Goal: Task Accomplishment & Management: Complete application form

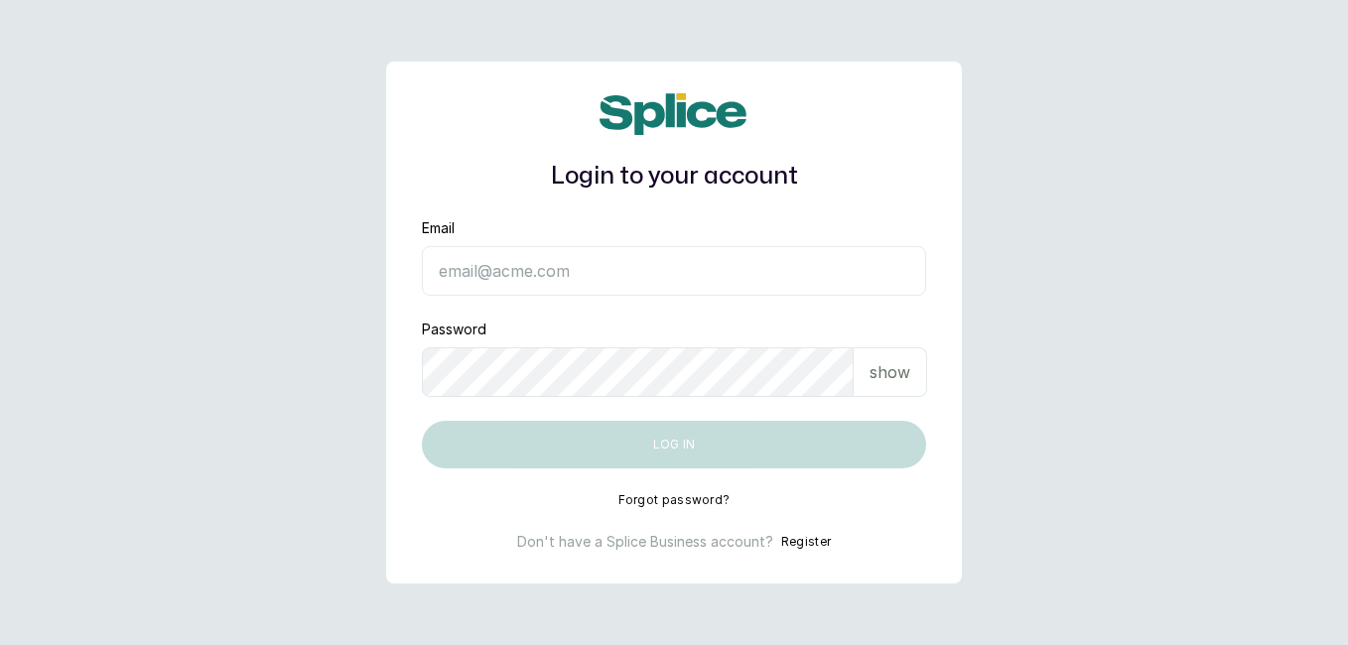
type input "[EMAIL_ADDRESS][DOMAIN_NAME]"
click at [704, 449] on button "Log in" at bounding box center [674, 445] width 504 height 48
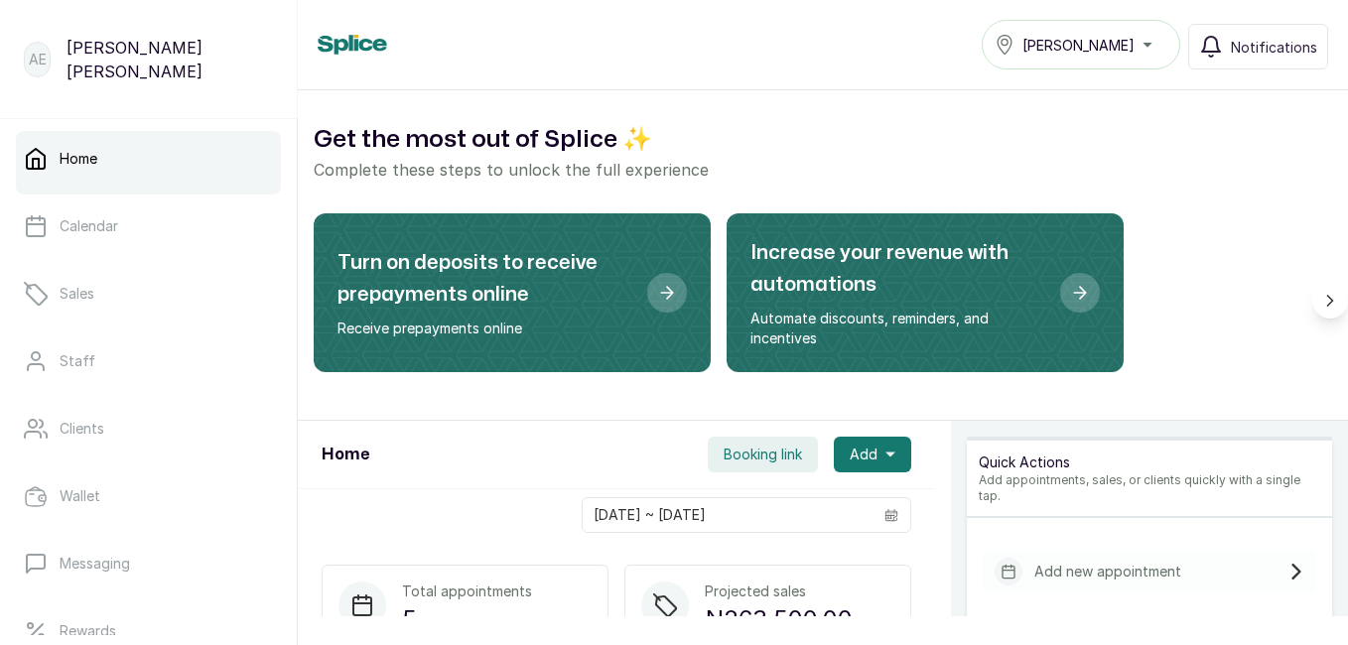
scroll to position [20, 0]
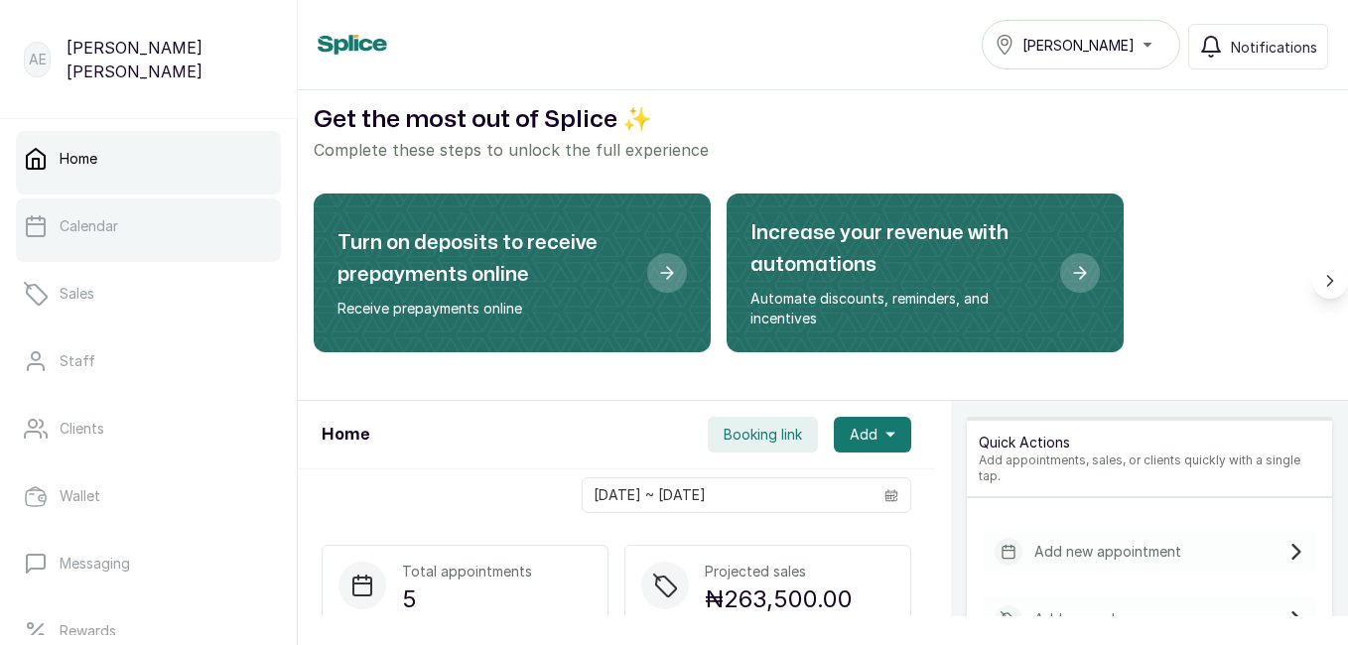
click at [87, 221] on p "Calendar" at bounding box center [89, 226] width 59 height 20
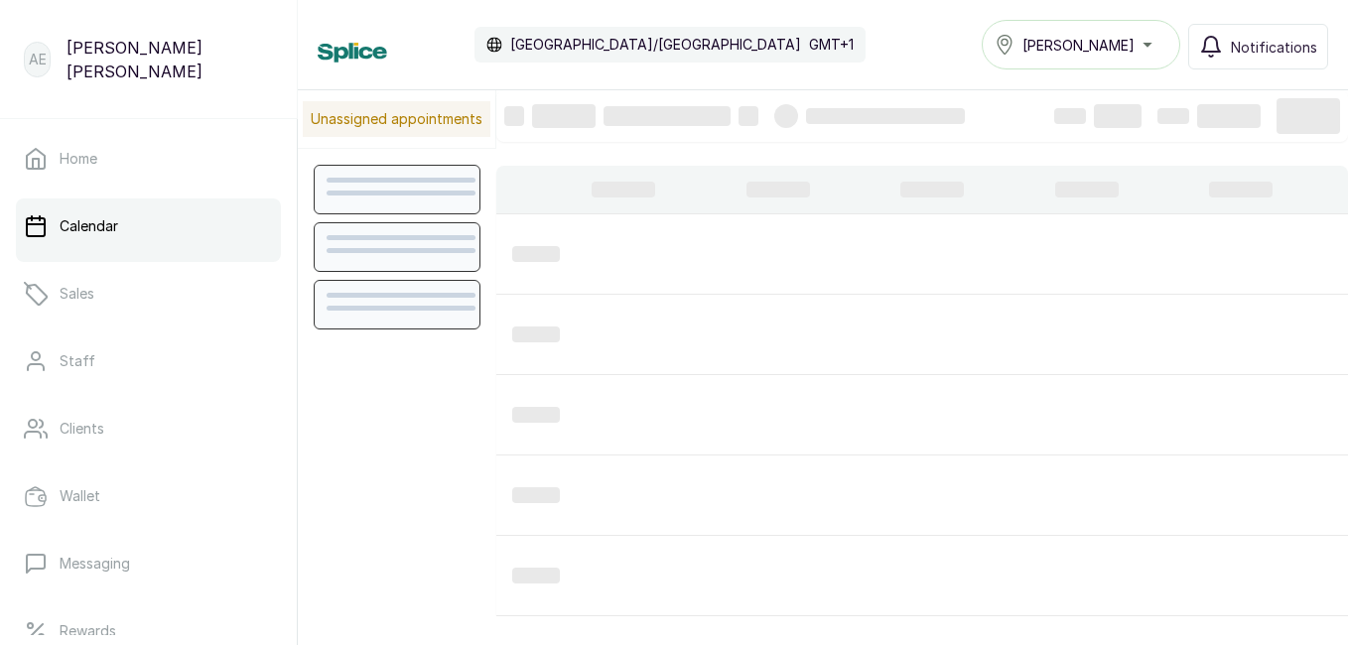
scroll to position [668, 0]
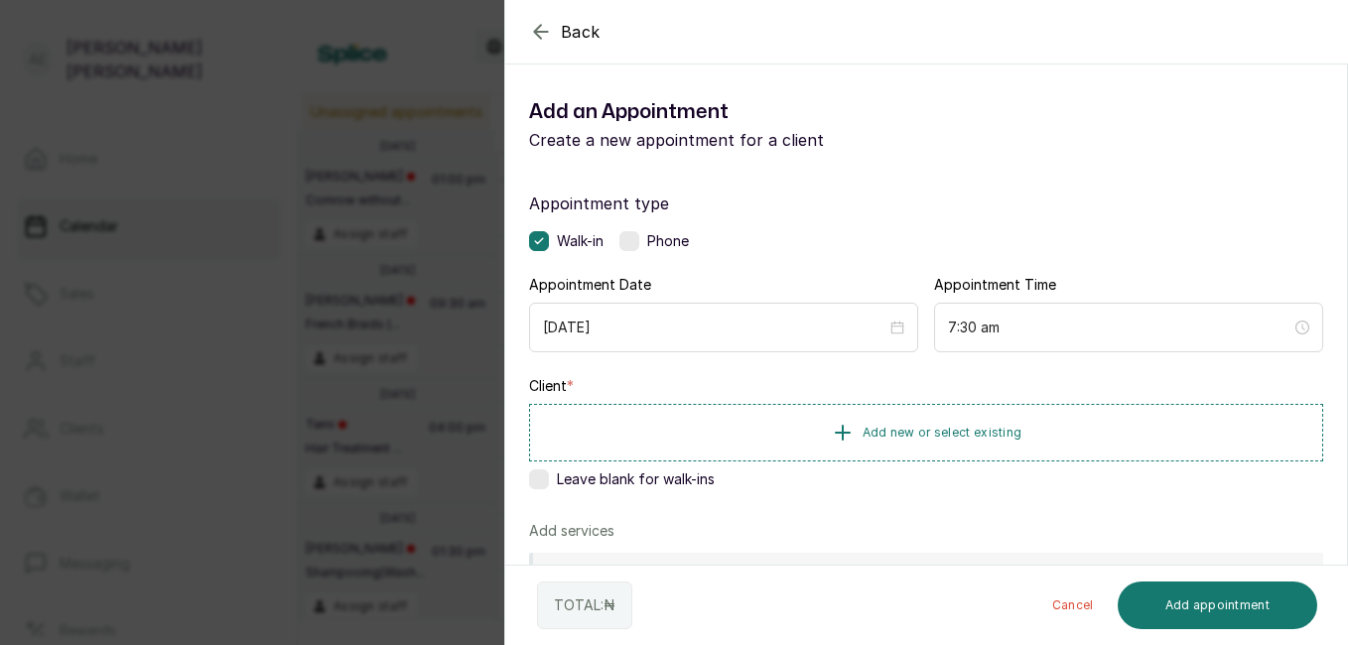
click at [532, 24] on icon "button" at bounding box center [541, 32] width 24 height 24
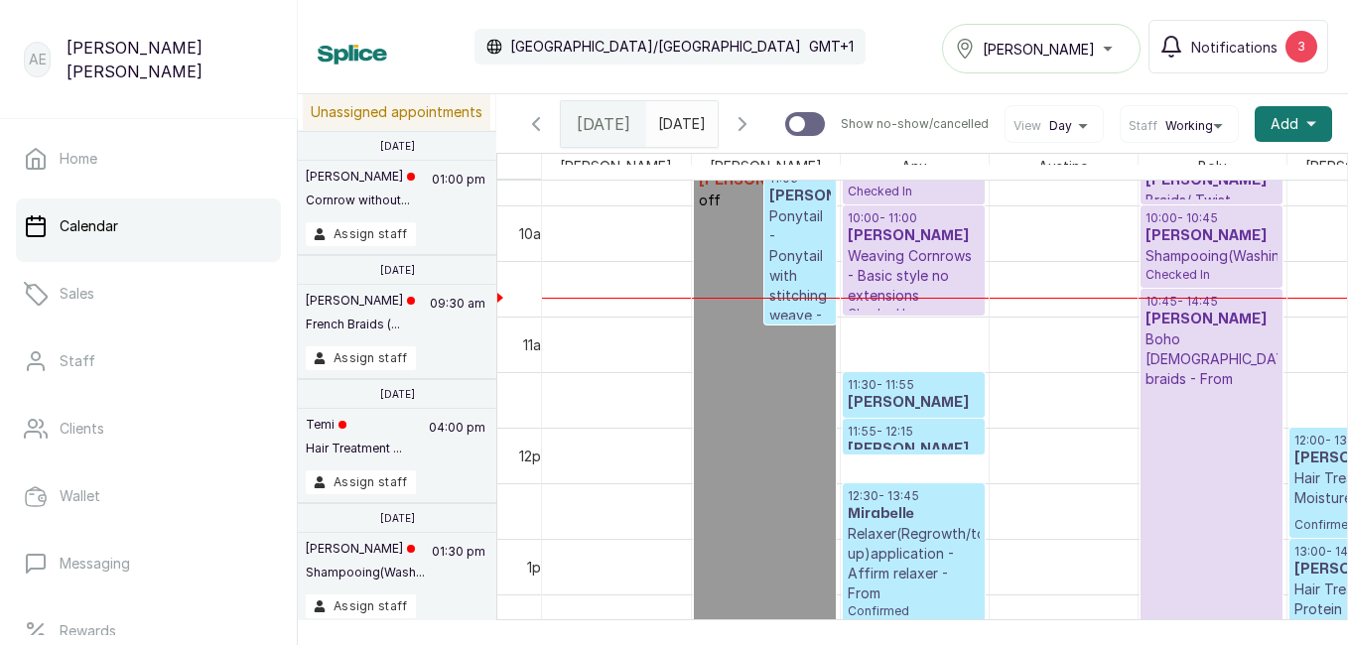
scroll to position [1144, 0]
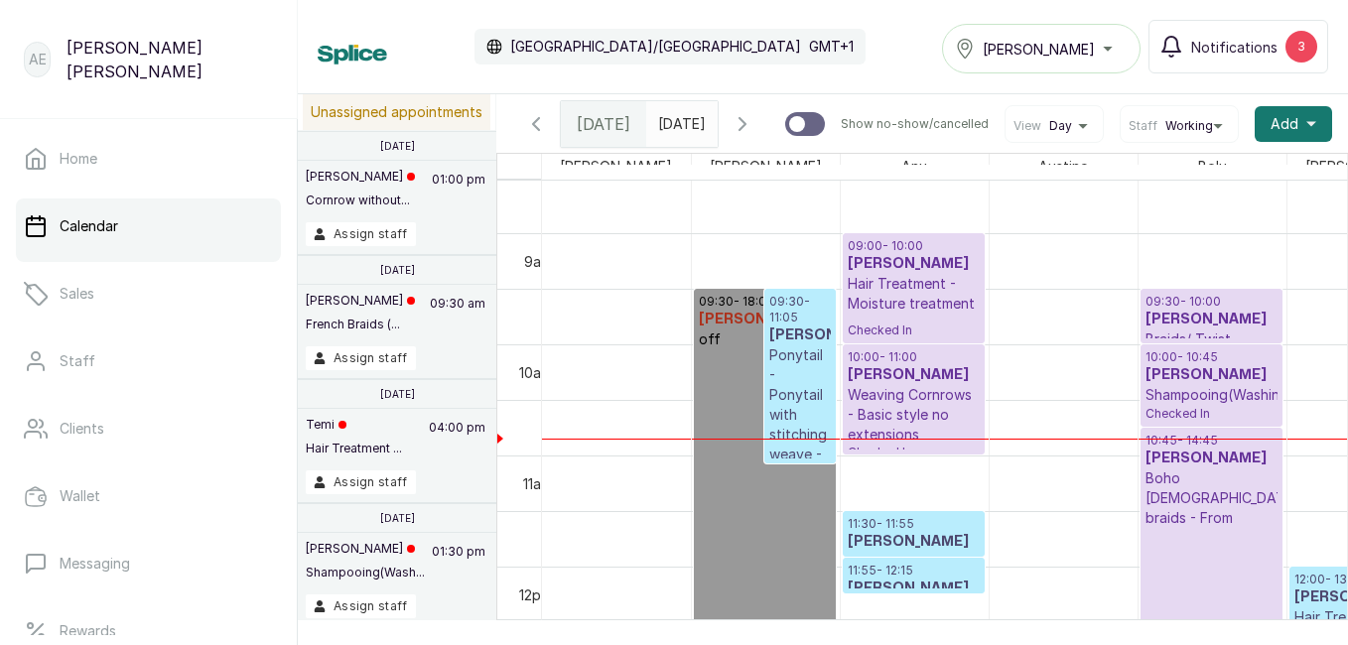
click at [1215, 363] on p "10:00 - 10:45" at bounding box center [1211, 357] width 132 height 16
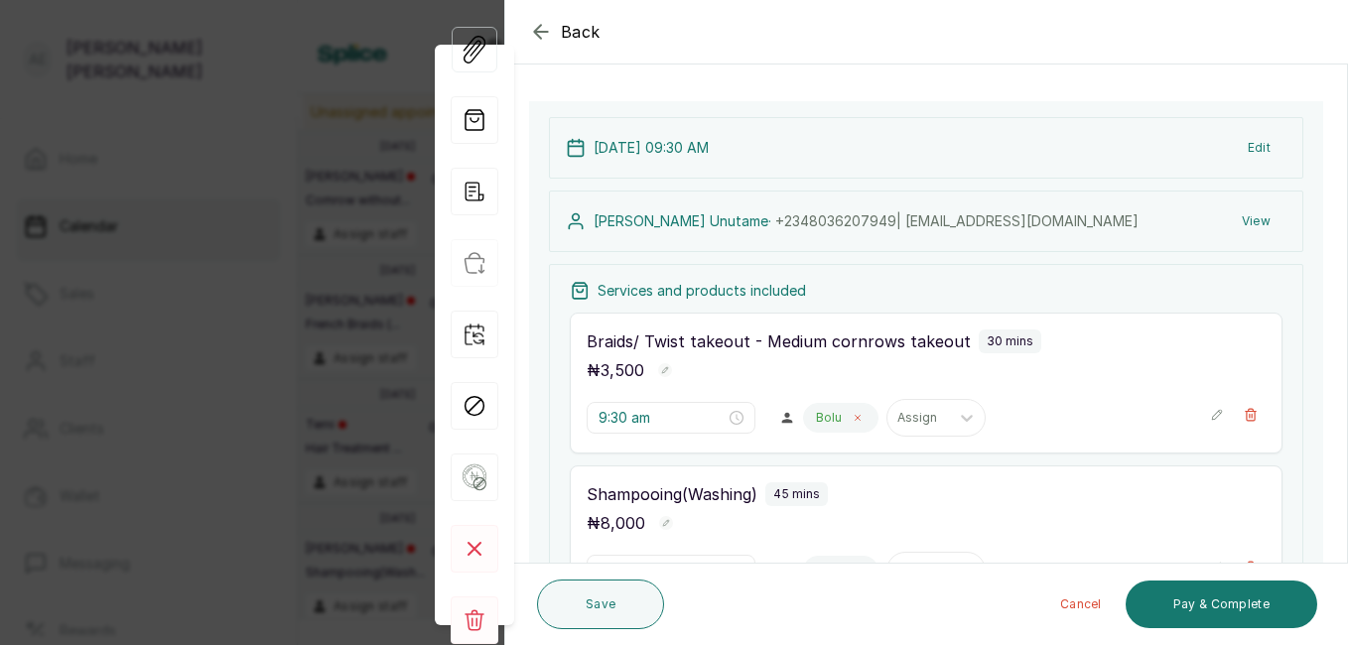
click at [850, 417] on span at bounding box center [858, 418] width 16 height 16
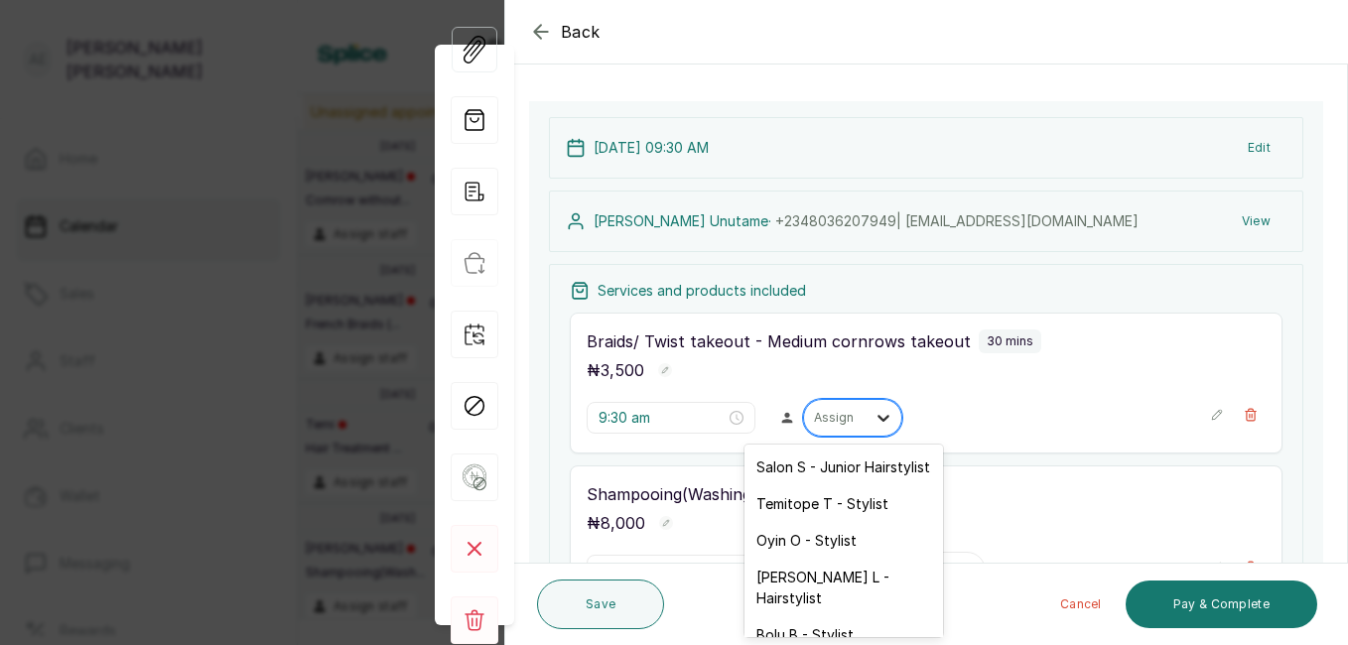
click at [877, 419] on icon at bounding box center [883, 418] width 12 height 7
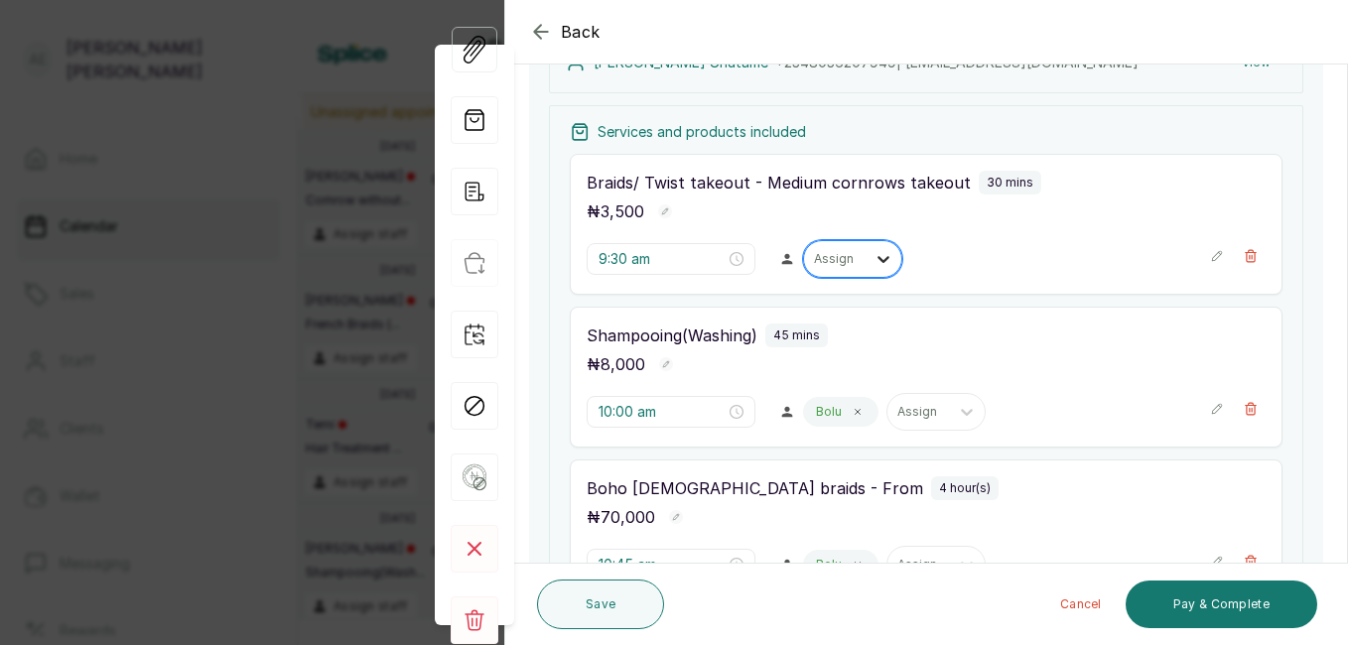
scroll to position [259, 0]
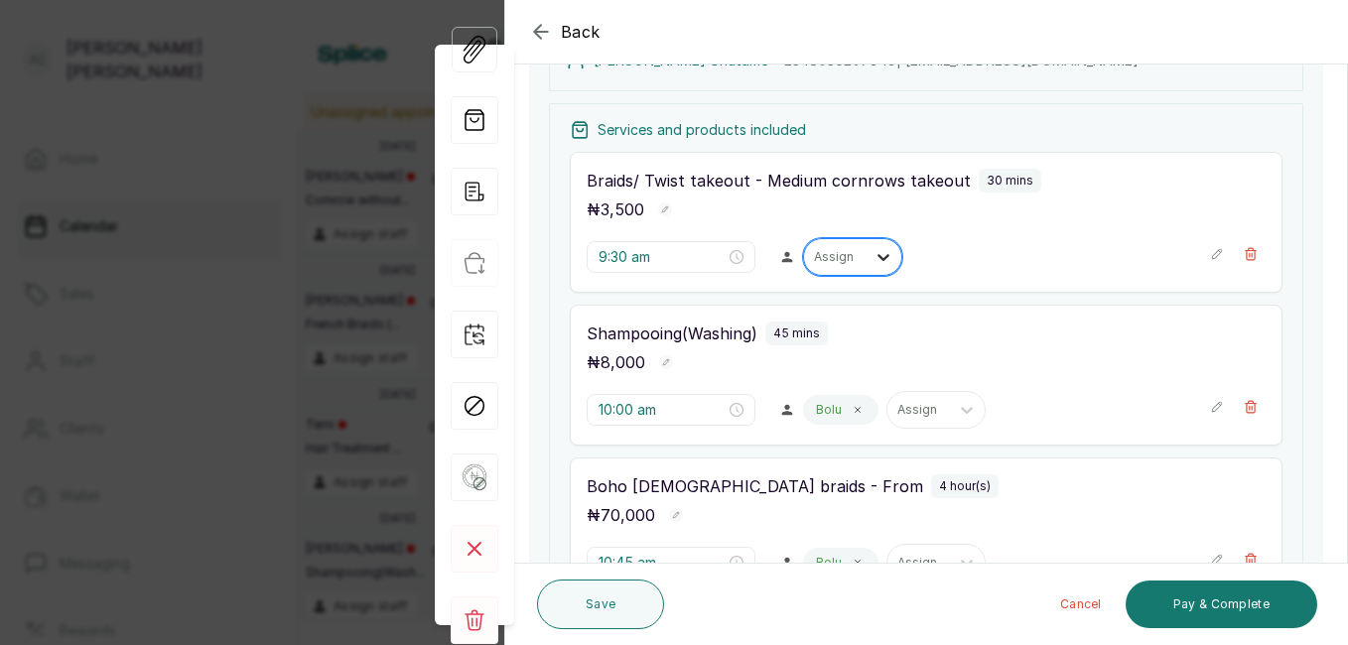
click at [873, 259] on icon at bounding box center [883, 257] width 20 height 20
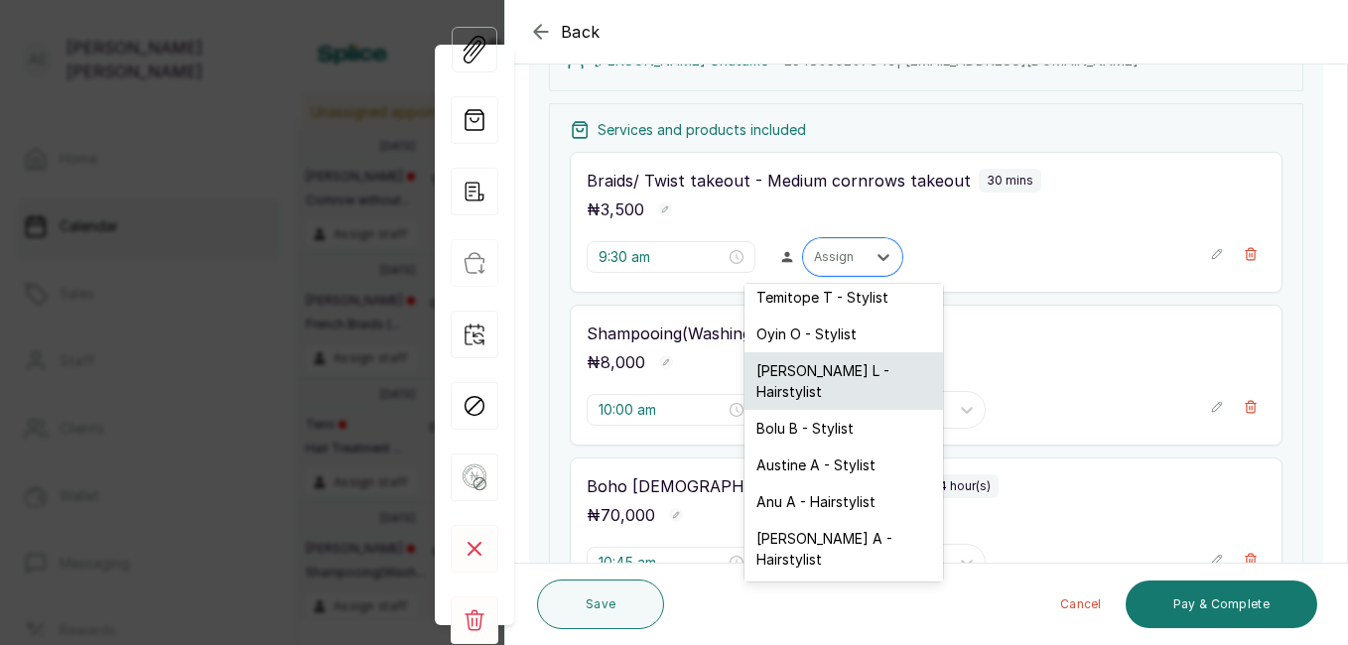
scroll to position [62, 0]
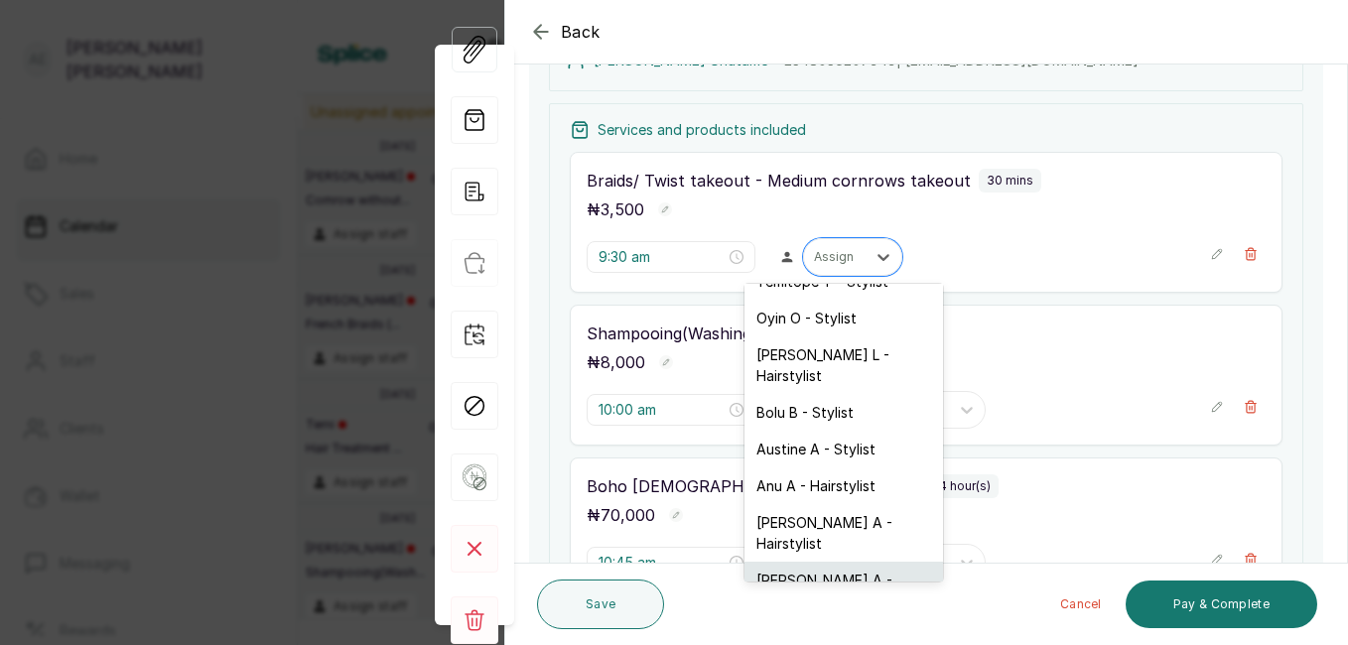
click at [845, 562] on div "Abigail A - Hairstylist" at bounding box center [843, 591] width 199 height 58
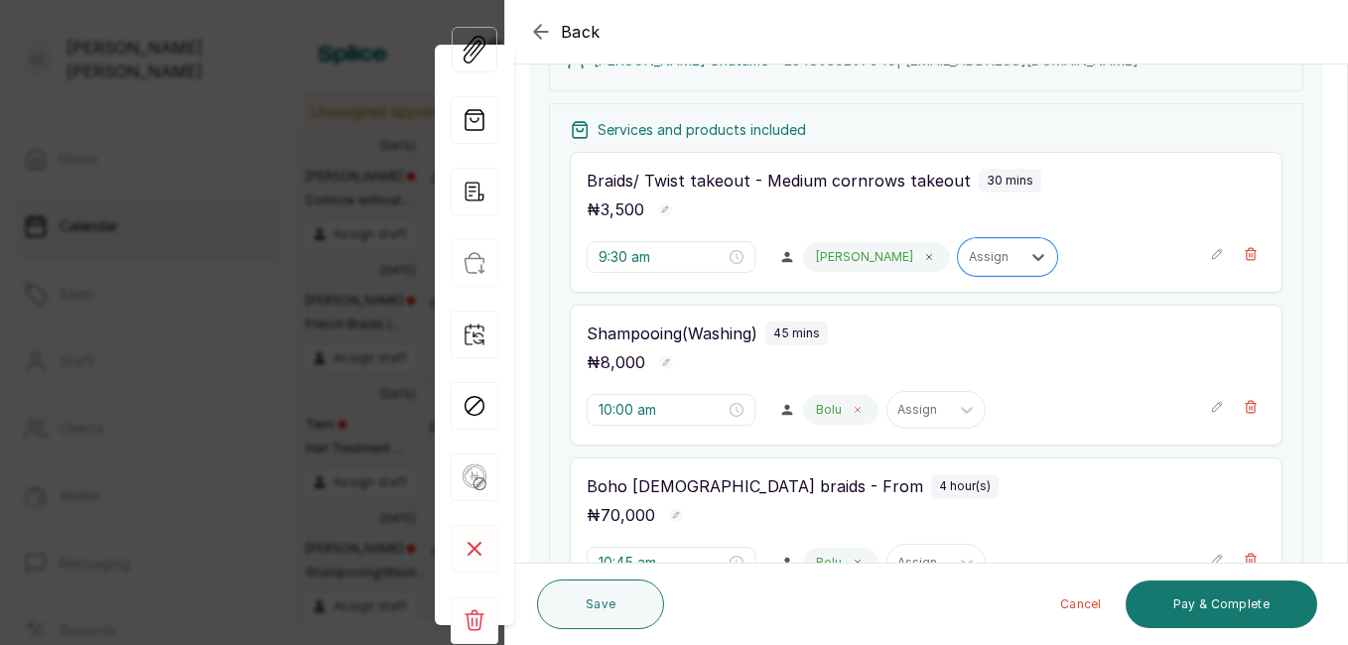
click at [853, 409] on icon at bounding box center [858, 410] width 10 height 10
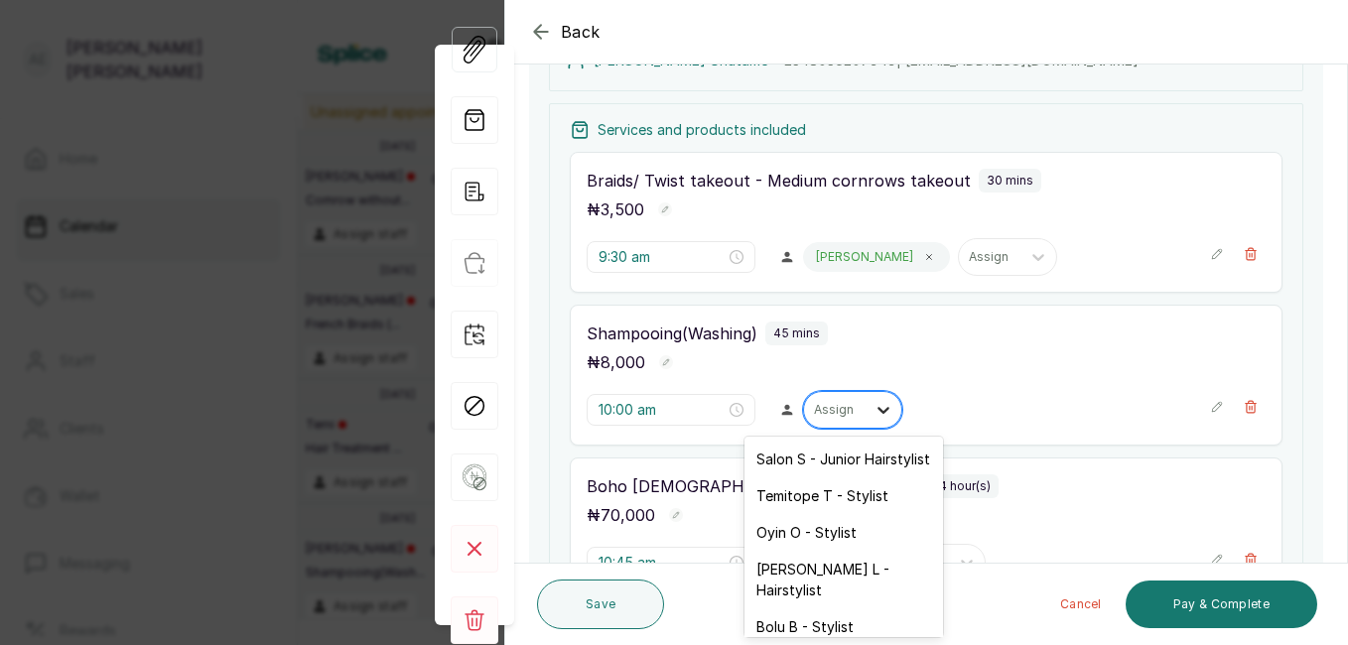
click at [875, 409] on icon at bounding box center [883, 410] width 20 height 20
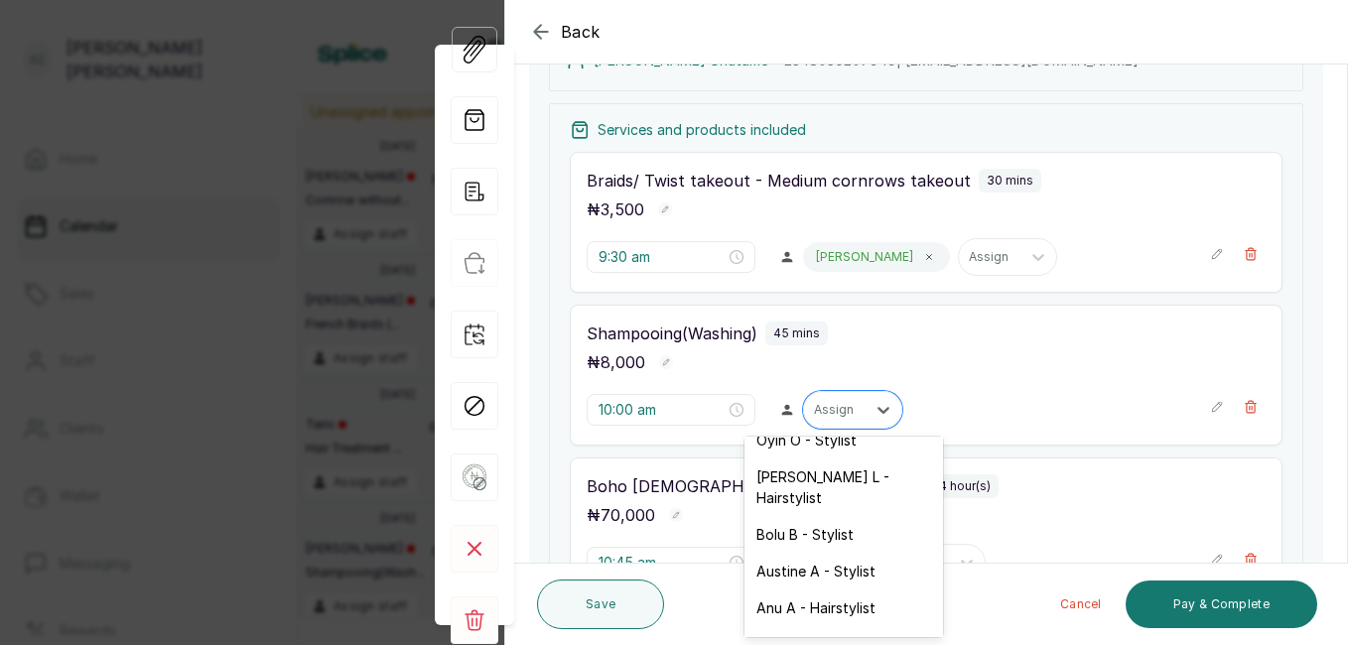
scroll to position [159, 0]
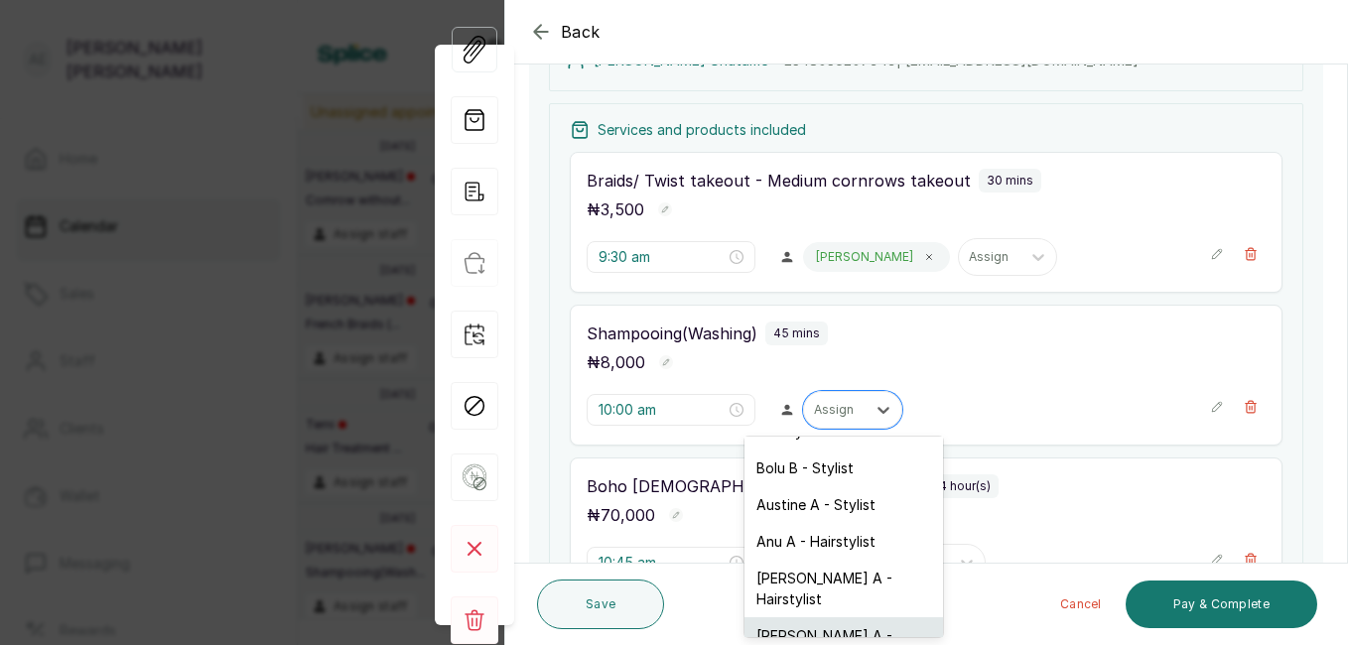
click at [828, 617] on div "Abigail A - Hairstylist" at bounding box center [843, 646] width 199 height 58
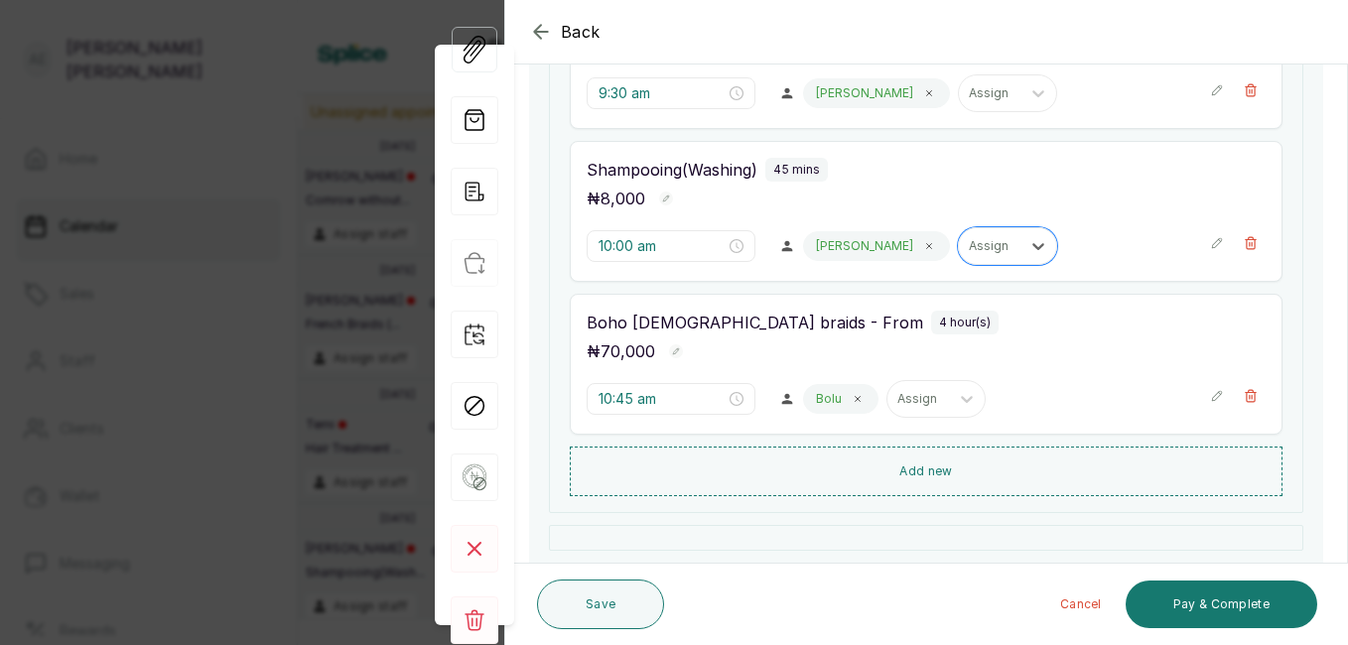
scroll to position [447, 0]
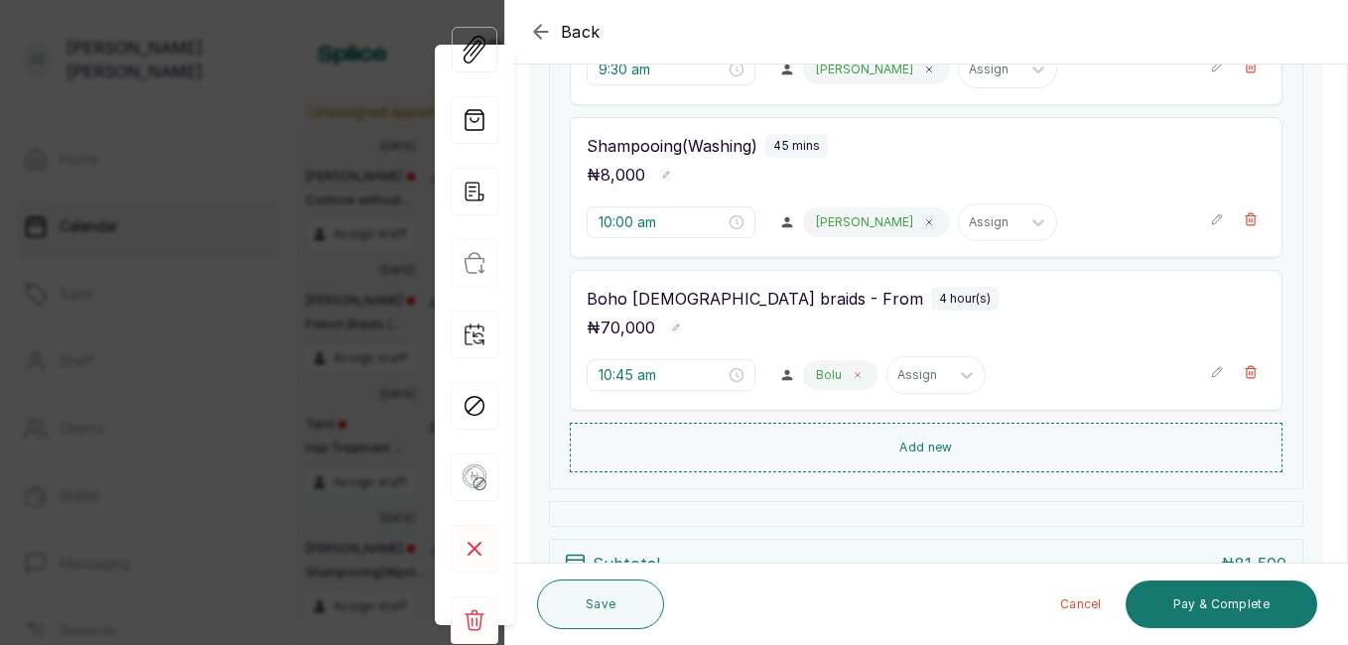
click at [853, 371] on icon at bounding box center [858, 375] width 10 height 10
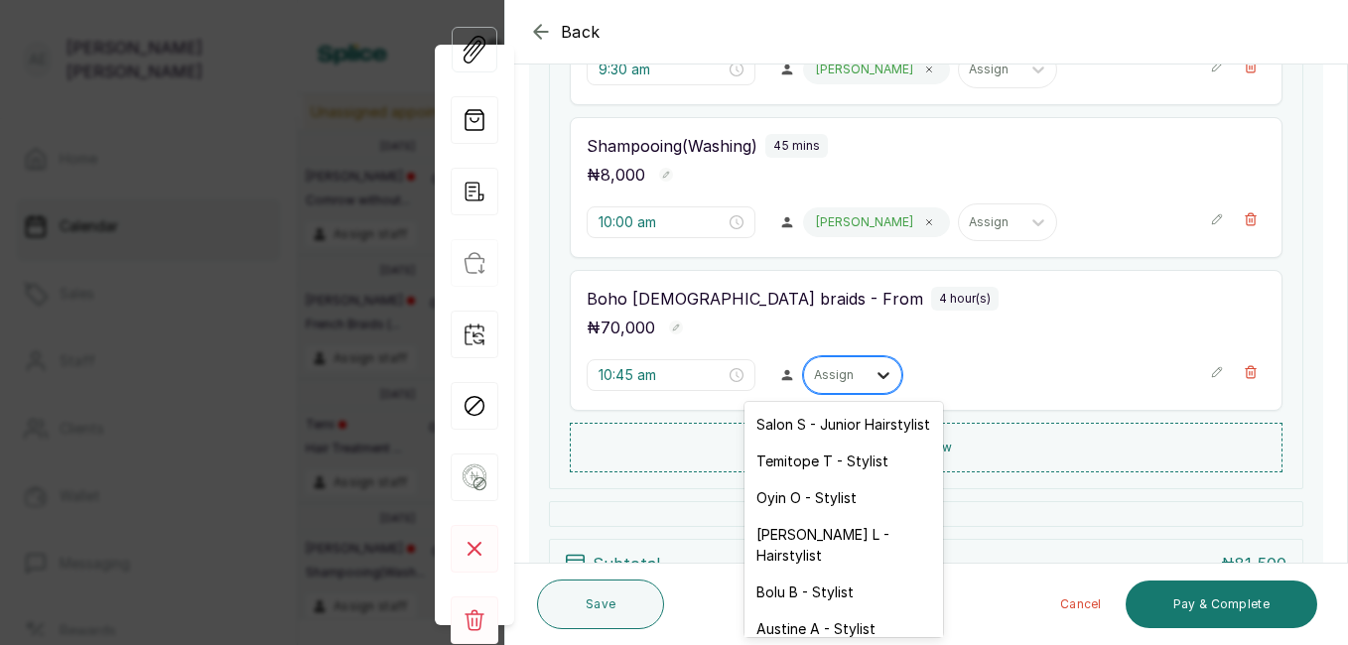
click at [873, 376] on icon at bounding box center [883, 375] width 20 height 20
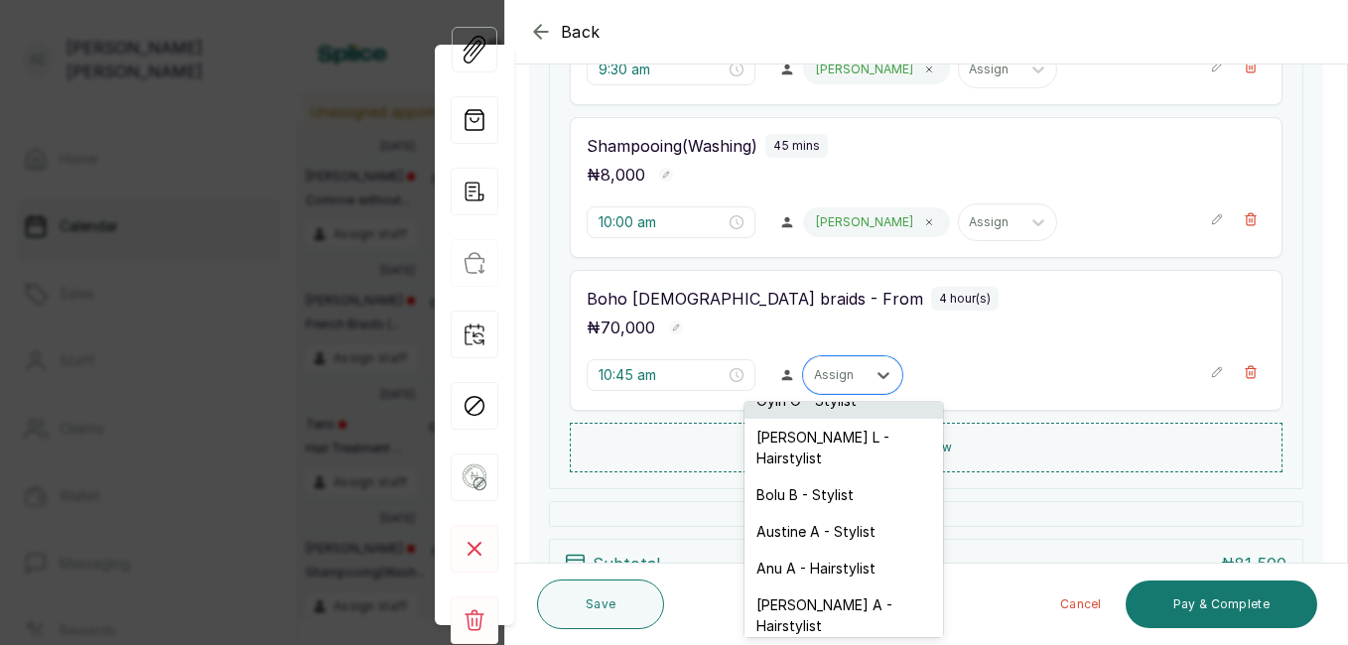
scroll to position [124, 0]
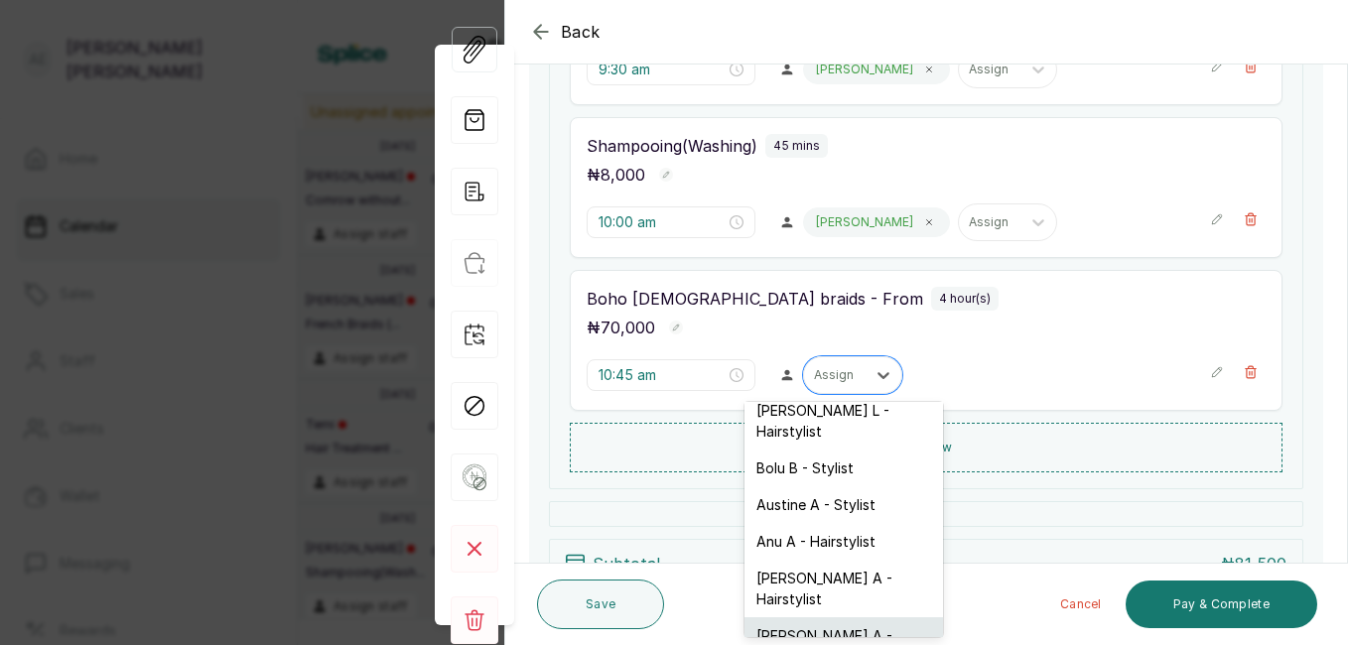
click at [816, 617] on div "Abigail A - Hairstylist" at bounding box center [843, 646] width 199 height 58
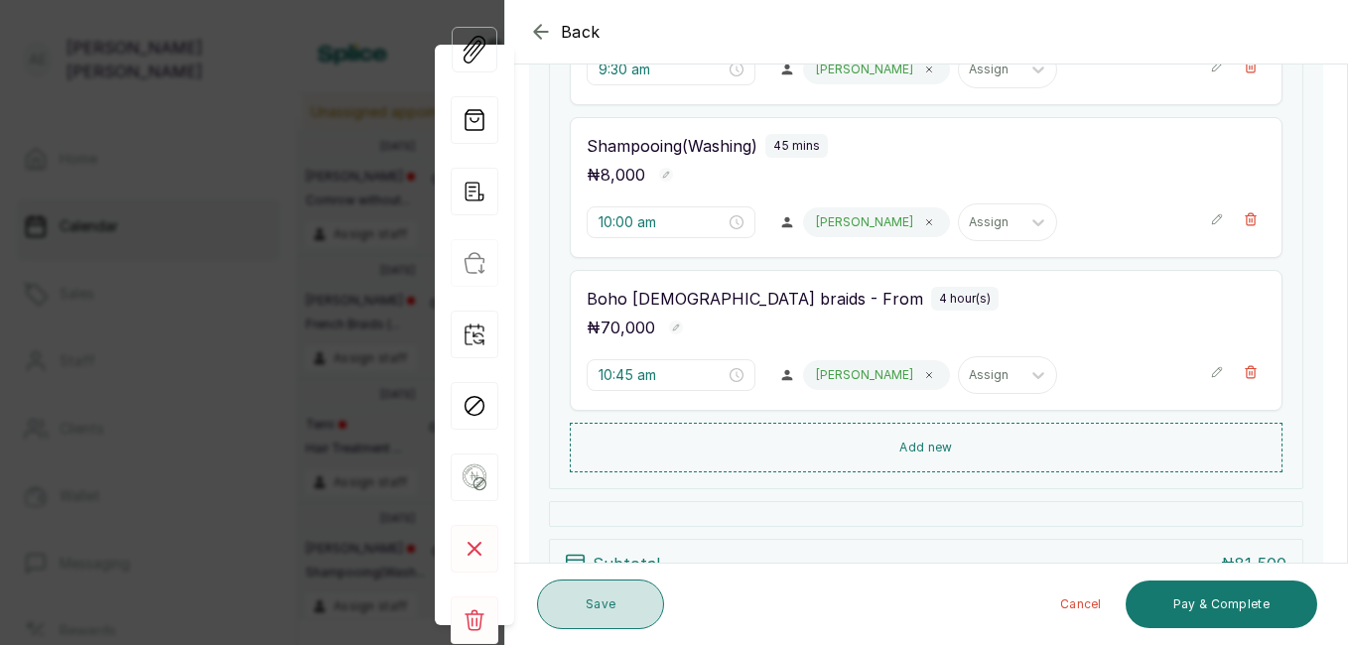
click at [632, 604] on button "Save" at bounding box center [600, 605] width 127 height 50
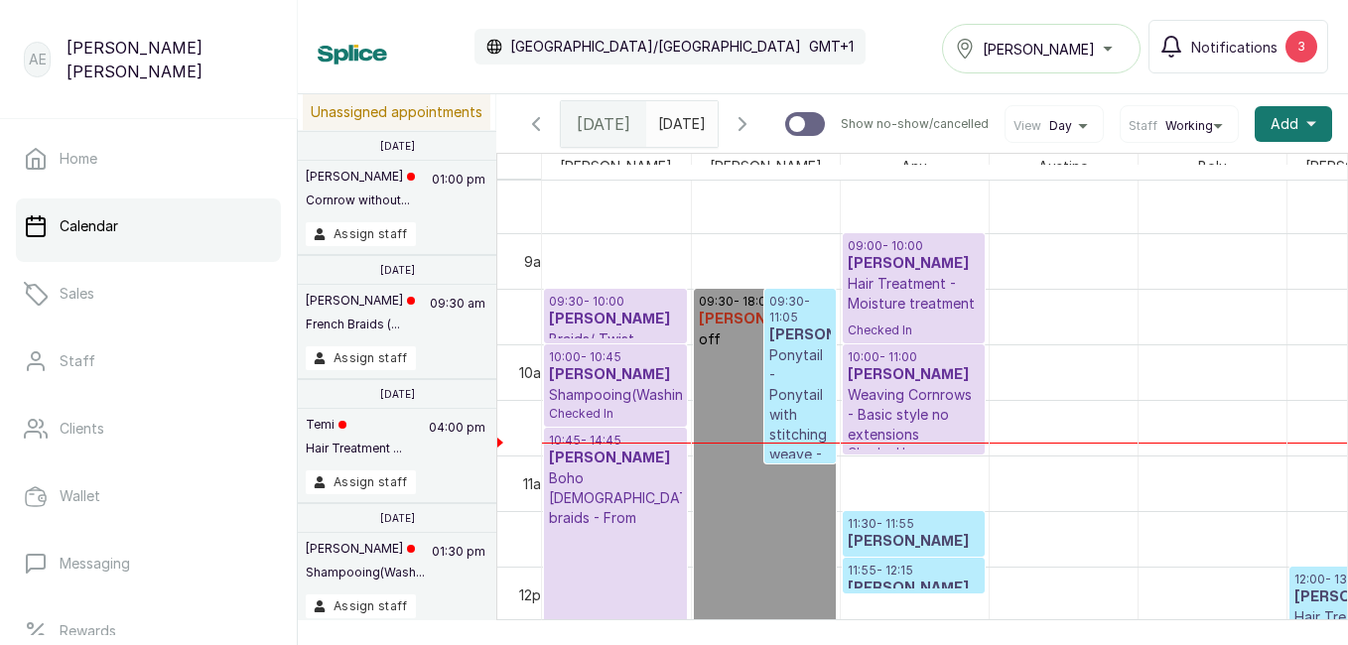
click at [628, 124] on div "Today" at bounding box center [603, 124] width 85 height 46
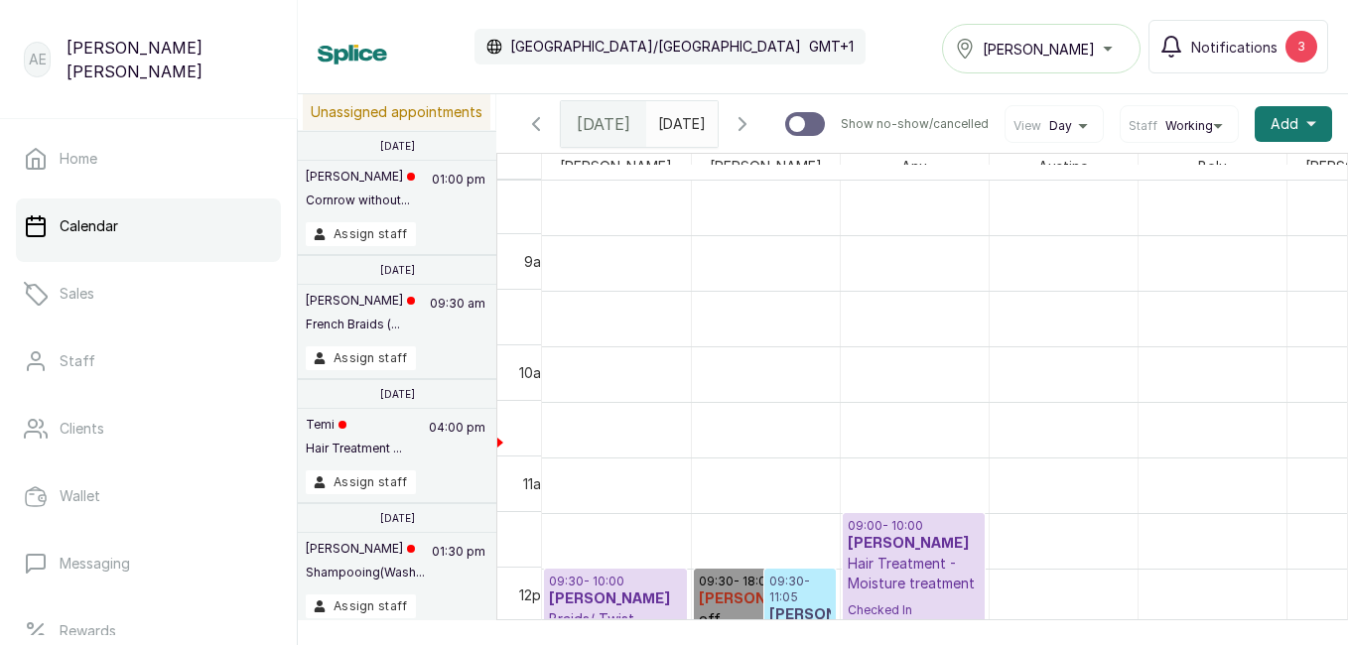
scroll to position [668, 0]
type input "dd/MM/yyyy"
click at [679, 109] on input "dd/MM/yyyy" at bounding box center [663, 119] width 32 height 34
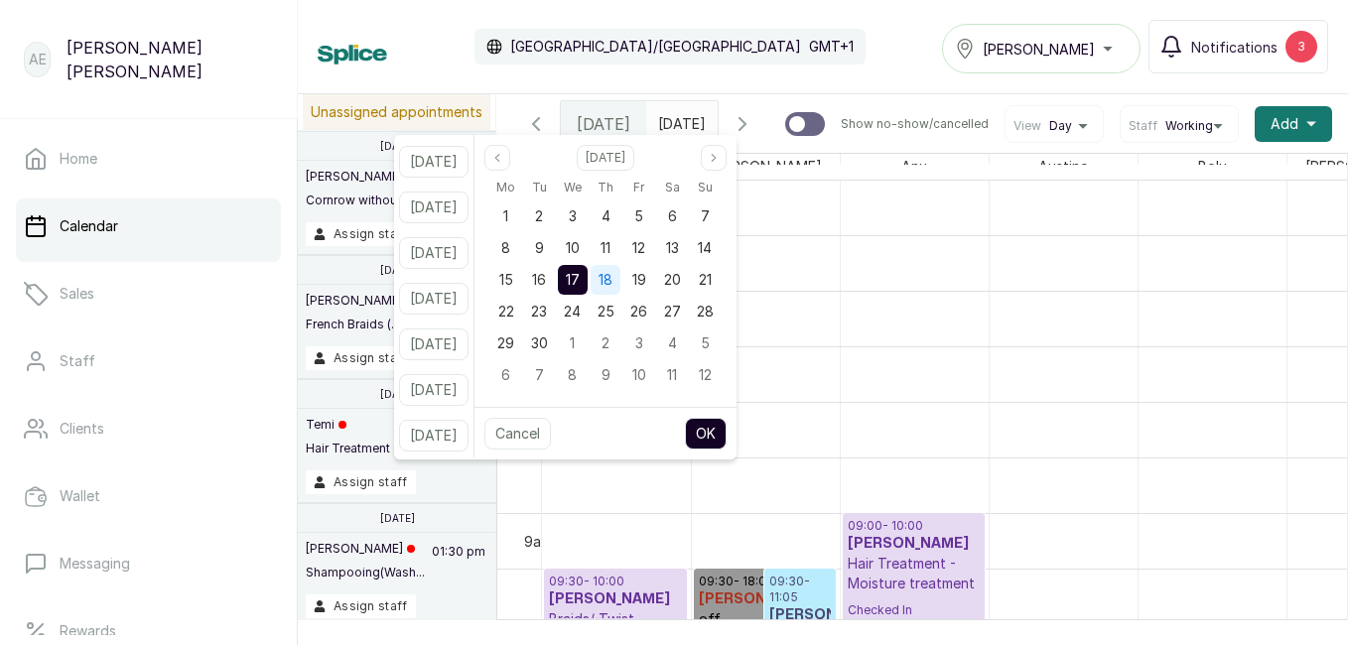
click at [612, 276] on span "18" at bounding box center [606, 279] width 14 height 17
click at [727, 425] on button "OK" at bounding box center [706, 434] width 42 height 32
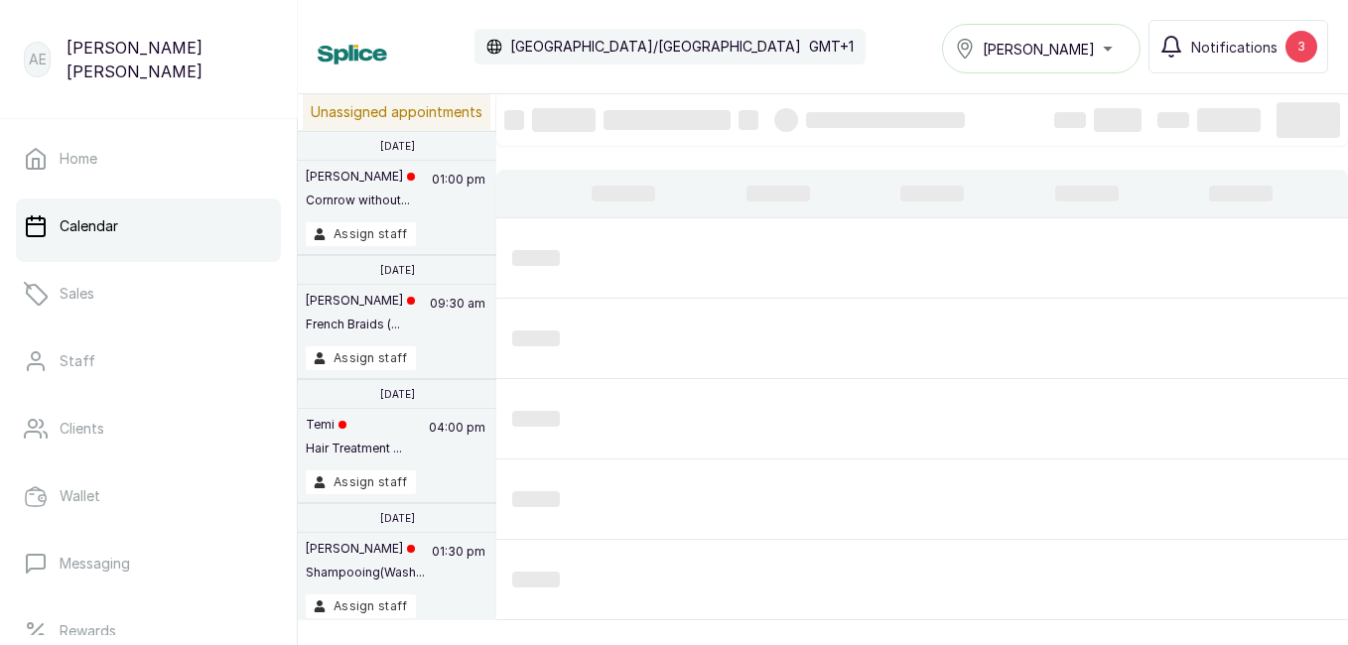
type input "18/09/2025"
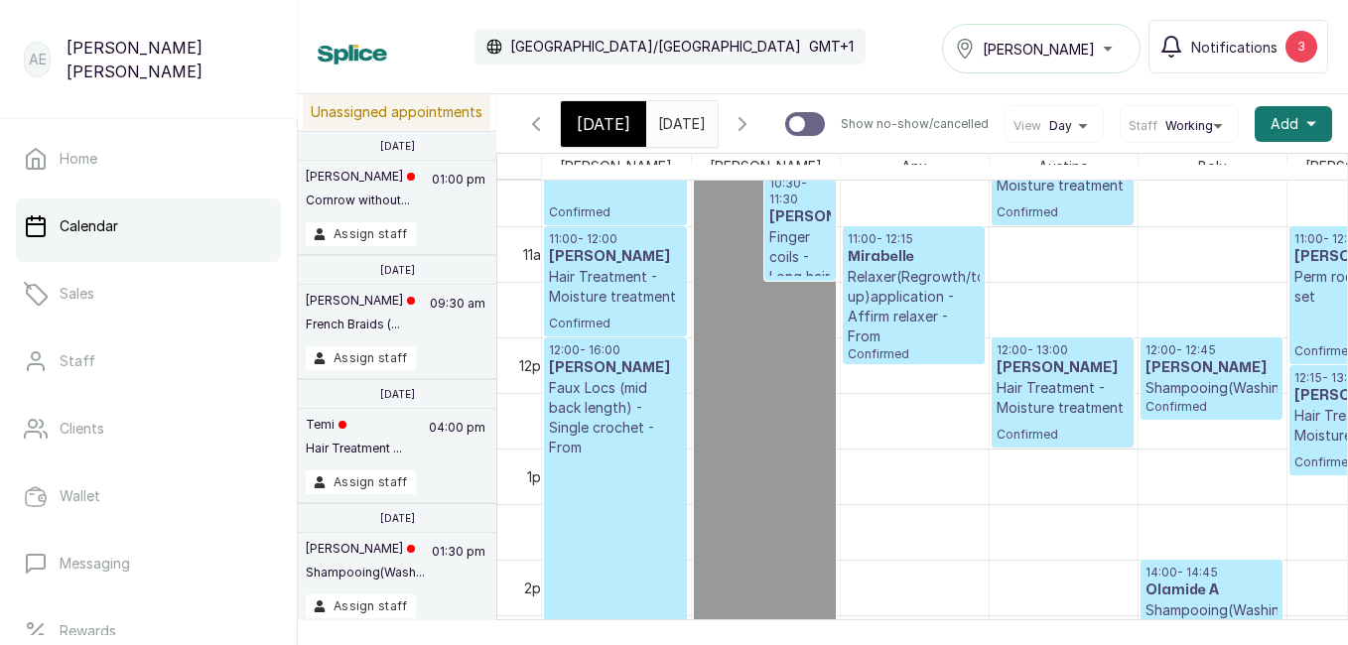
scroll to position [1147, 0]
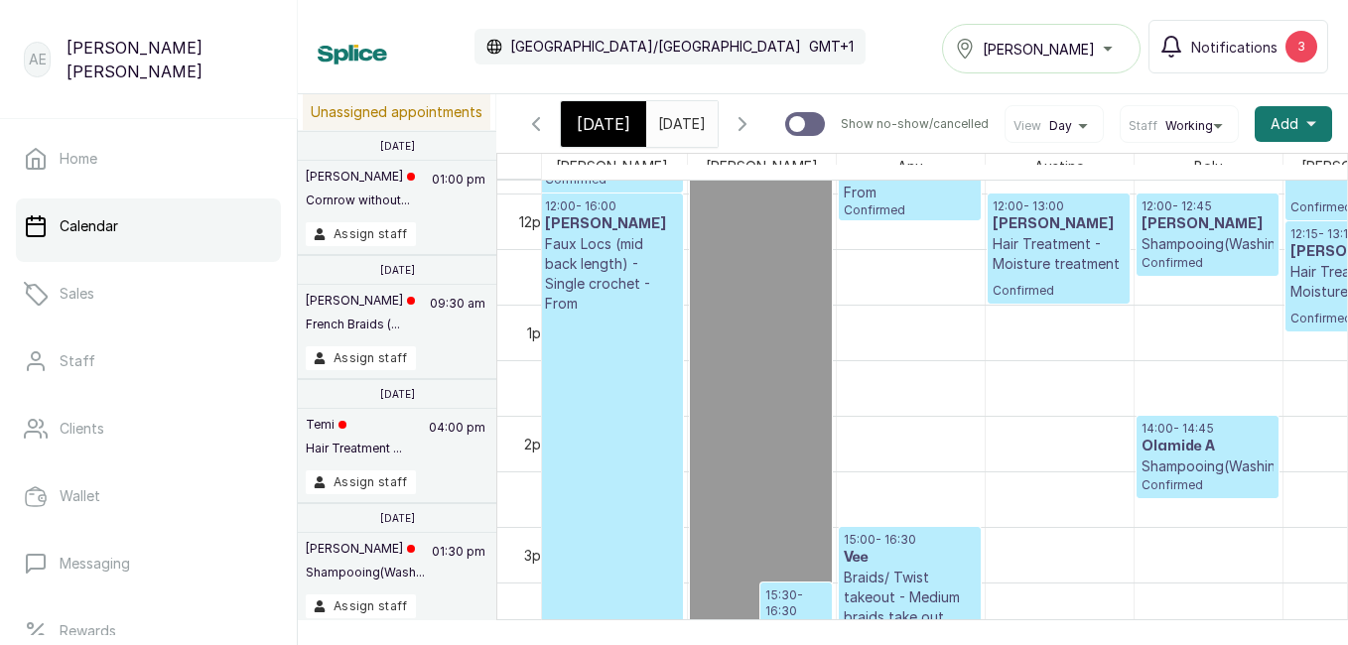
click at [701, 386] on p at bounding box center [761, 415] width 132 height 878
select select "4b95aa50-7e20-422f-89df-0da9cb197a0b"
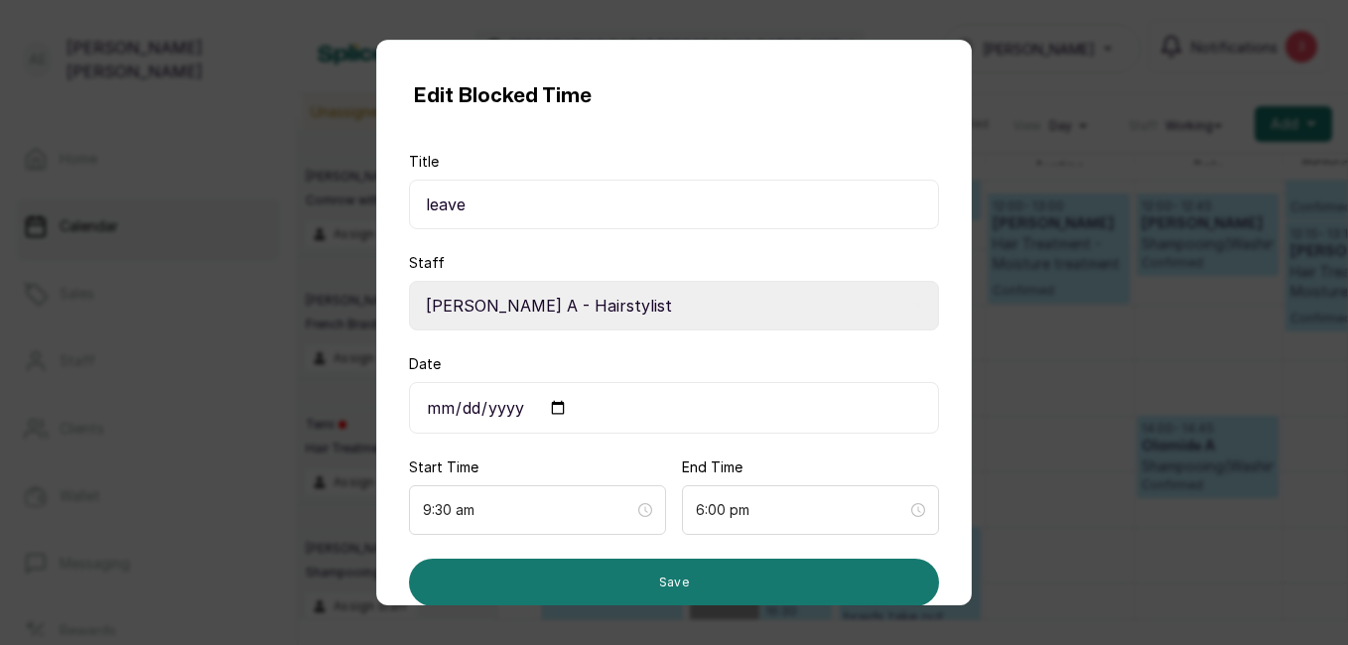
click at [294, 424] on div "Edit Blocked Time Title leave Staff Select Staff Salon S - Junior Hairstylist T…" at bounding box center [674, 322] width 1348 height 645
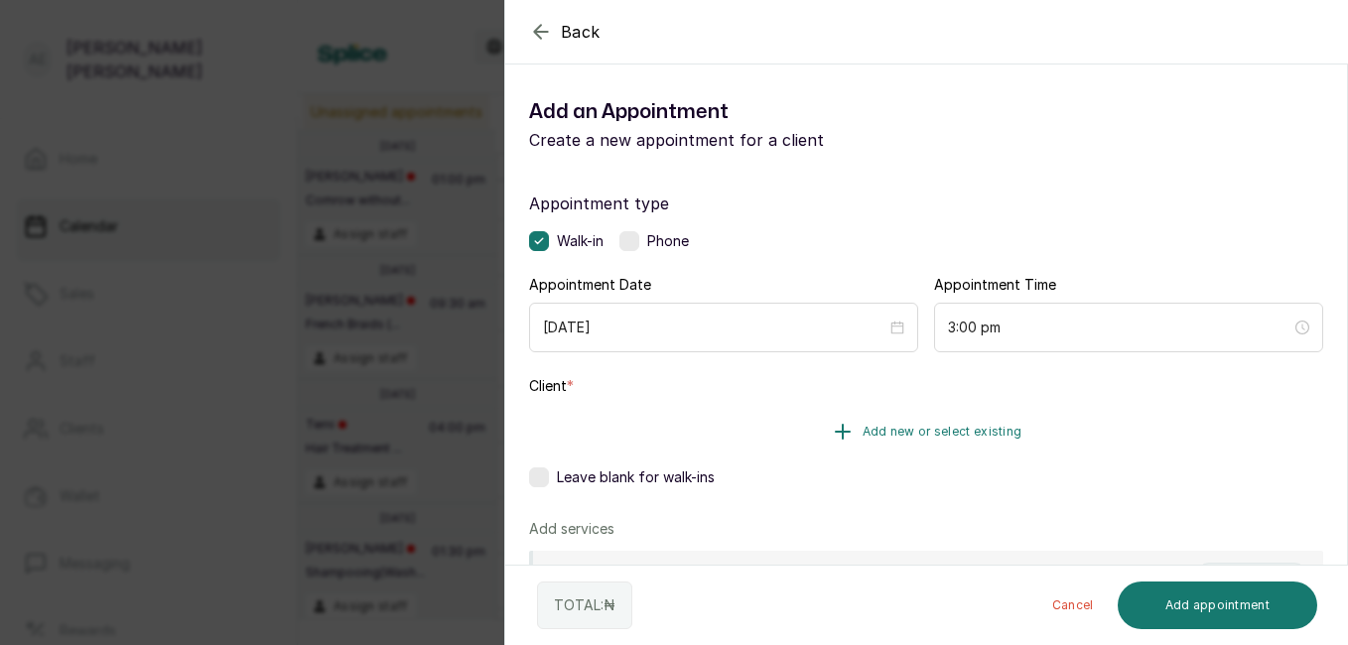
click at [710, 414] on button "Add new or select existing" at bounding box center [926, 432] width 794 height 56
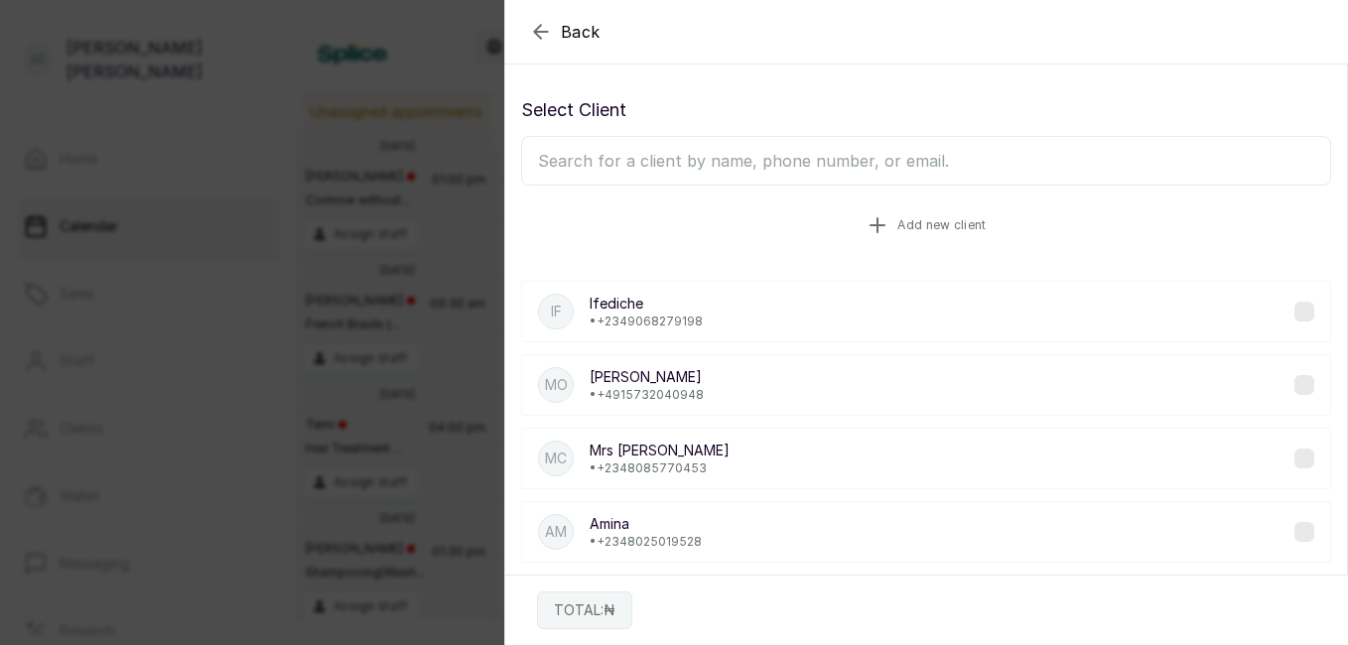
click at [746, 208] on button "Add new client" at bounding box center [926, 226] width 810 height 56
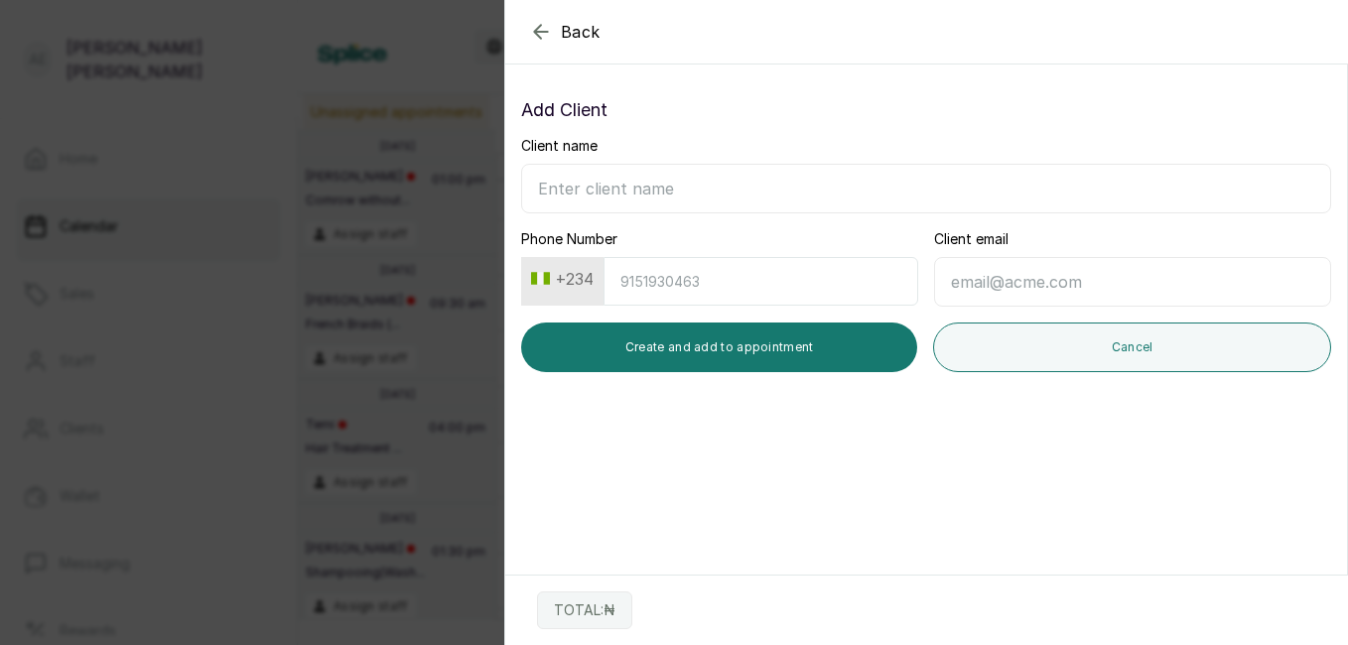
click at [532, 25] on icon "button" at bounding box center [541, 32] width 24 height 24
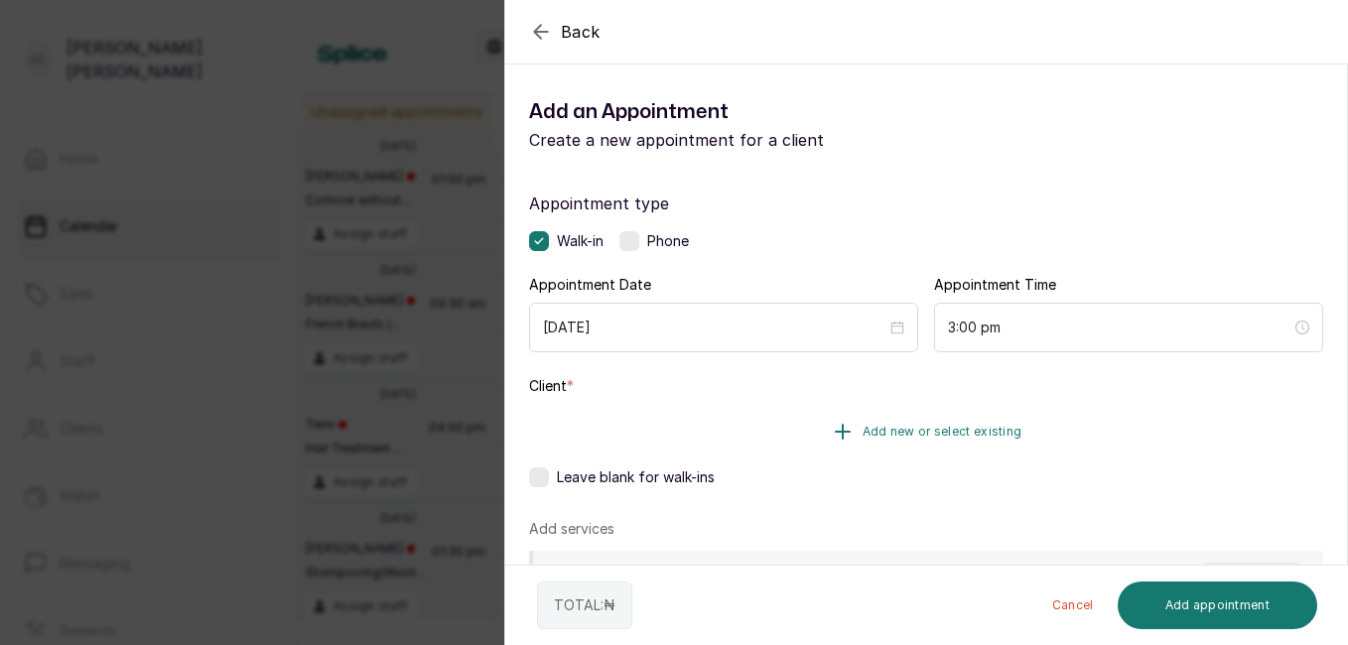
click at [846, 424] on icon "button" at bounding box center [843, 432] width 24 height 24
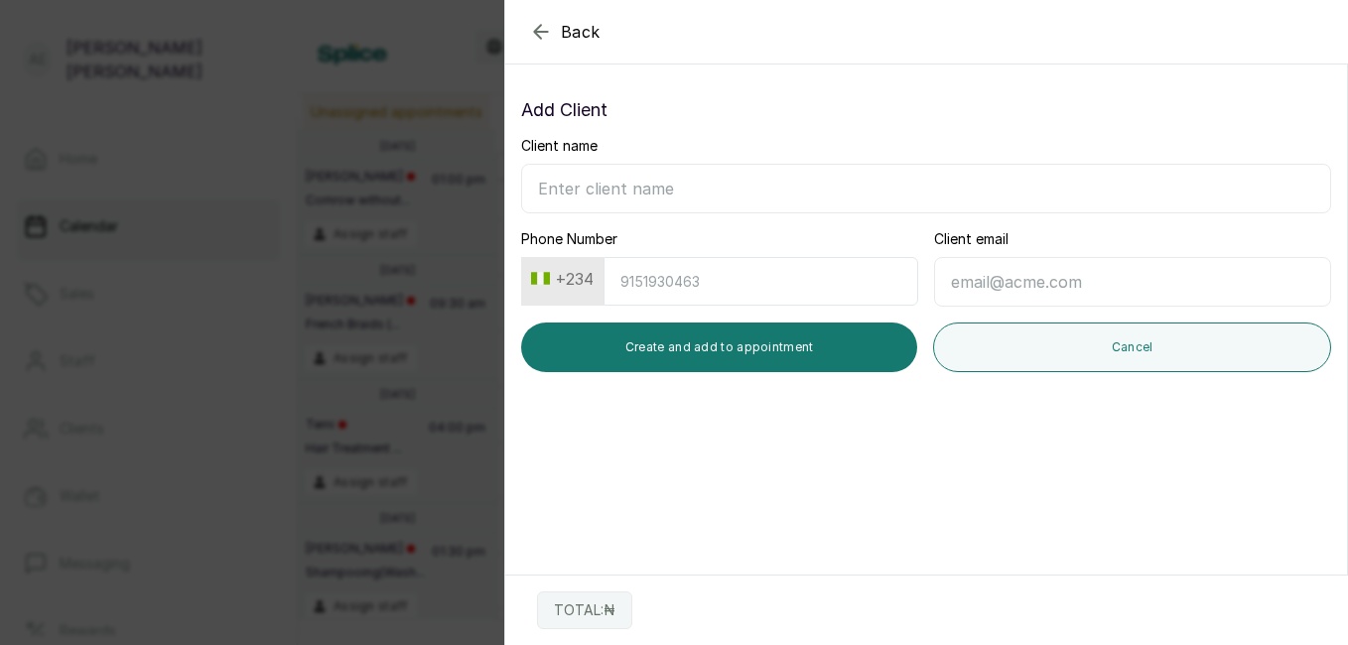
click at [536, 30] on icon "button" at bounding box center [540, 31] width 13 height 13
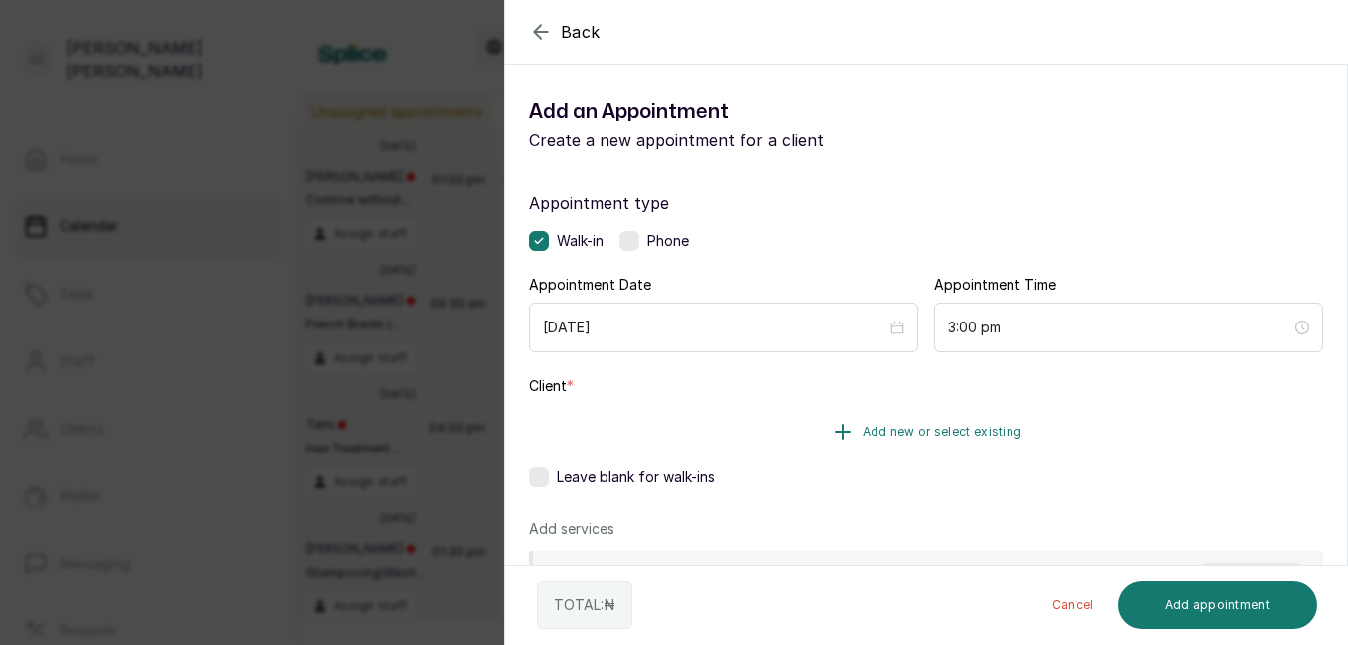
click at [680, 408] on button "Add new or select existing" at bounding box center [926, 432] width 794 height 56
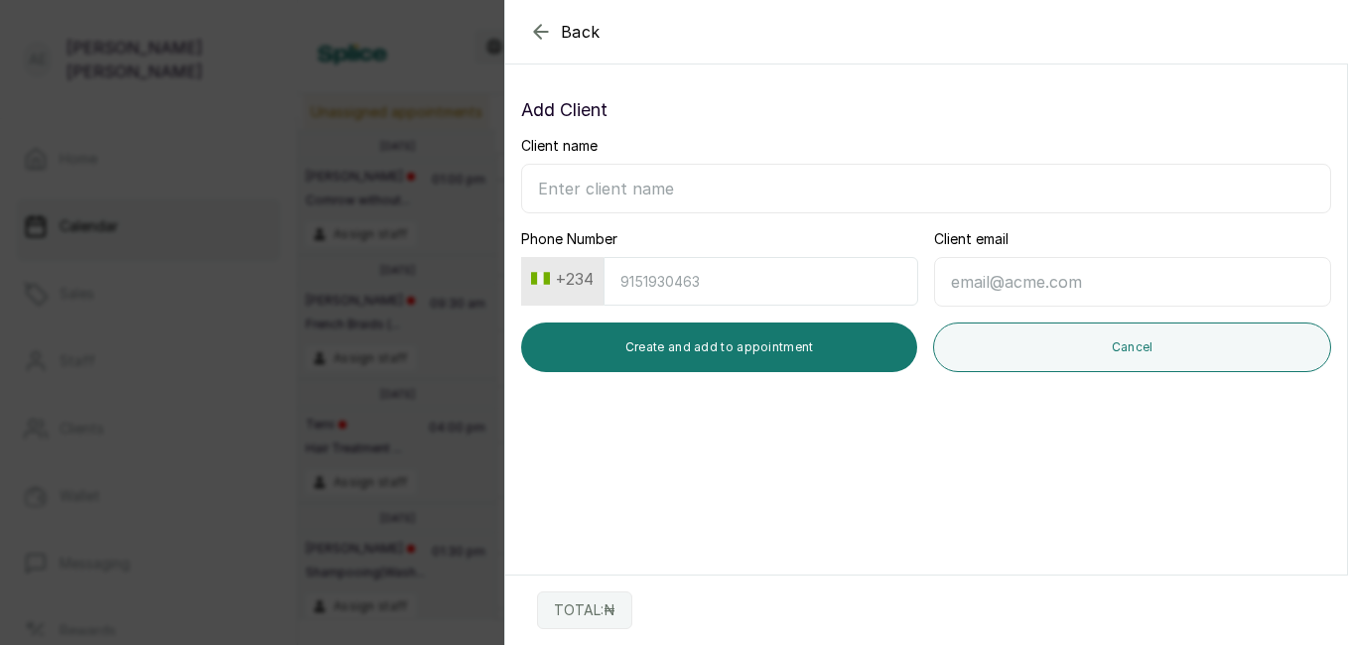
click at [680, 408] on section "Back Add Appointment Add Client Client name Phone Number +234 Client email Crea…" at bounding box center [926, 322] width 844 height 645
click at [537, 25] on icon "button" at bounding box center [541, 32] width 24 height 24
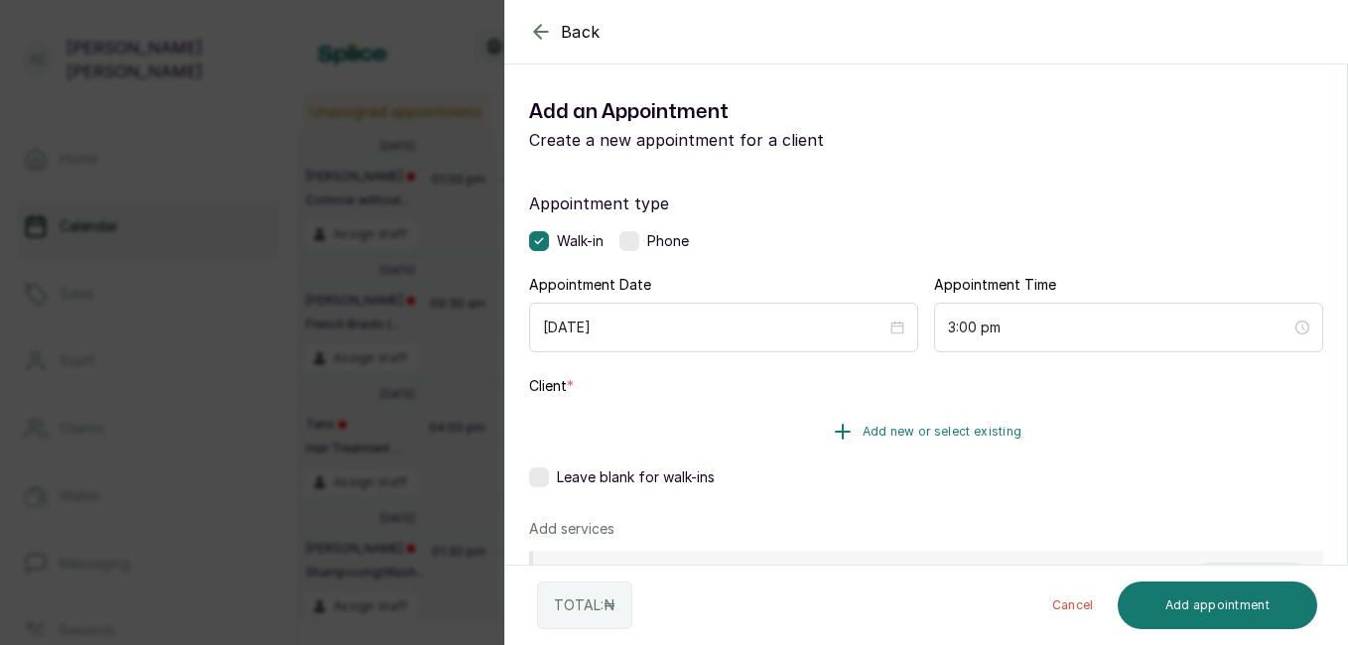
click at [843, 417] on button "Add new or select existing" at bounding box center [926, 432] width 794 height 56
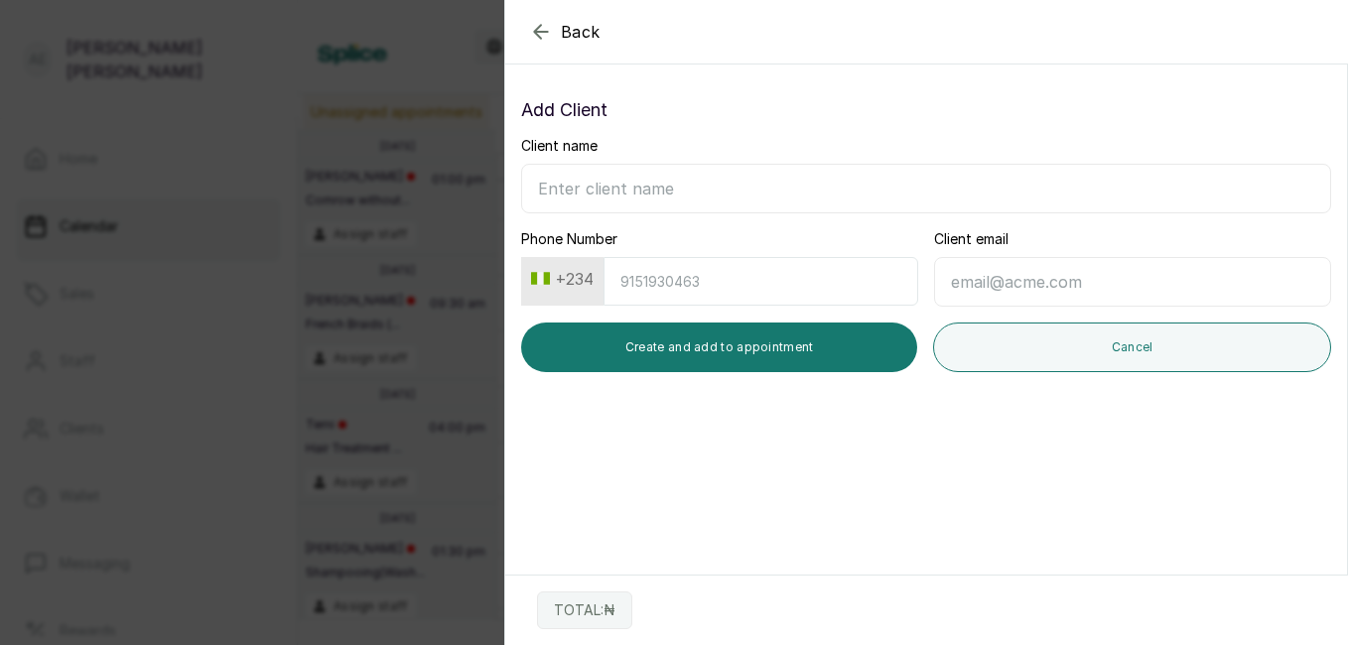
click at [535, 26] on icon "button" at bounding box center [541, 32] width 24 height 24
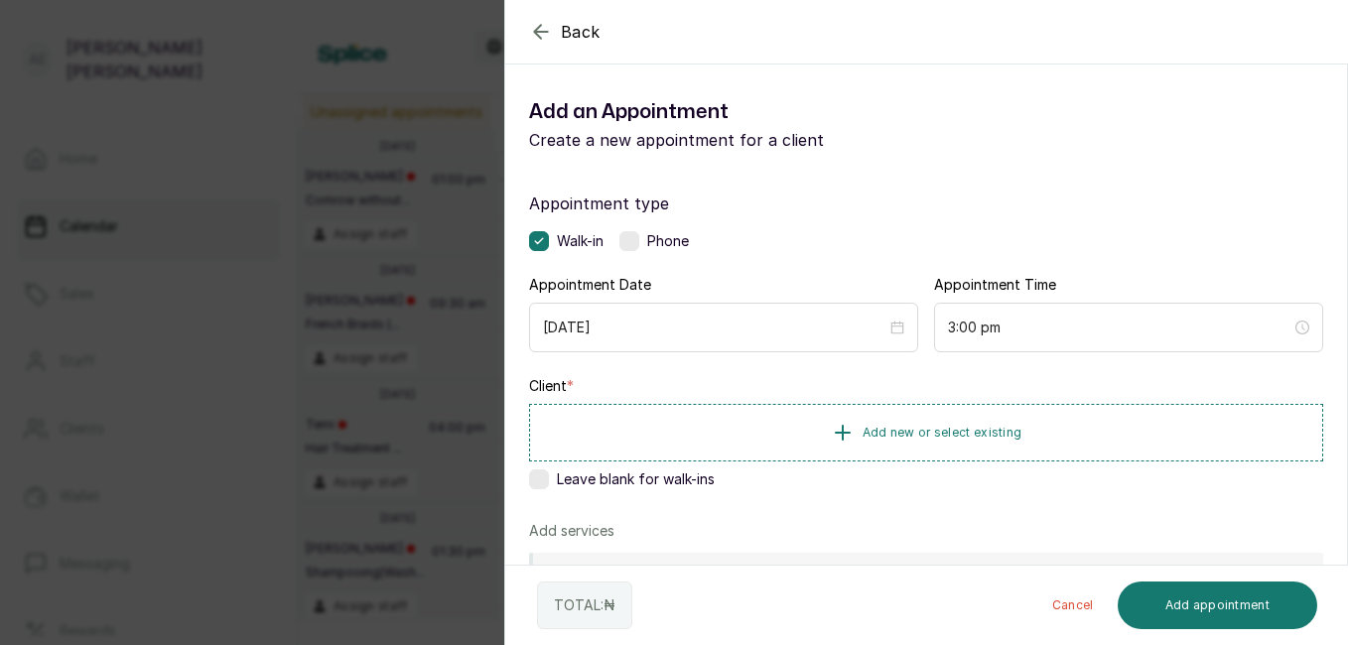
click at [643, 374] on div "Appointment type Walk-in Phone Appointment Date 2025/09/18 Appointment Time 3:0…" at bounding box center [926, 570] width 842 height 804
click at [583, 379] on div "Client * Add new or select existing Leave blank for walk-ins" at bounding box center [926, 436] width 794 height 121
click at [584, 414] on button "Add new or select existing" at bounding box center [926, 432] width 794 height 56
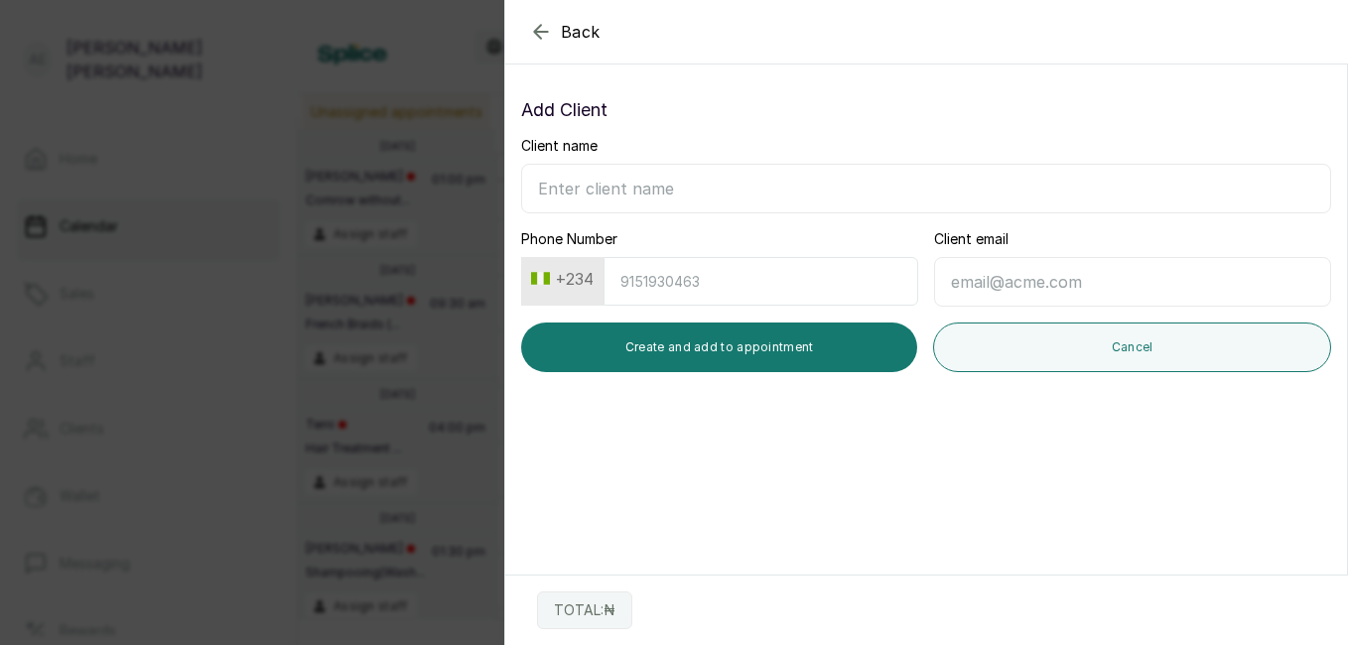
click at [540, 29] on icon "button" at bounding box center [541, 32] width 24 height 24
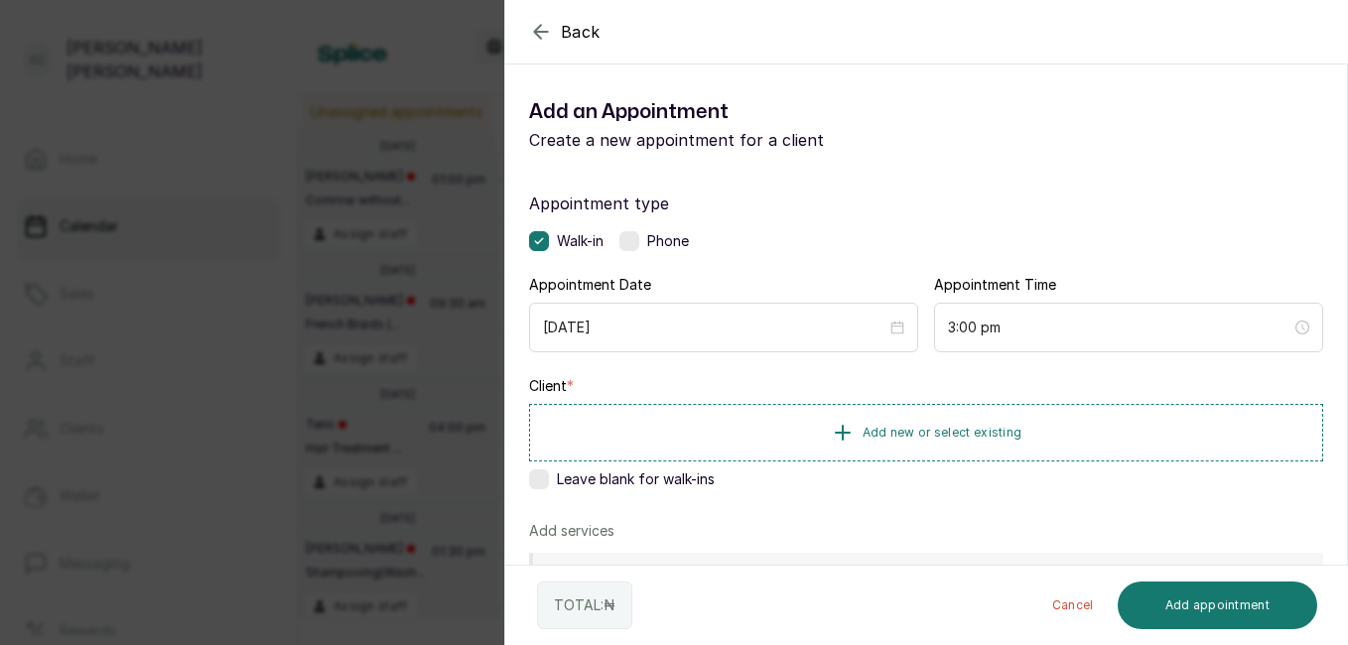
click at [540, 29] on icon "button" at bounding box center [541, 32] width 24 height 24
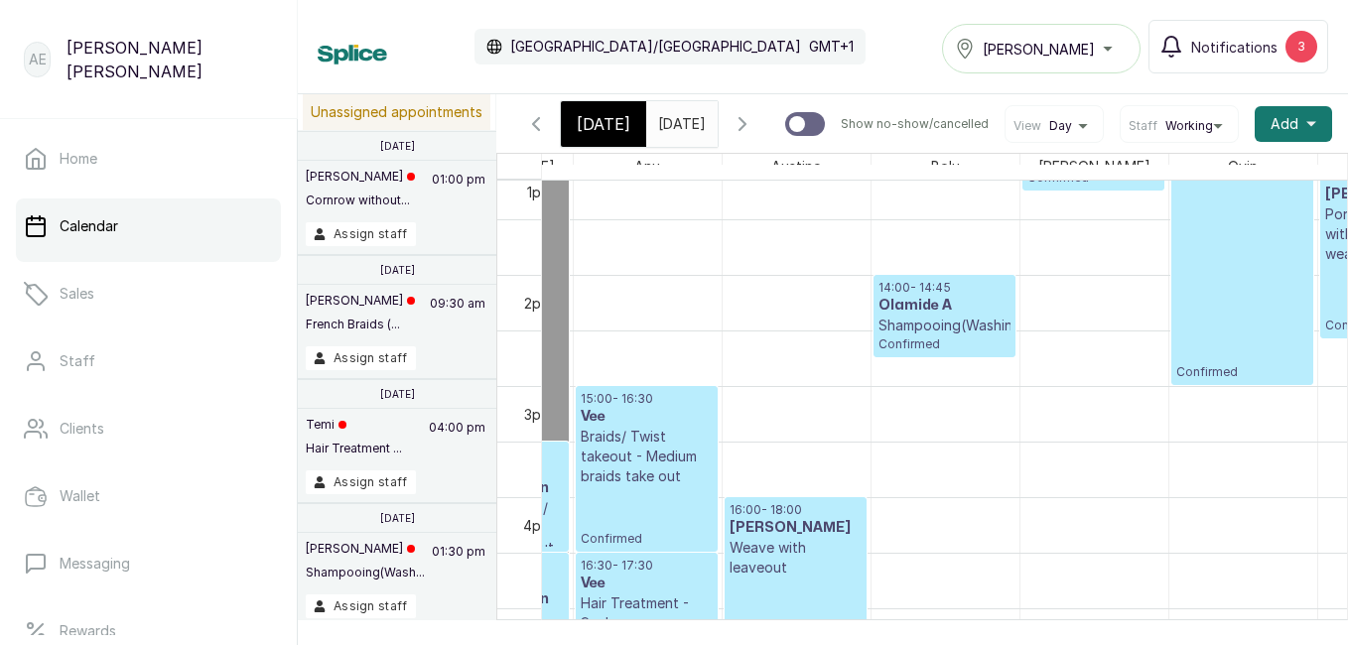
scroll to position [0, 6]
click at [679, 118] on input "18/09/2025" at bounding box center [663, 119] width 32 height 34
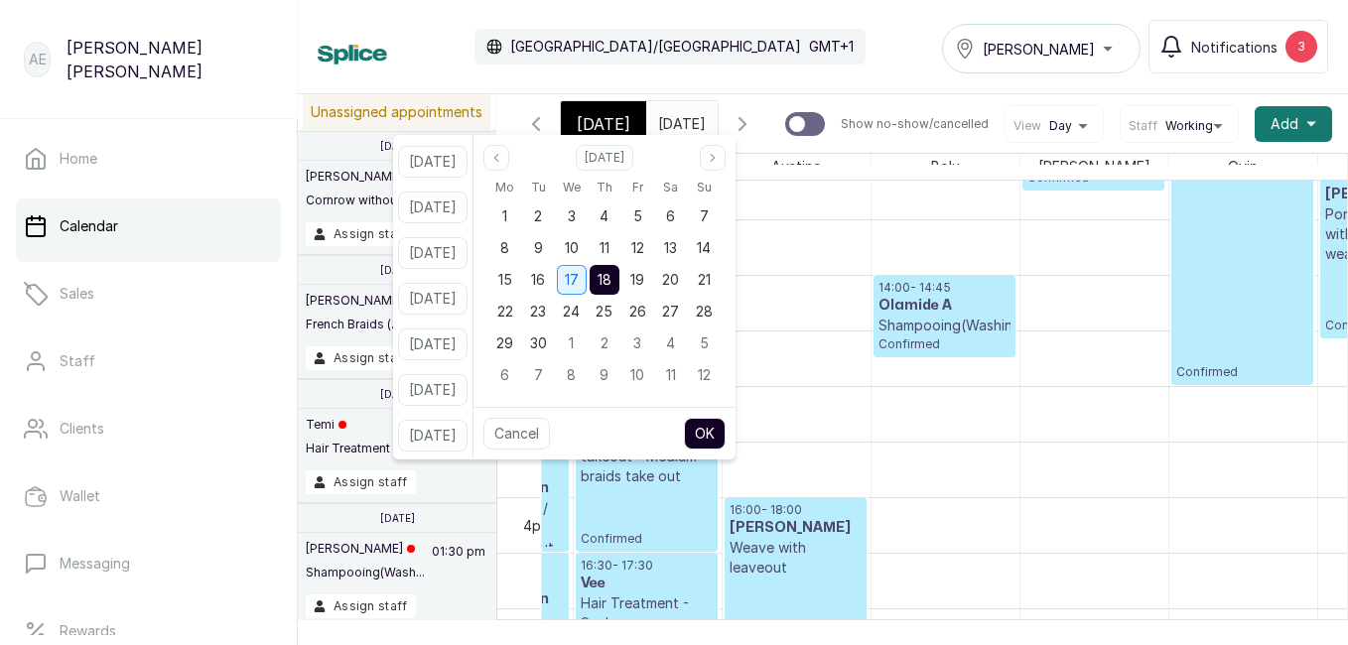
scroll to position [0, 0]
click at [579, 276] on span "17" at bounding box center [572, 279] width 14 height 17
click at [720, 437] on button "OK" at bounding box center [705, 434] width 42 height 32
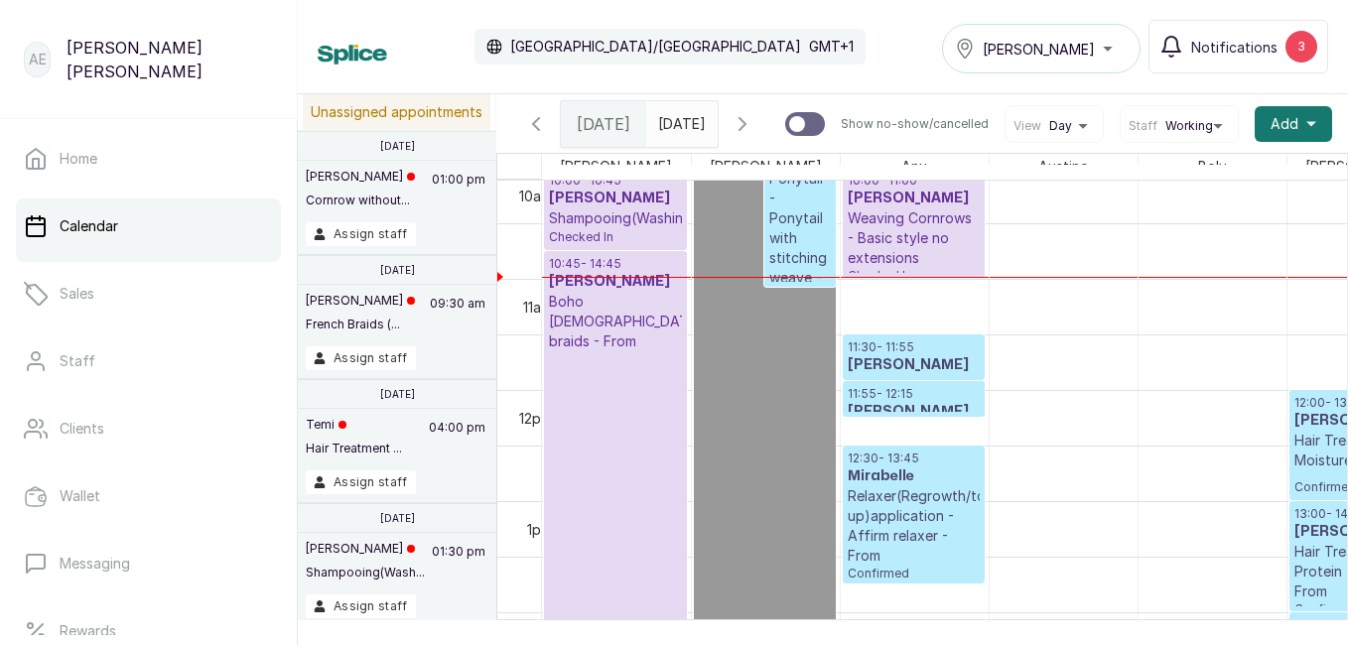
scroll to position [971, 0]
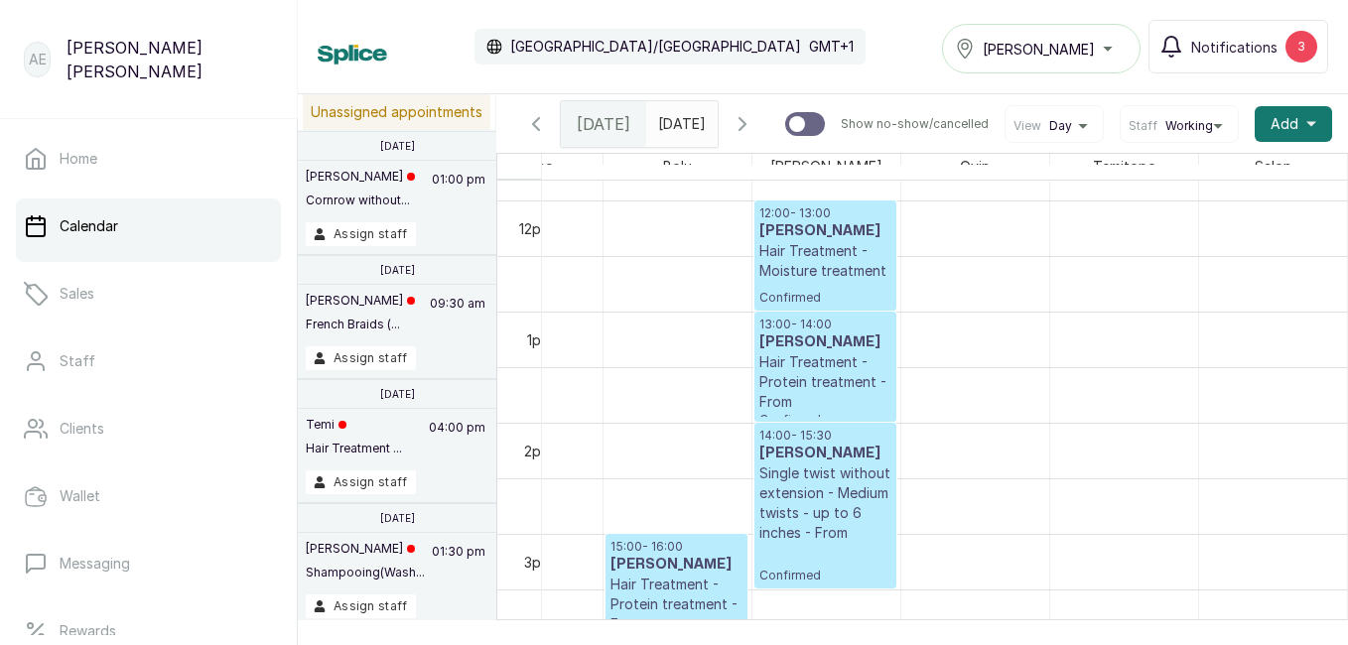
click at [1, 61] on div "AE Agnes Emmanuel" at bounding box center [149, 59] width 298 height 119
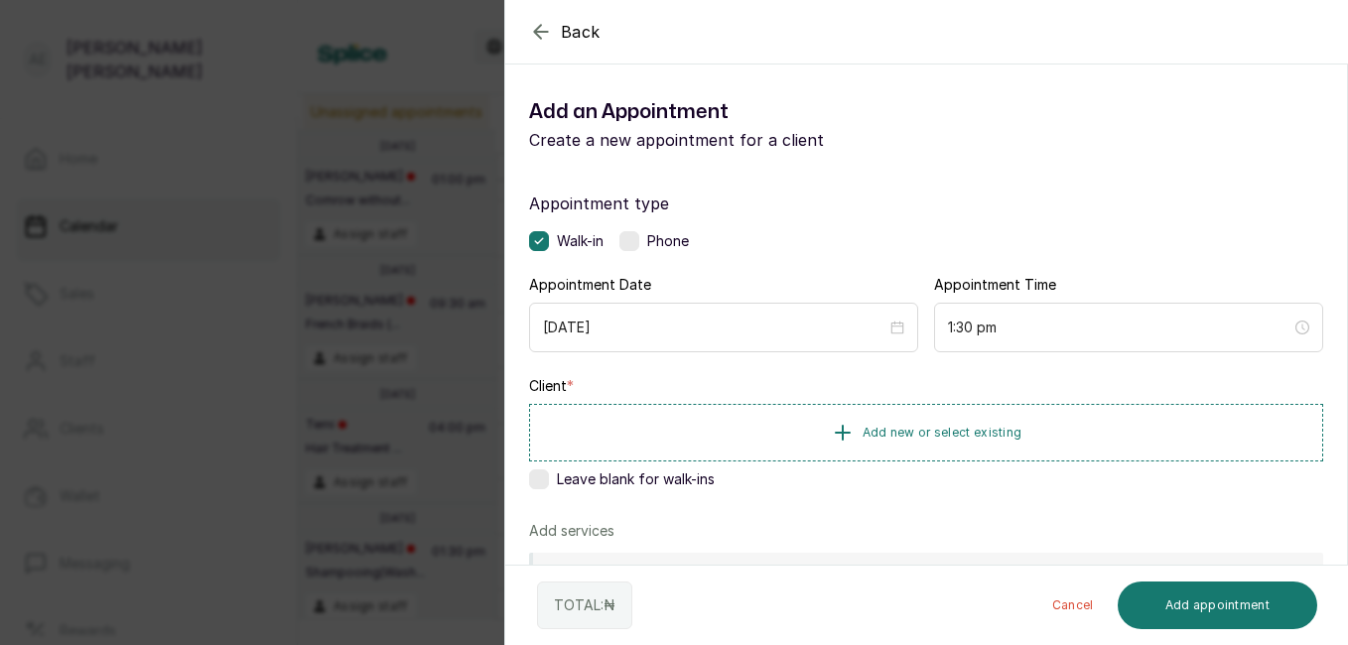
click at [533, 30] on icon "button" at bounding box center [541, 32] width 24 height 24
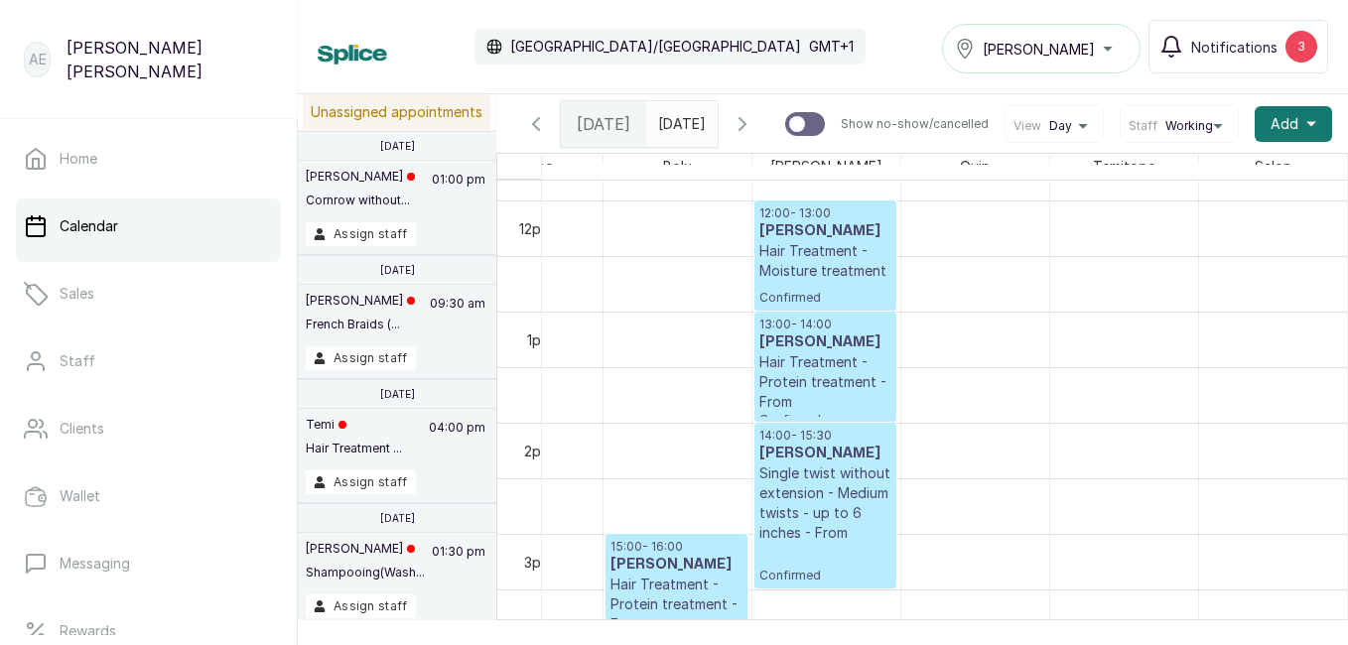
click at [611, 131] on span "Today" at bounding box center [604, 124] width 54 height 24
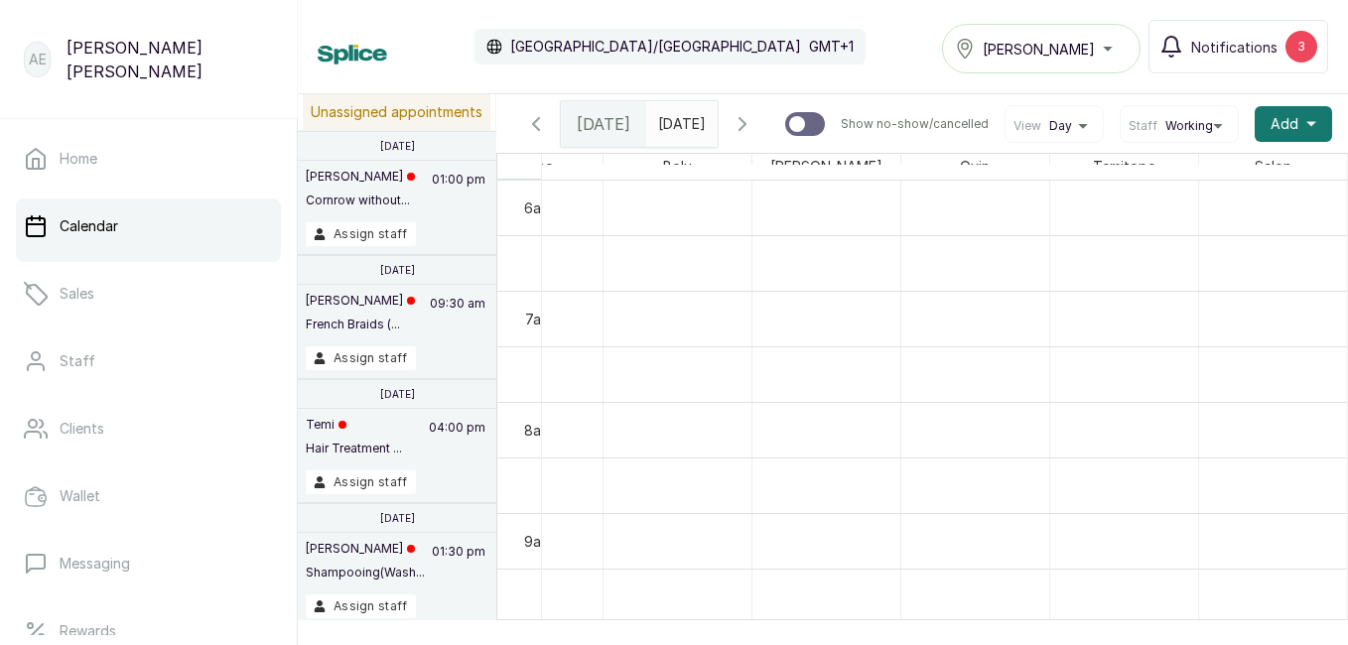
click at [679, 133] on input "17/09/2025" at bounding box center [663, 119] width 32 height 34
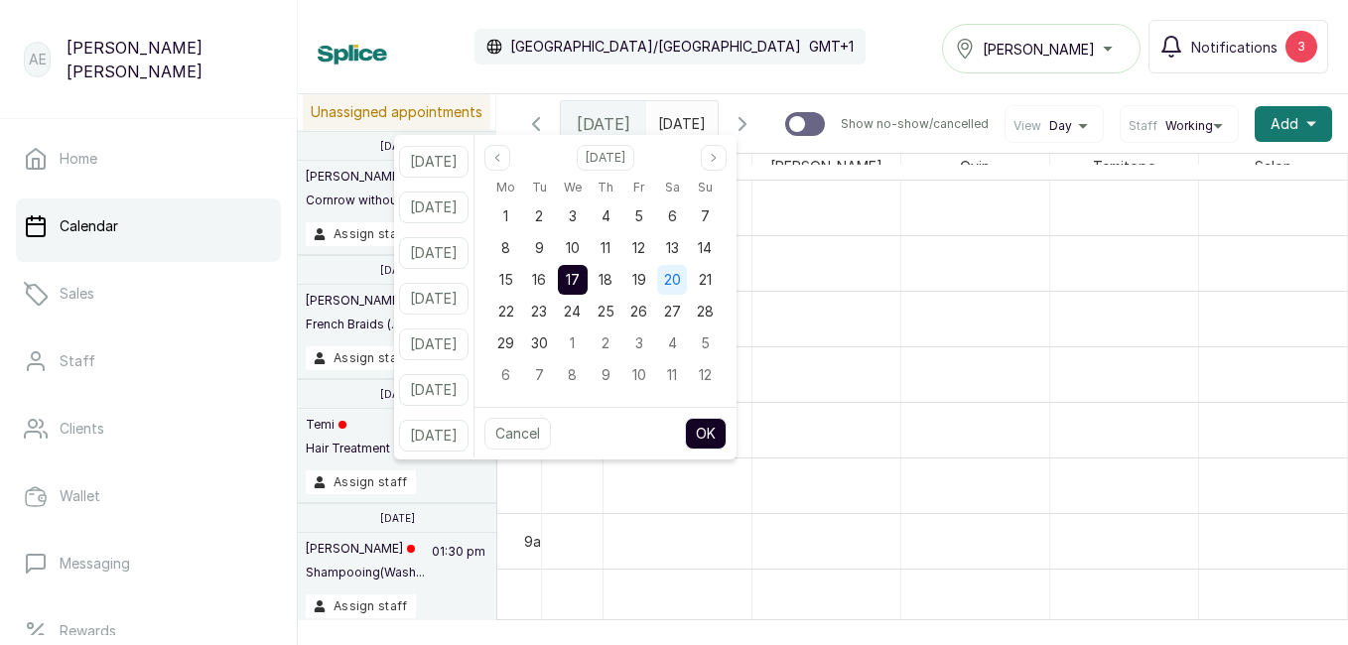
click at [681, 278] on span "20" at bounding box center [672, 279] width 17 height 17
click at [726, 436] on button "OK" at bounding box center [706, 434] width 42 height 32
type input "20/09/2025"
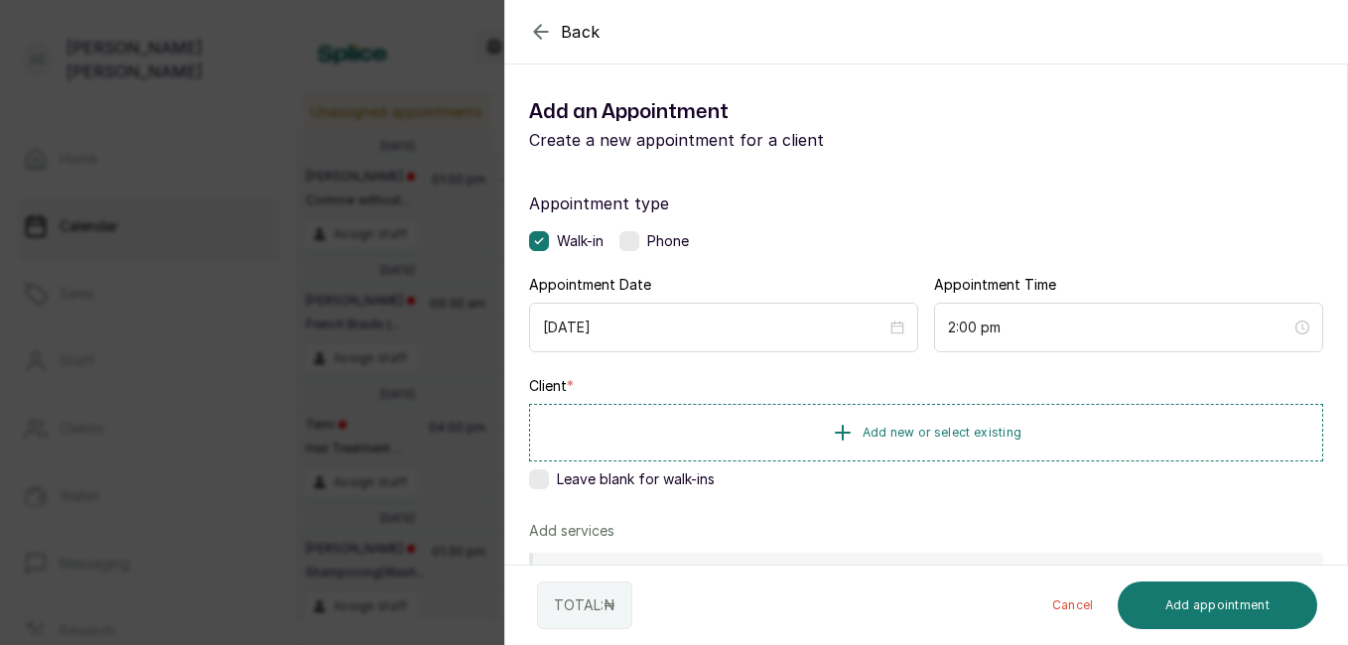
scroll to position [0, 0]
click at [738, 409] on button "Add new or select existing" at bounding box center [926, 432] width 794 height 56
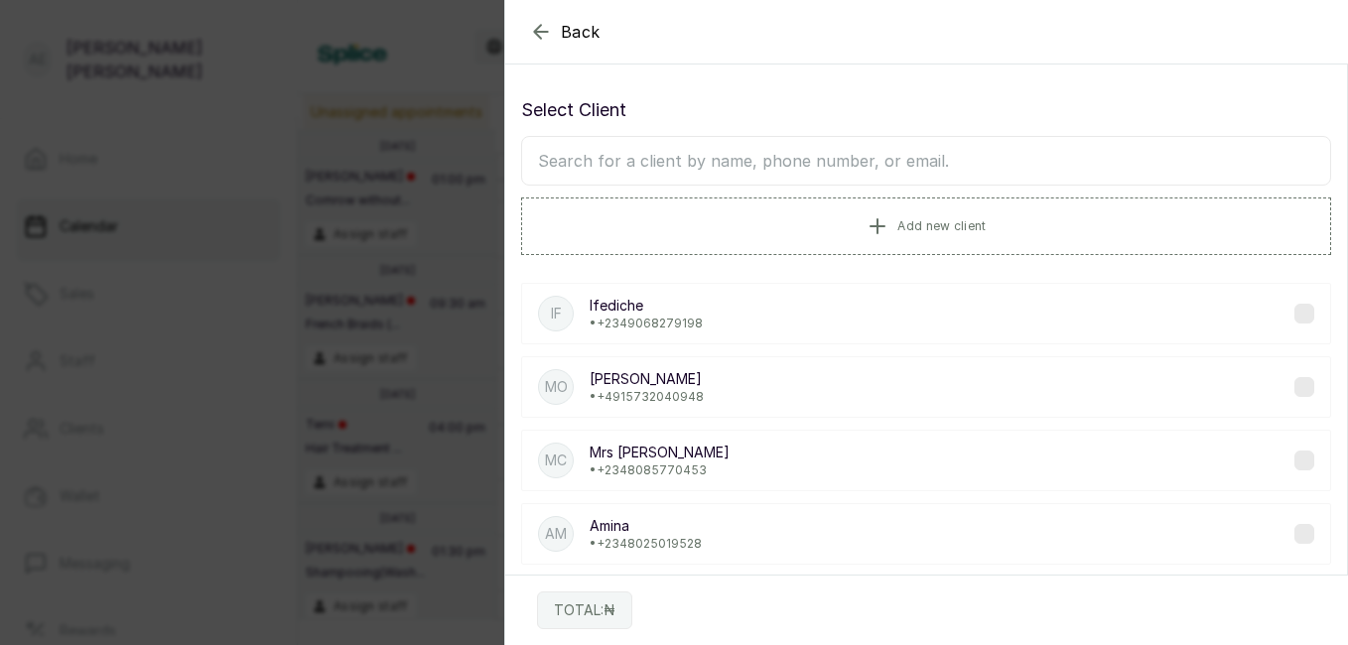
click at [758, 140] on input "text" at bounding box center [926, 161] width 810 height 50
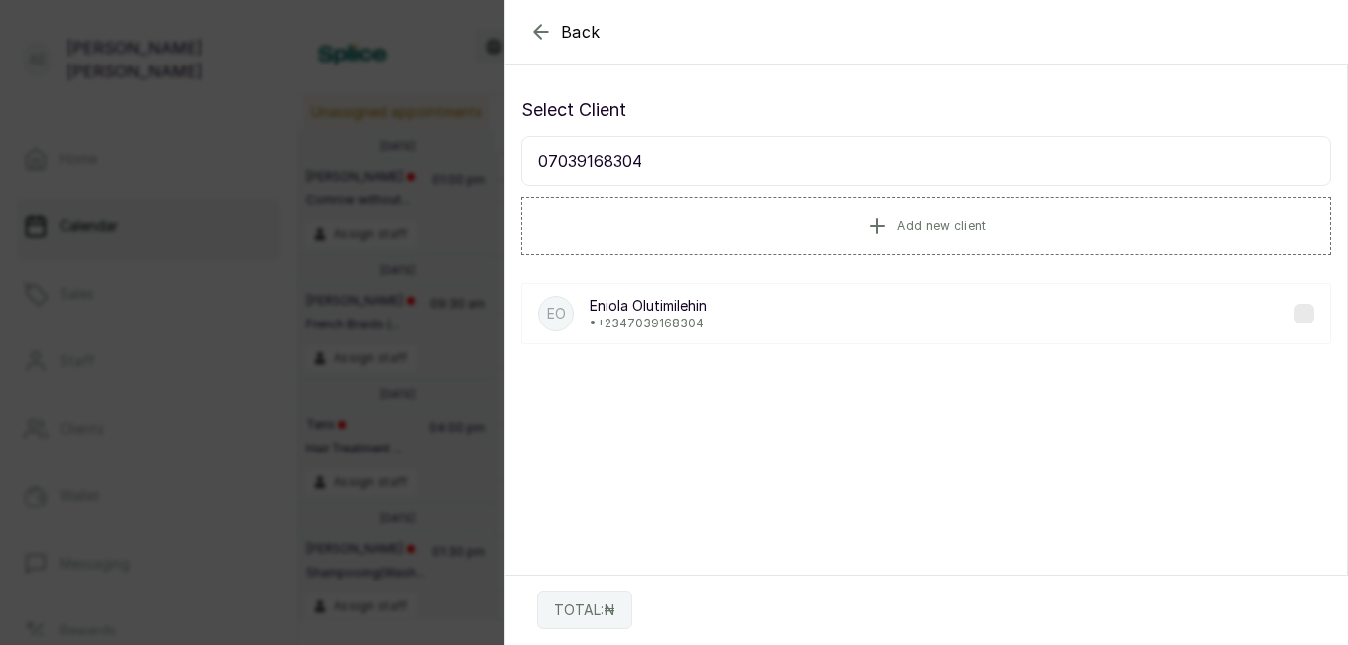
type input "07039168304"
click at [714, 299] on div "EO Eniola Olutimilehin • +234 7039168304" at bounding box center [926, 314] width 810 height 62
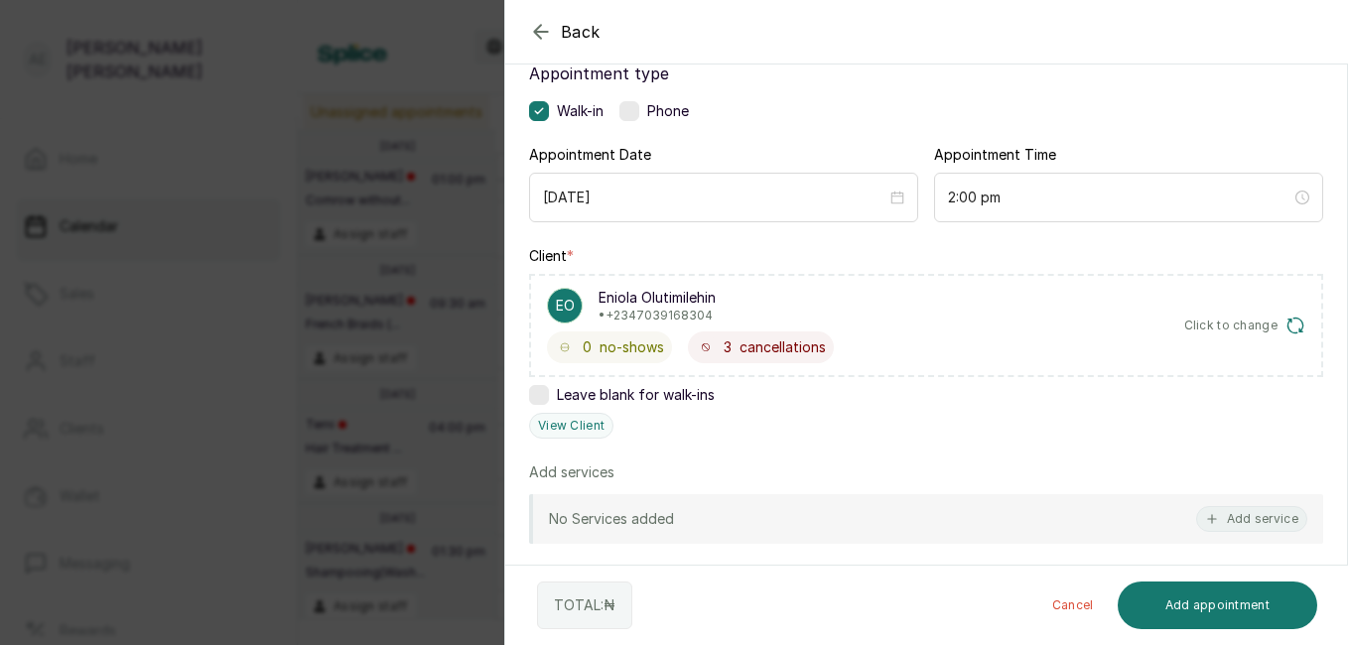
scroll to position [201, 0]
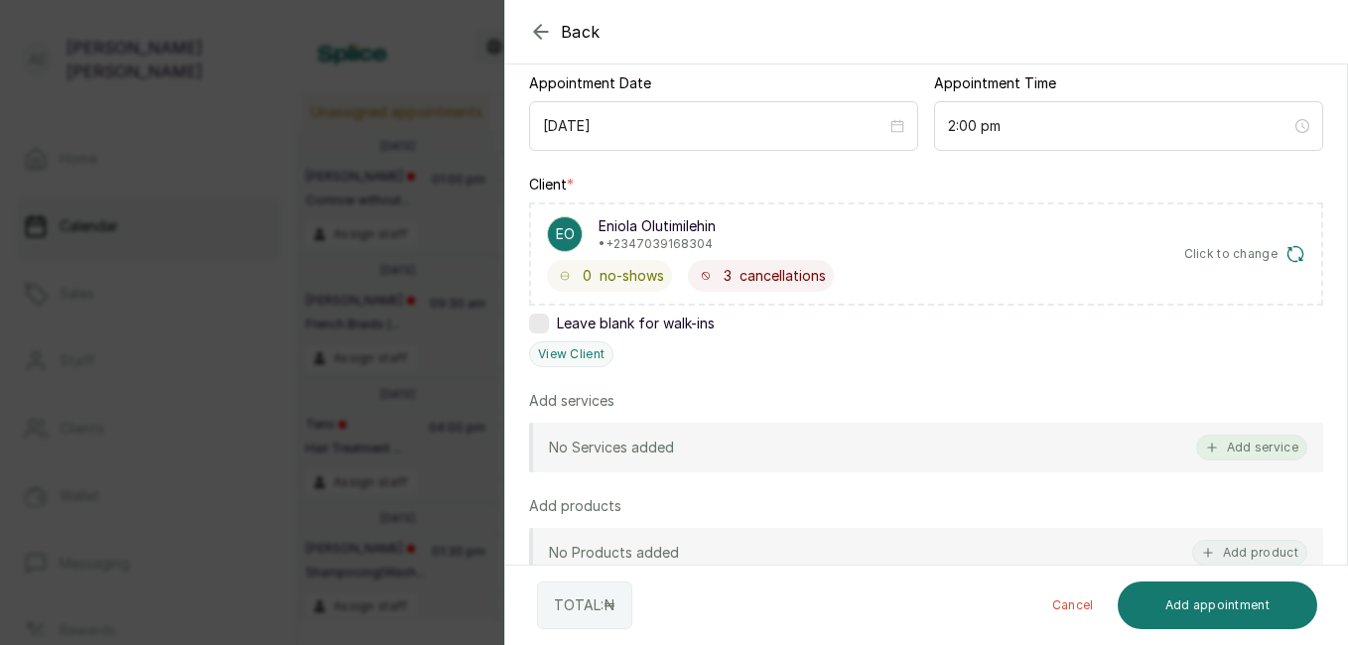
click at [1237, 446] on button "Add service" at bounding box center [1251, 448] width 111 height 26
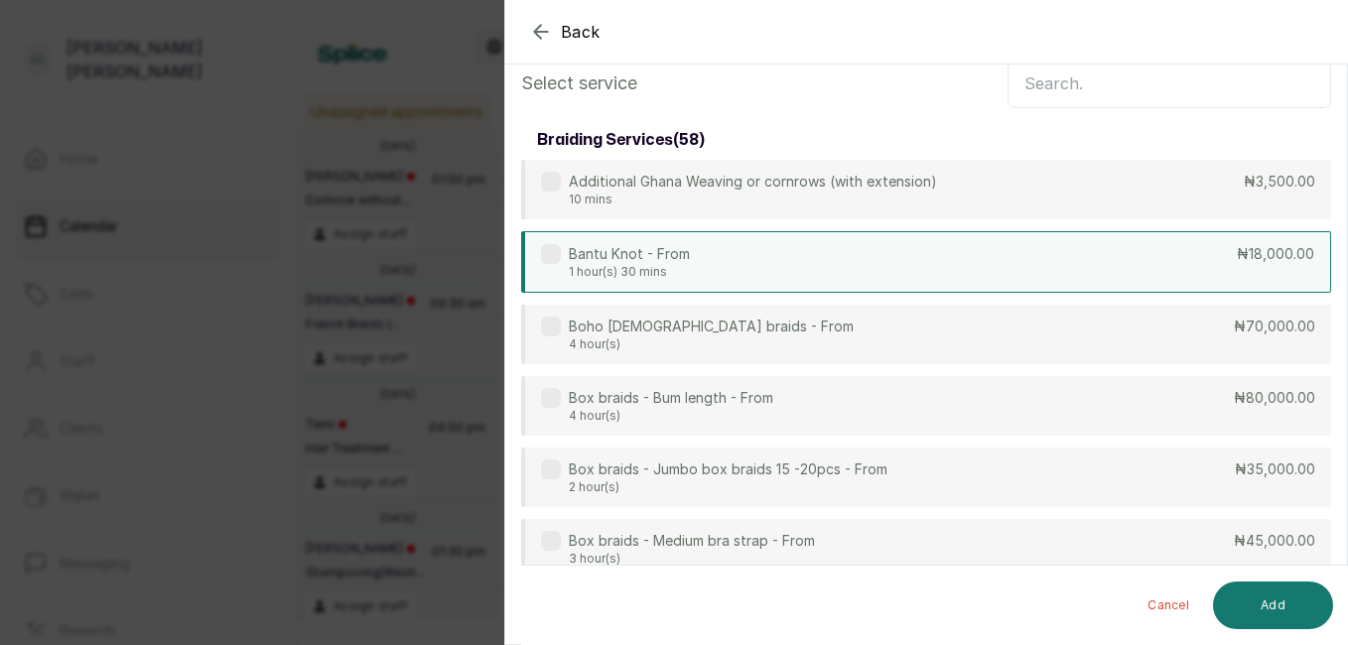
scroll to position [0, 0]
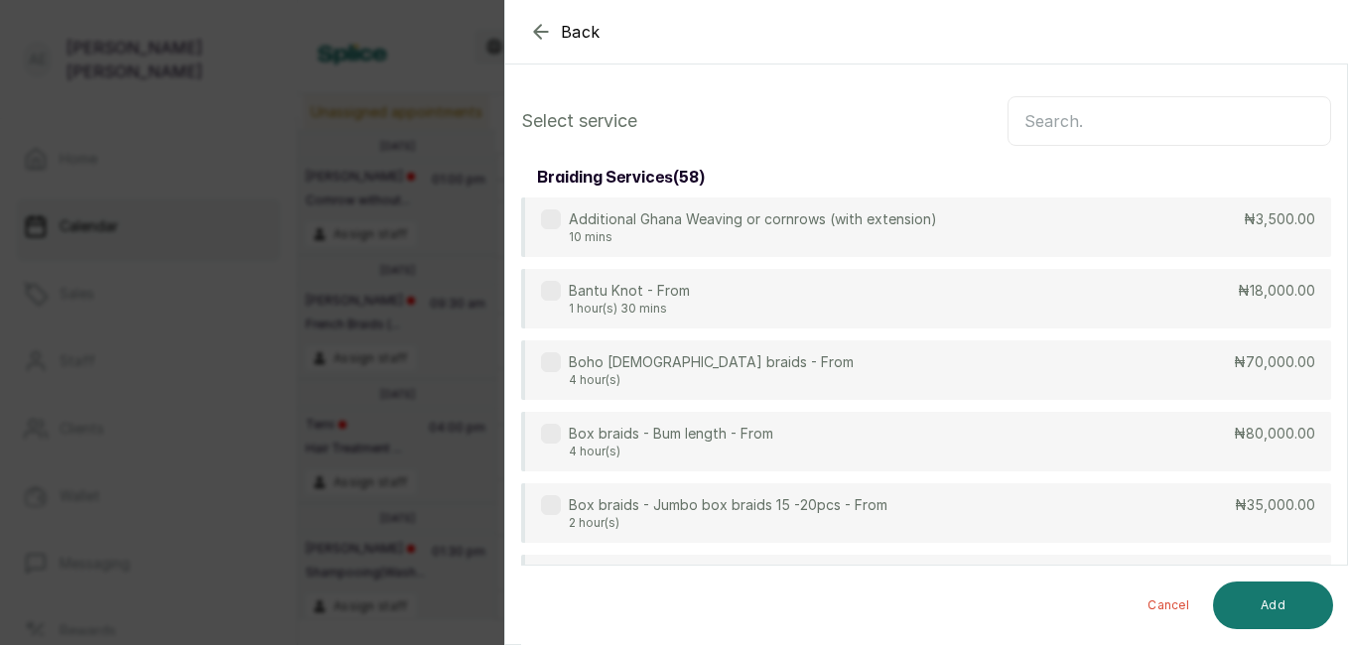
click at [1117, 115] on input "text" at bounding box center [1169, 121] width 324 height 50
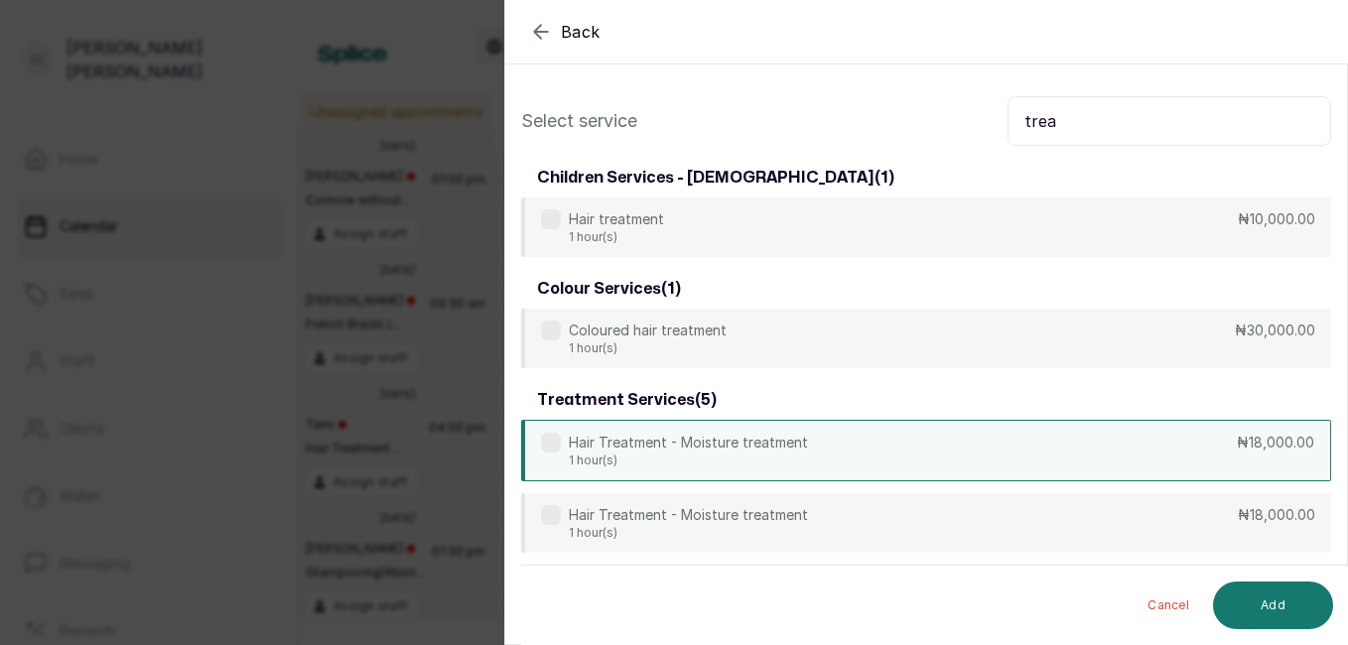
type input "trea"
click at [924, 462] on div "Hair Treatment - Moisture treatment 1 hour(s) ₦18,000.00" at bounding box center [926, 451] width 810 height 62
click at [819, 439] on div "Hair Treatment - Moisture treatment 1 hour(s) ₦18,000.00" at bounding box center [926, 451] width 810 height 62
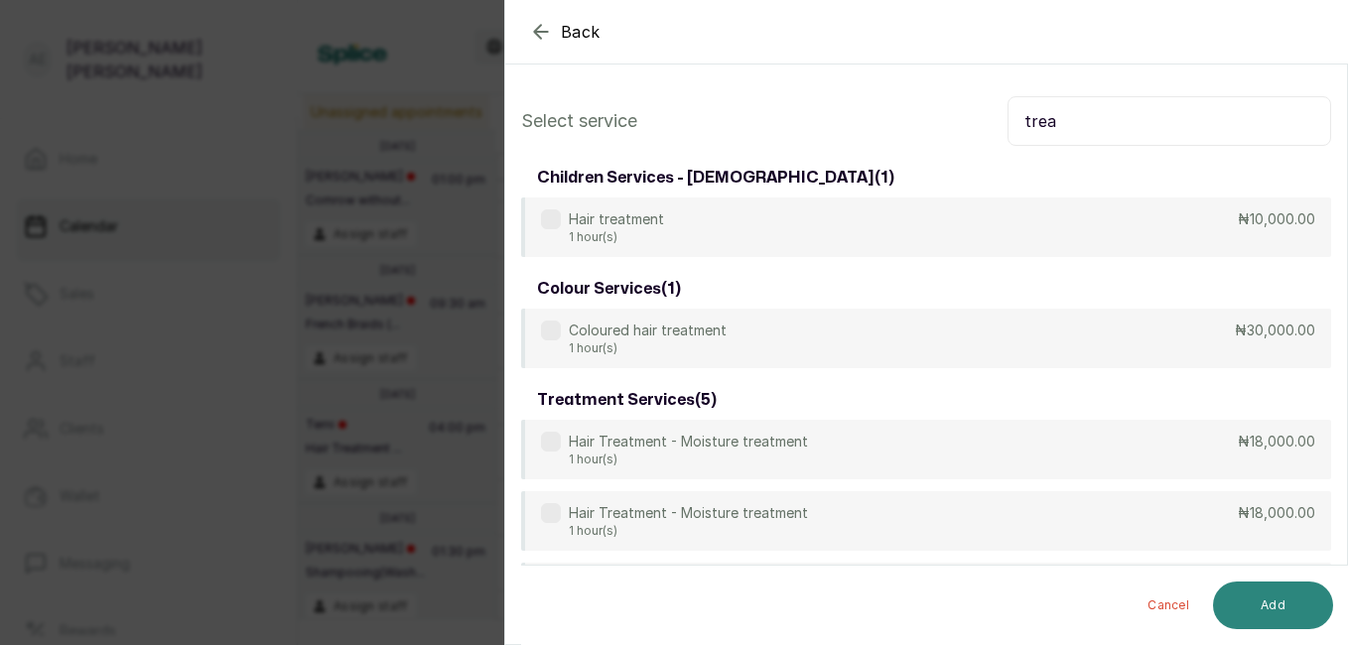
click at [1272, 593] on button "Add" at bounding box center [1273, 606] width 120 height 48
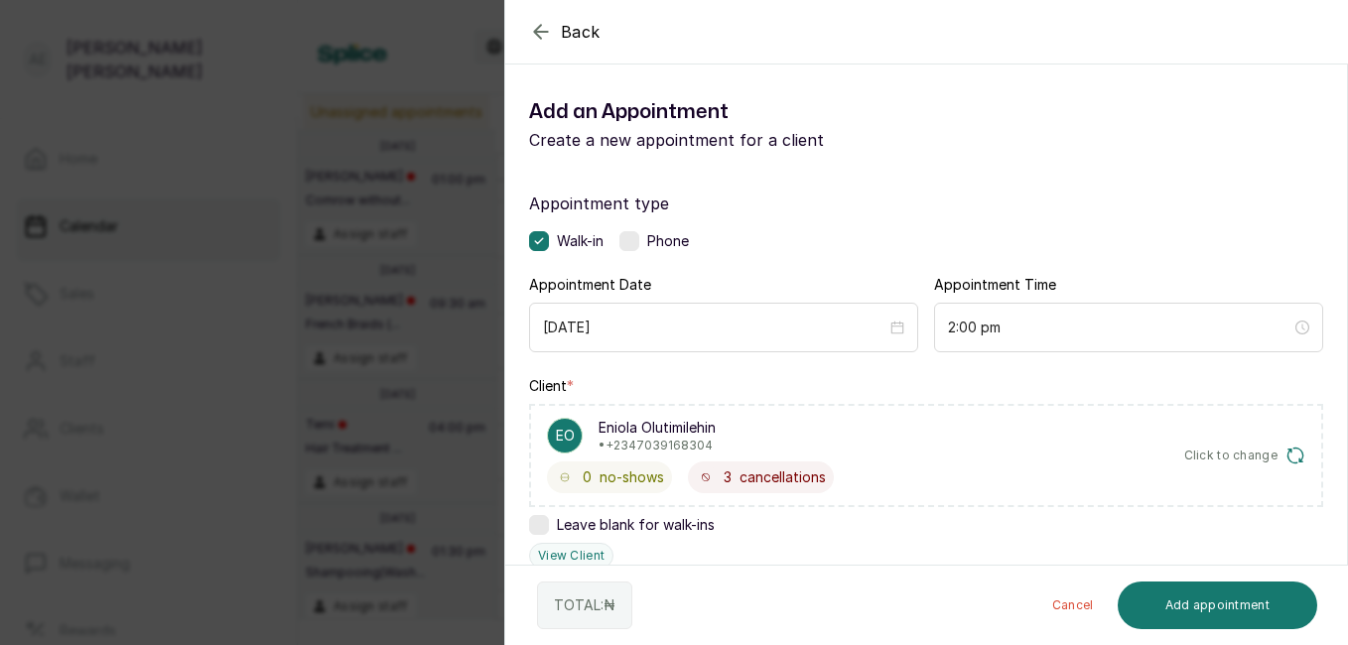
drag, startPoint x: 1123, startPoint y: 460, endPoint x: 1068, endPoint y: 404, distance: 77.9
click at [1116, 353] on div "Appointment type Walk-in Phone Appointment Date 2025/09/20 Appointment Time 2:0…" at bounding box center [926, 605] width 842 height 875
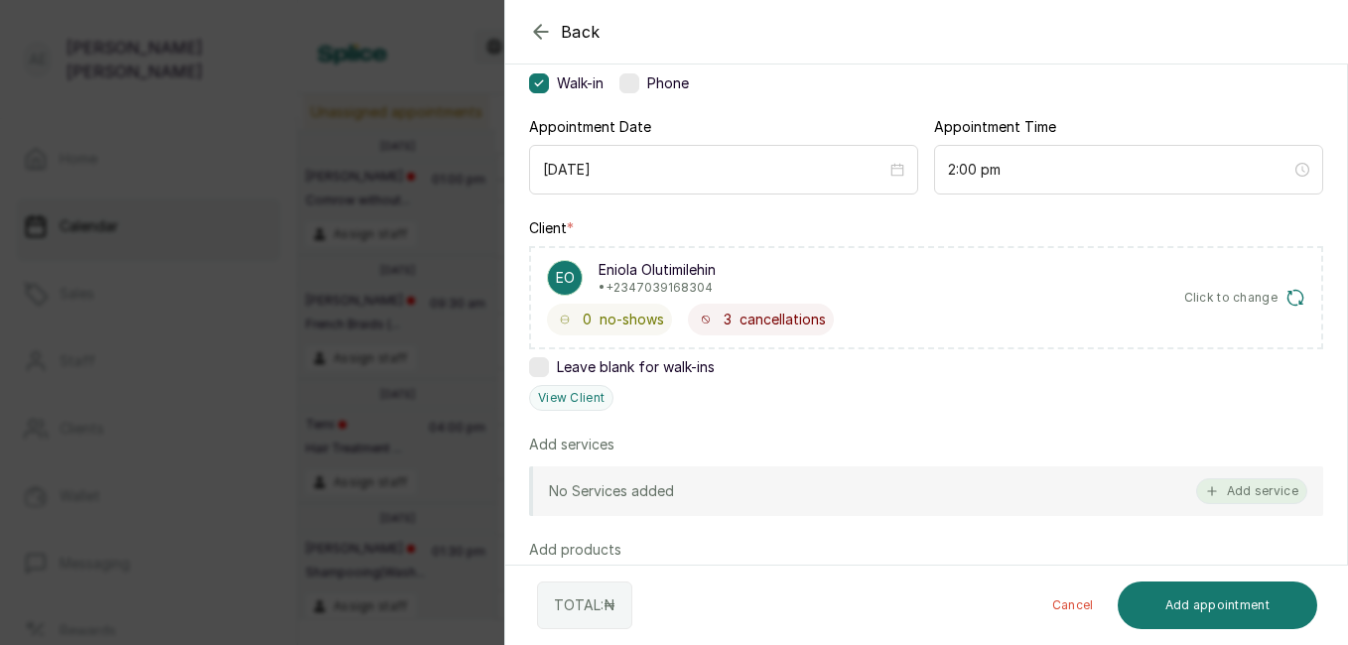
click at [1237, 486] on button "Add service" at bounding box center [1251, 491] width 111 height 26
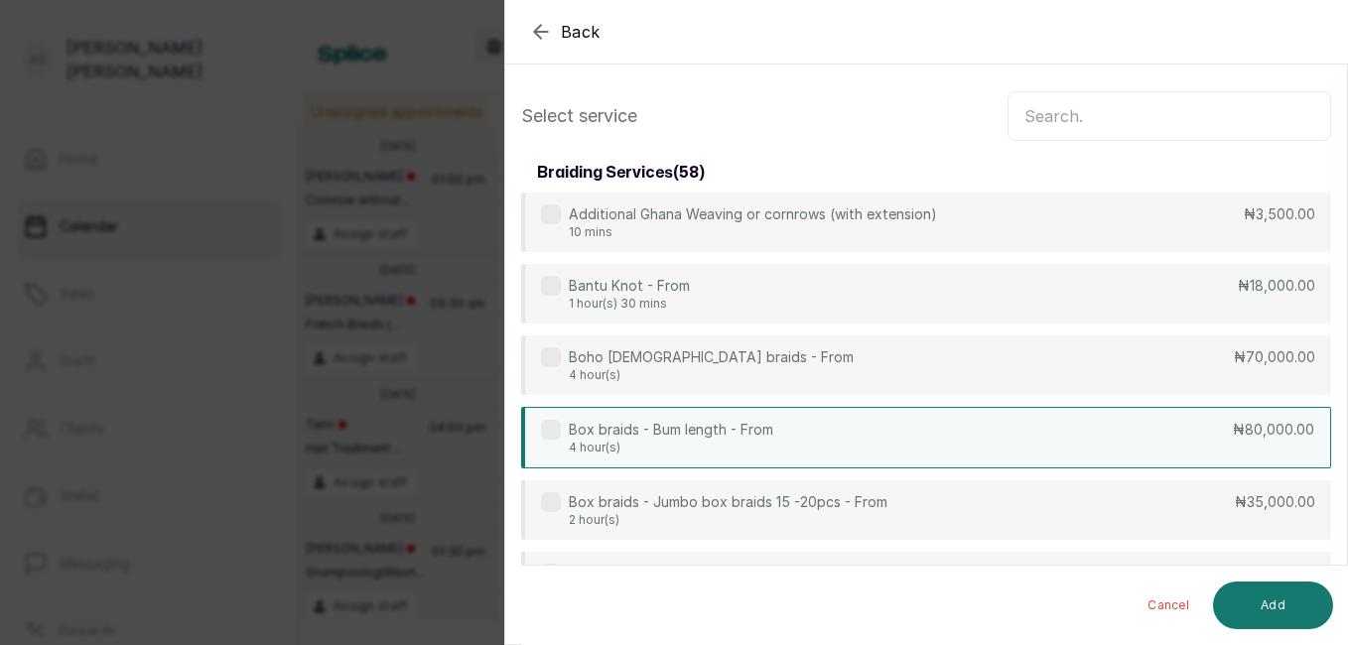
scroll to position [0, 0]
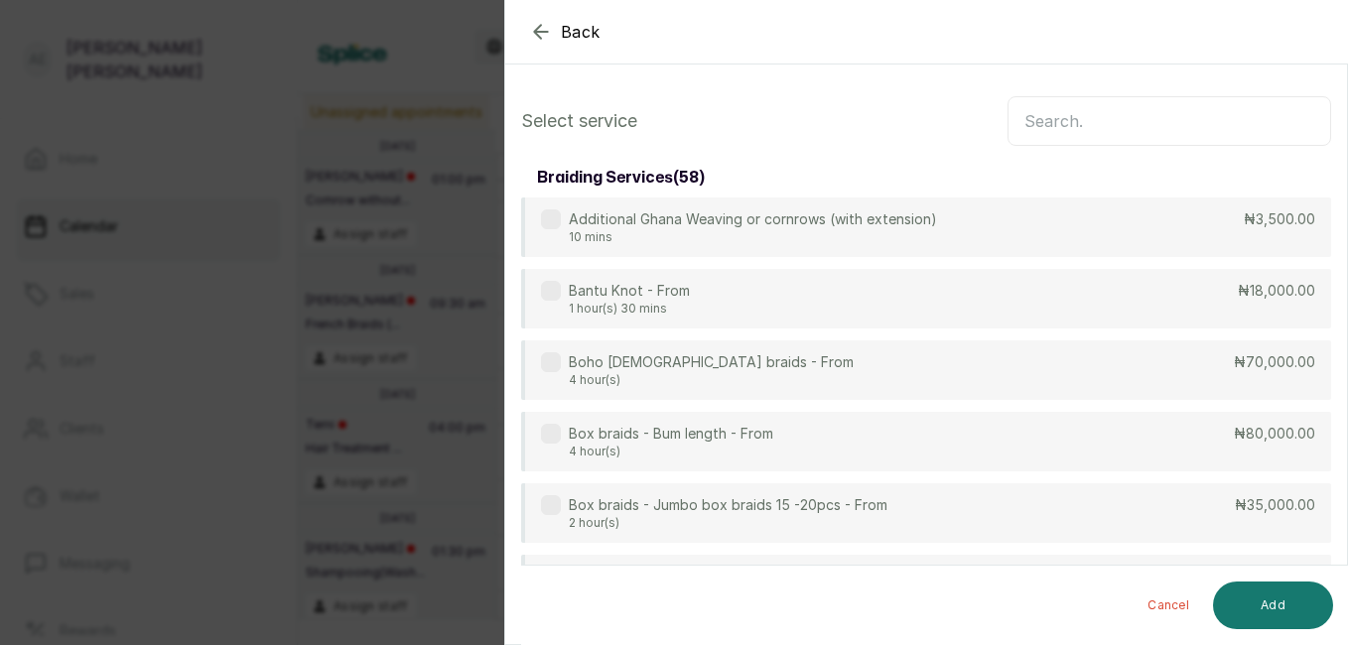
click at [1205, 117] on input "text" at bounding box center [1169, 121] width 324 height 50
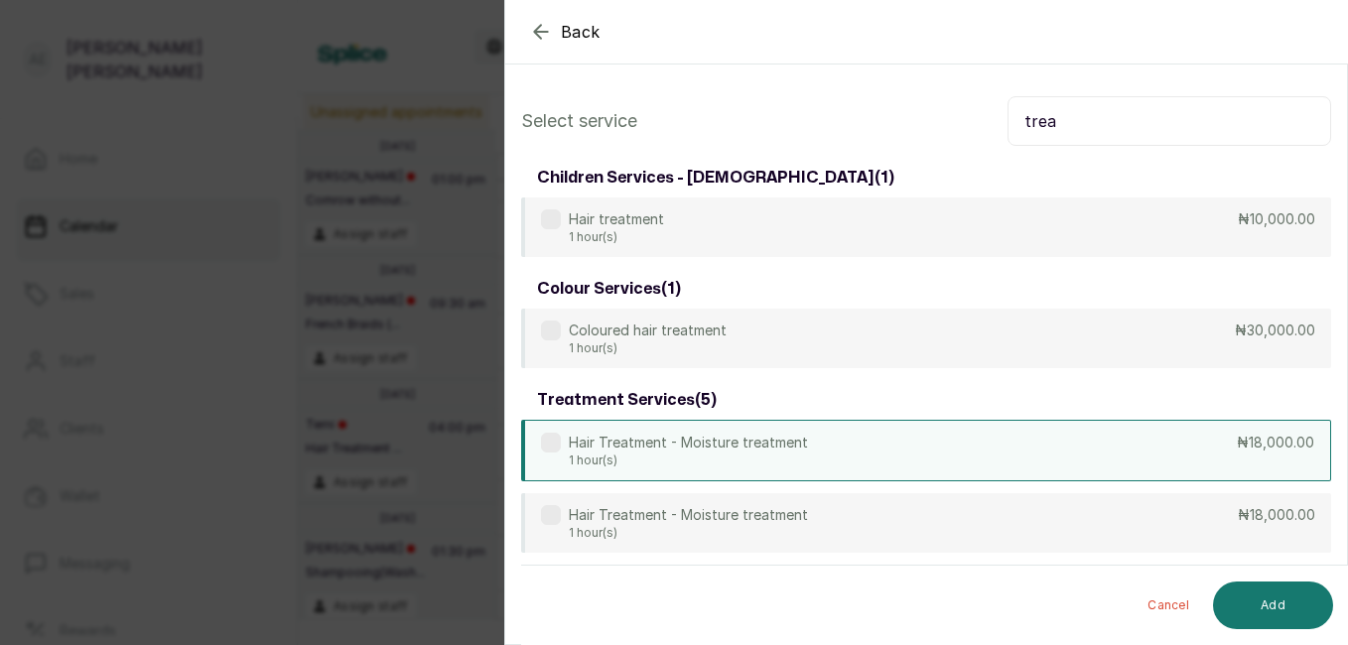
type input "trea"
click at [912, 447] on div "Hair Treatment - Moisture treatment 1 hour(s) ₦18,000.00" at bounding box center [926, 451] width 810 height 62
click at [1268, 595] on button "Add" at bounding box center [1273, 606] width 120 height 48
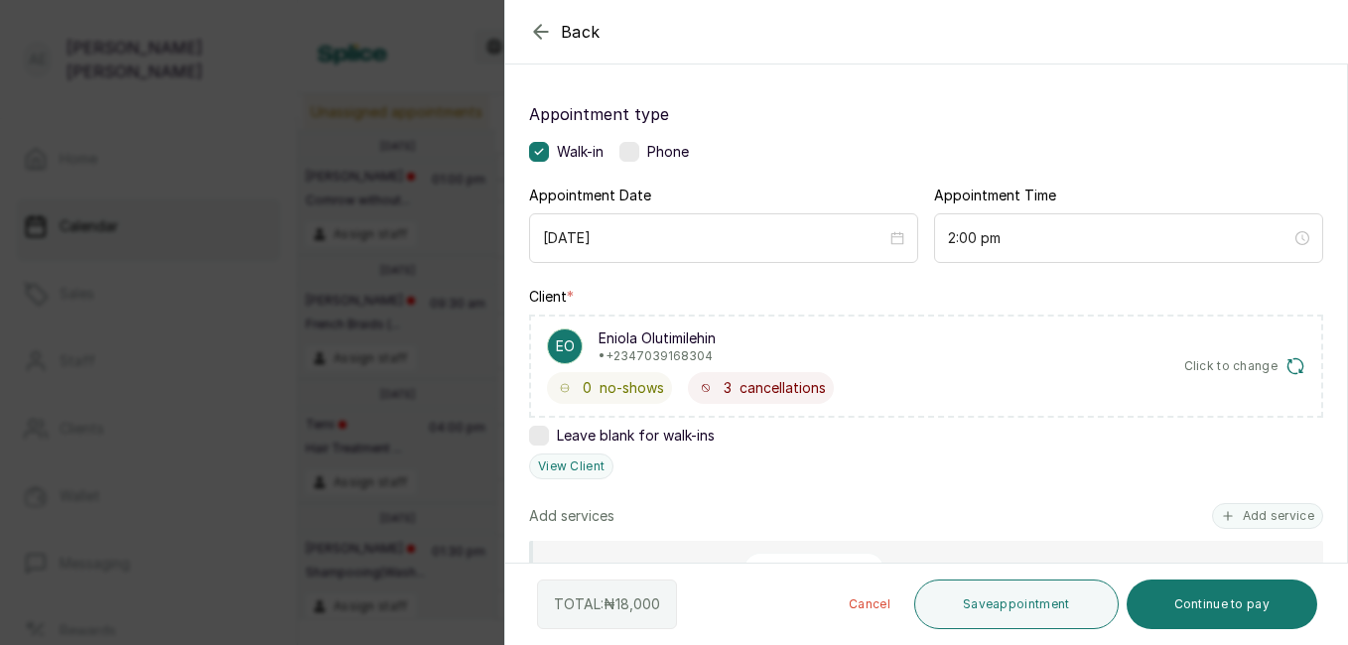
scroll to position [164, 0]
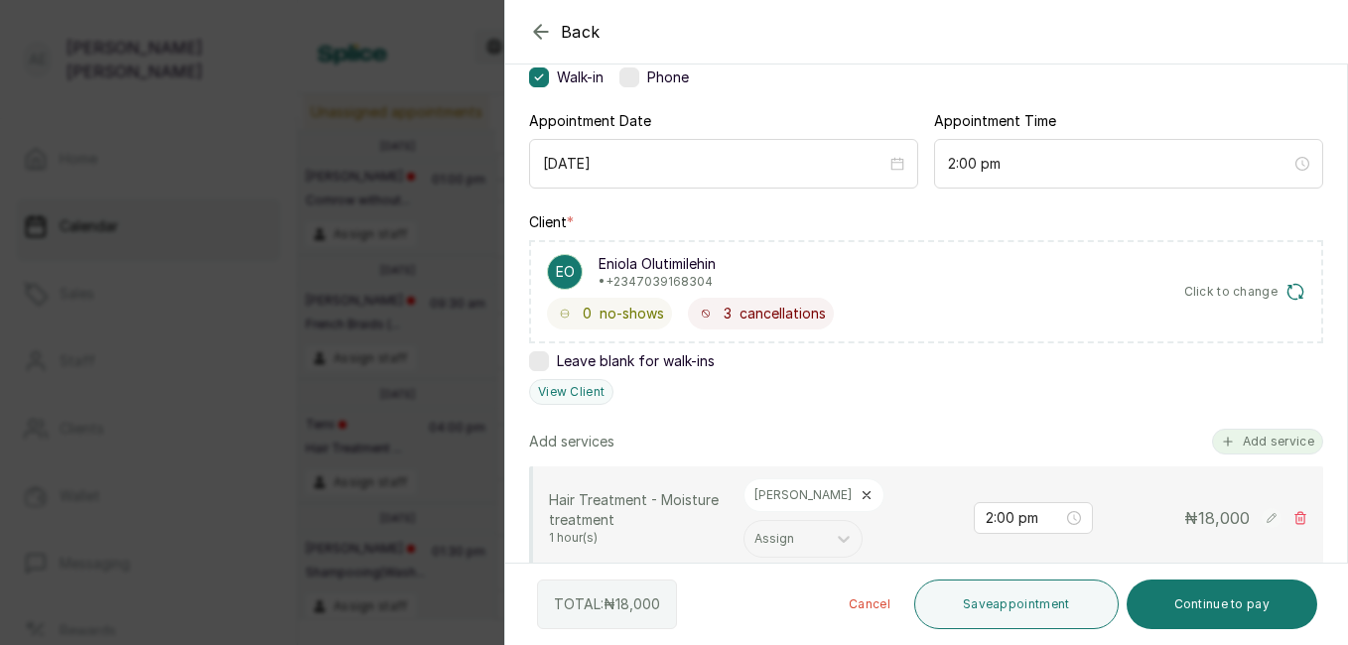
click at [1267, 436] on button "Add service" at bounding box center [1267, 442] width 111 height 26
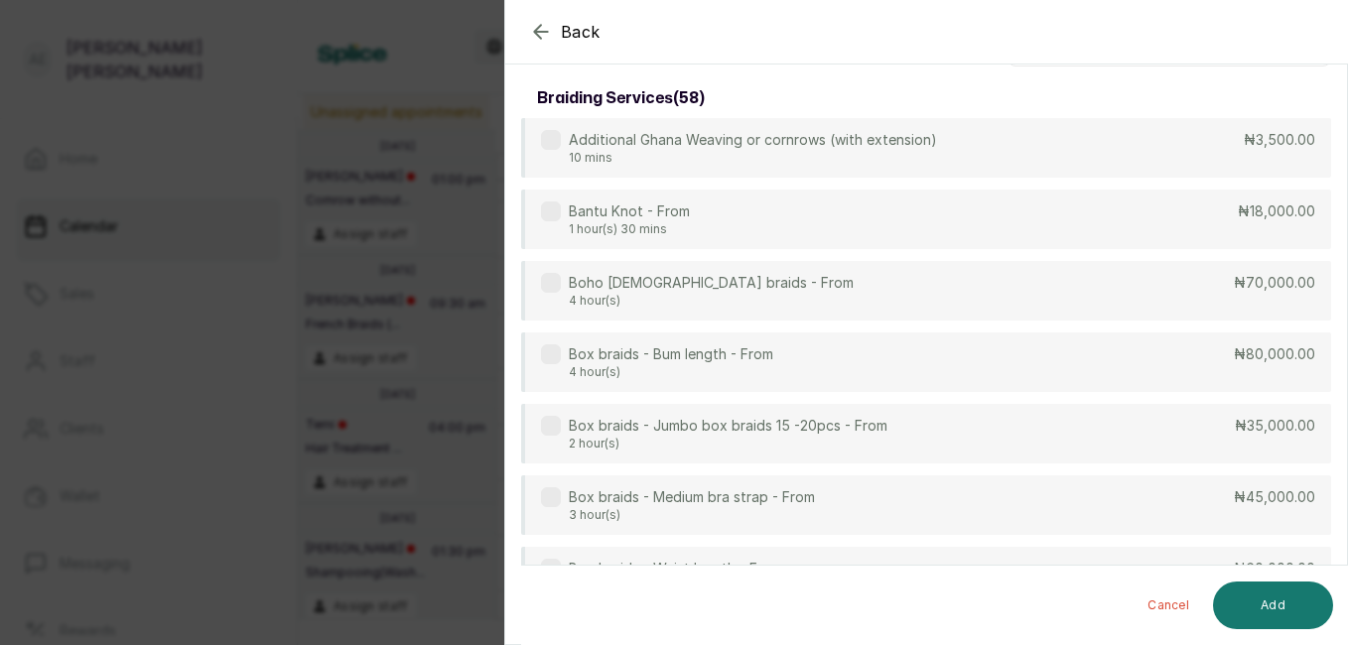
scroll to position [0, 0]
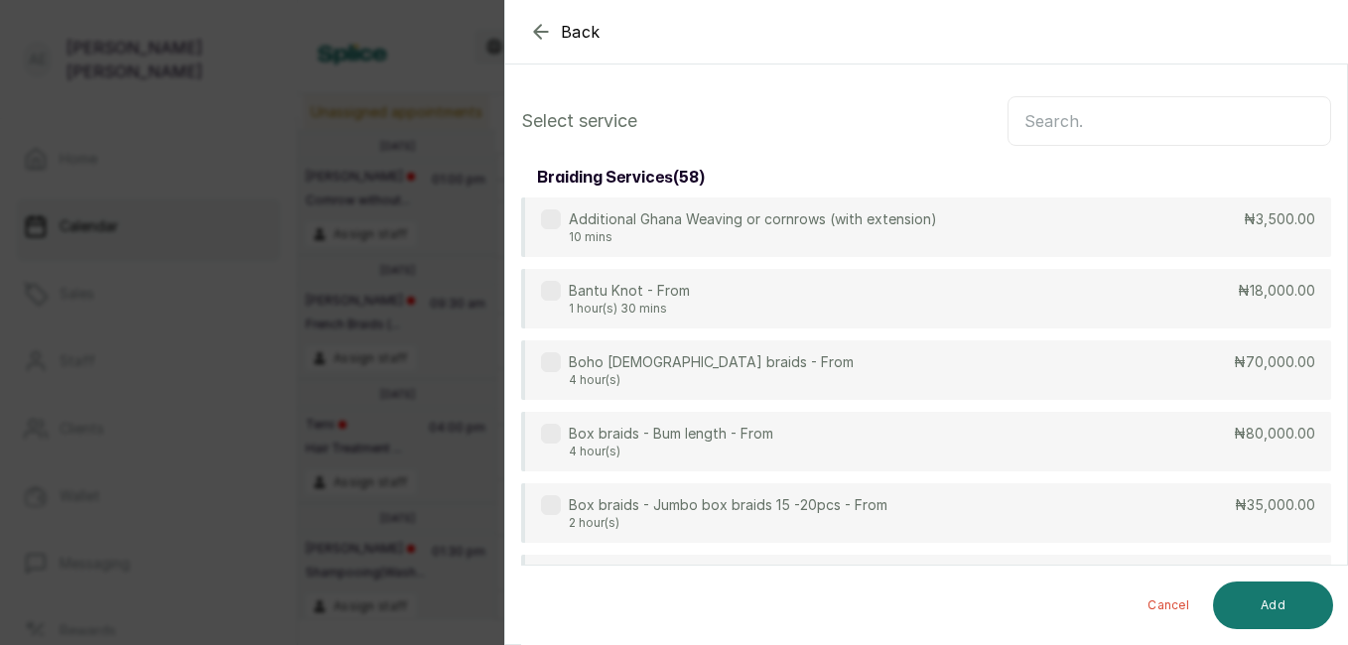
click at [1147, 119] on input "text" at bounding box center [1169, 121] width 324 height 50
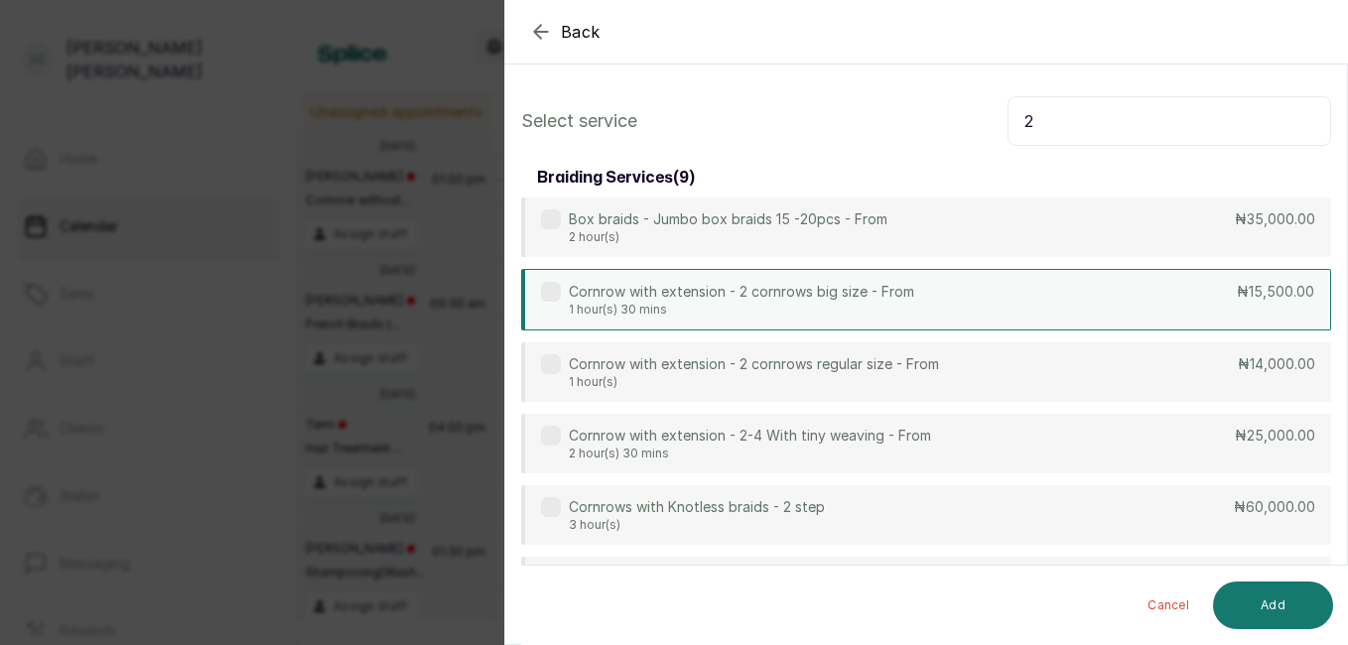
type input "2"
click at [926, 303] on div "Cornrow with extension - 2 cornrows big size - From 1 hour(s) 30 mins ₦15,500.00" at bounding box center [926, 300] width 810 height 62
click at [1288, 589] on button "Add" at bounding box center [1273, 606] width 120 height 48
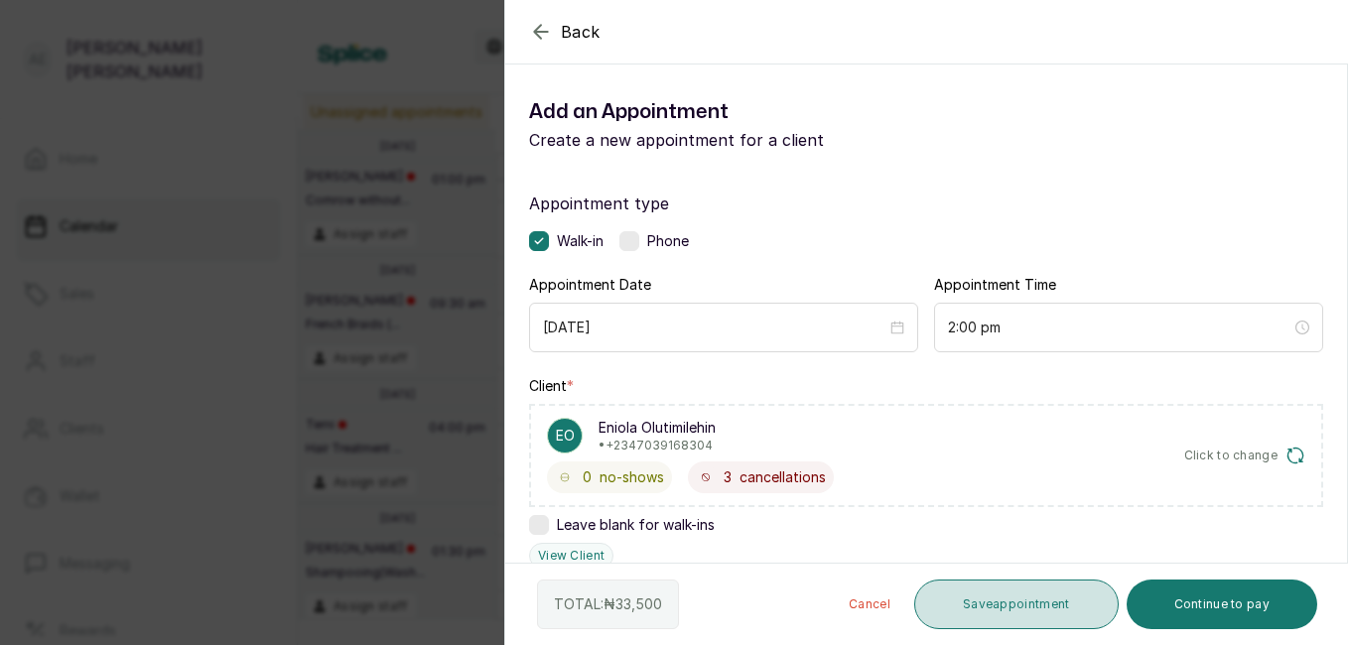
click at [1013, 606] on button "Save appointment" at bounding box center [1016, 605] width 204 height 50
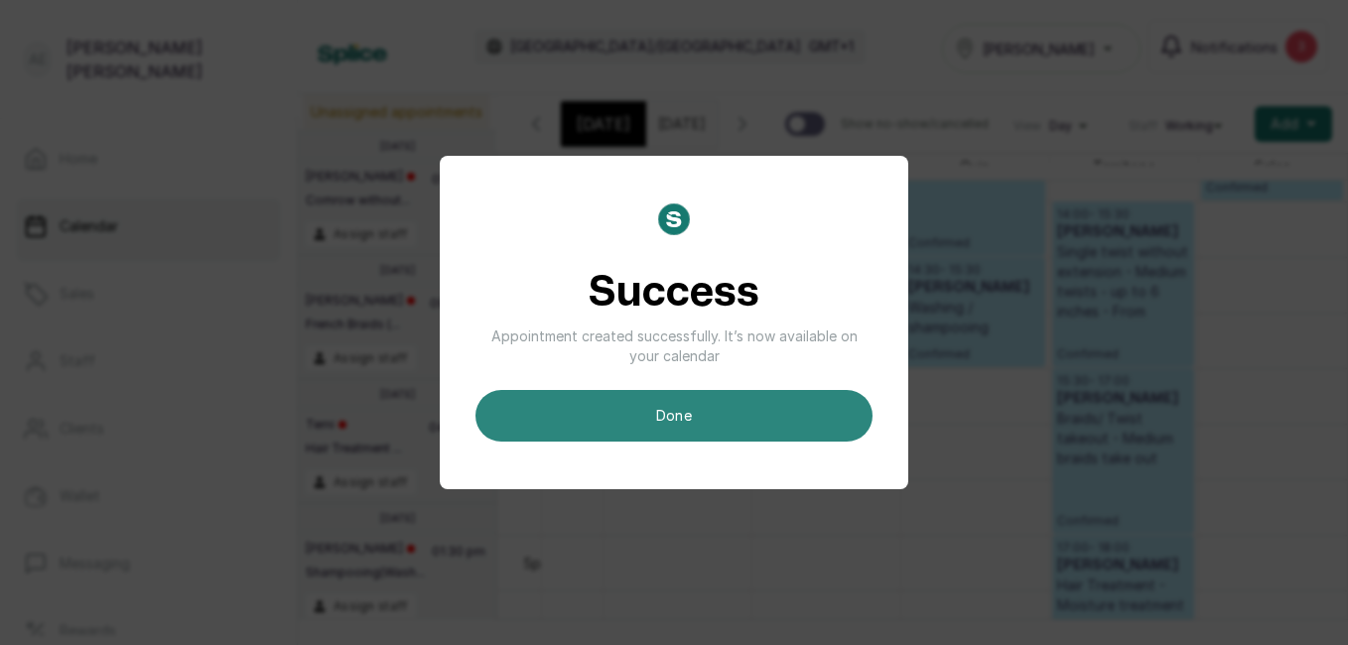
click at [707, 403] on button "done" at bounding box center [673, 416] width 397 height 52
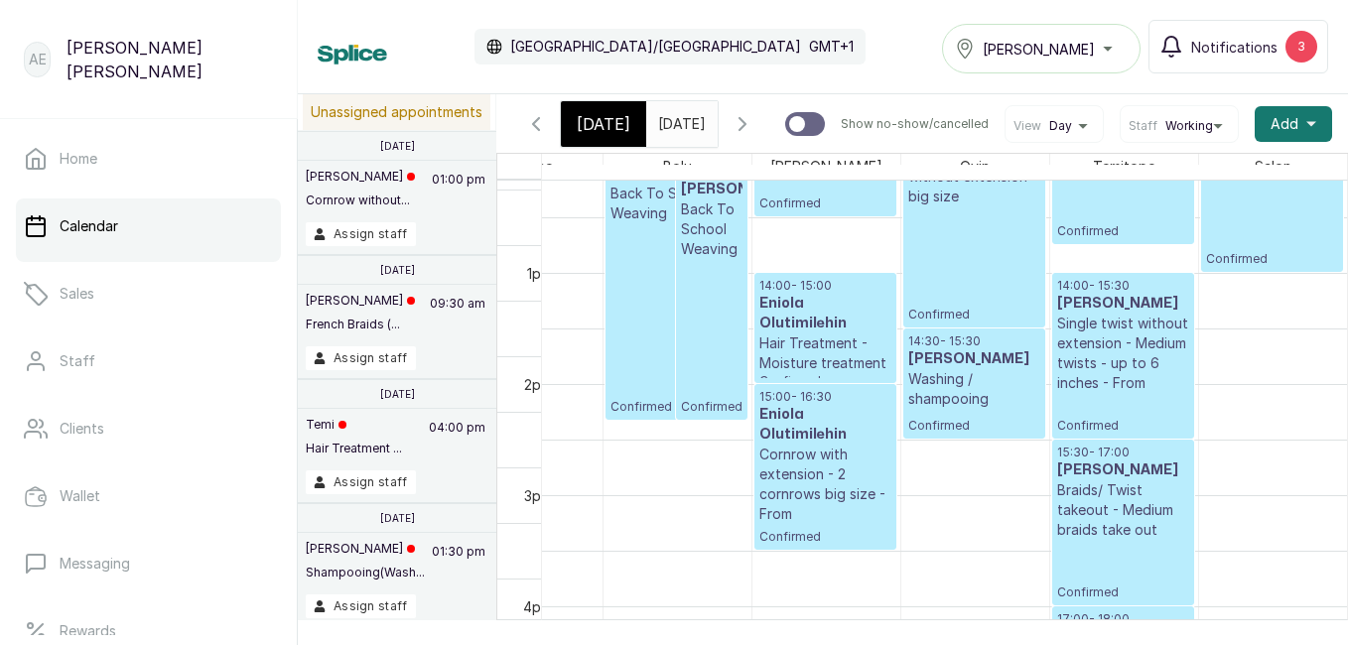
scroll to position [1464, 0]
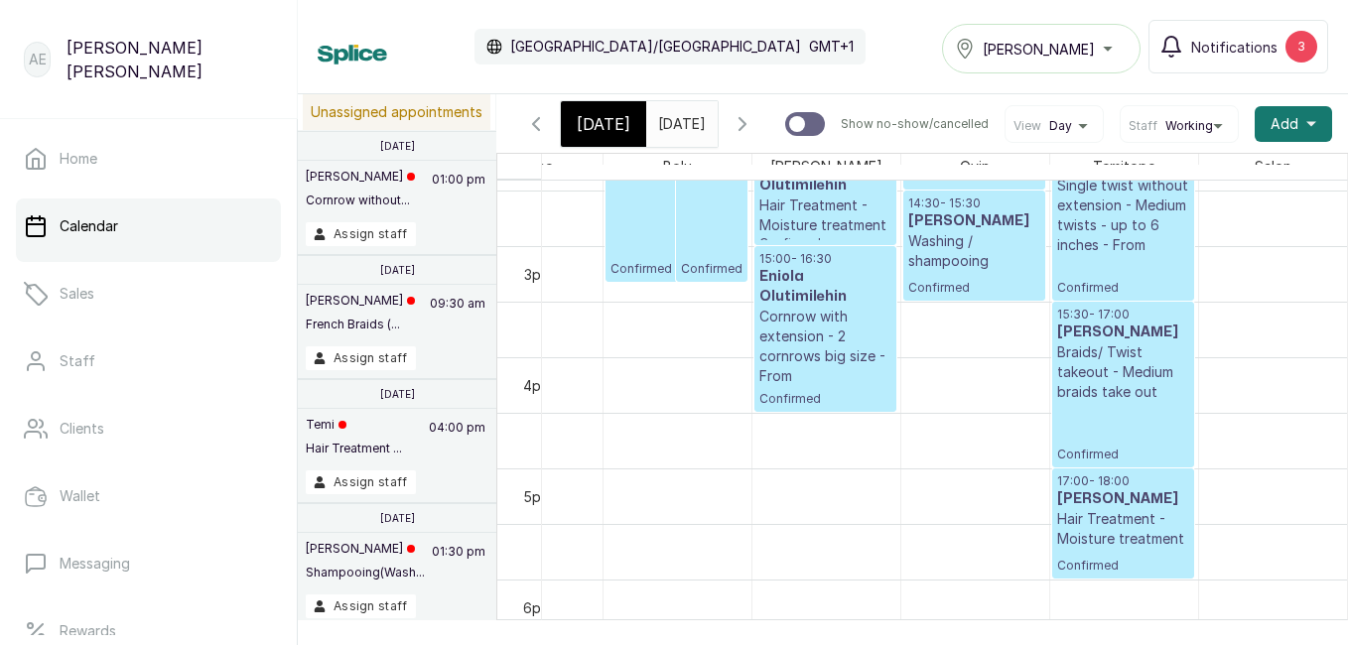
click at [679, 109] on input "20/09/2025" at bounding box center [663, 119] width 32 height 34
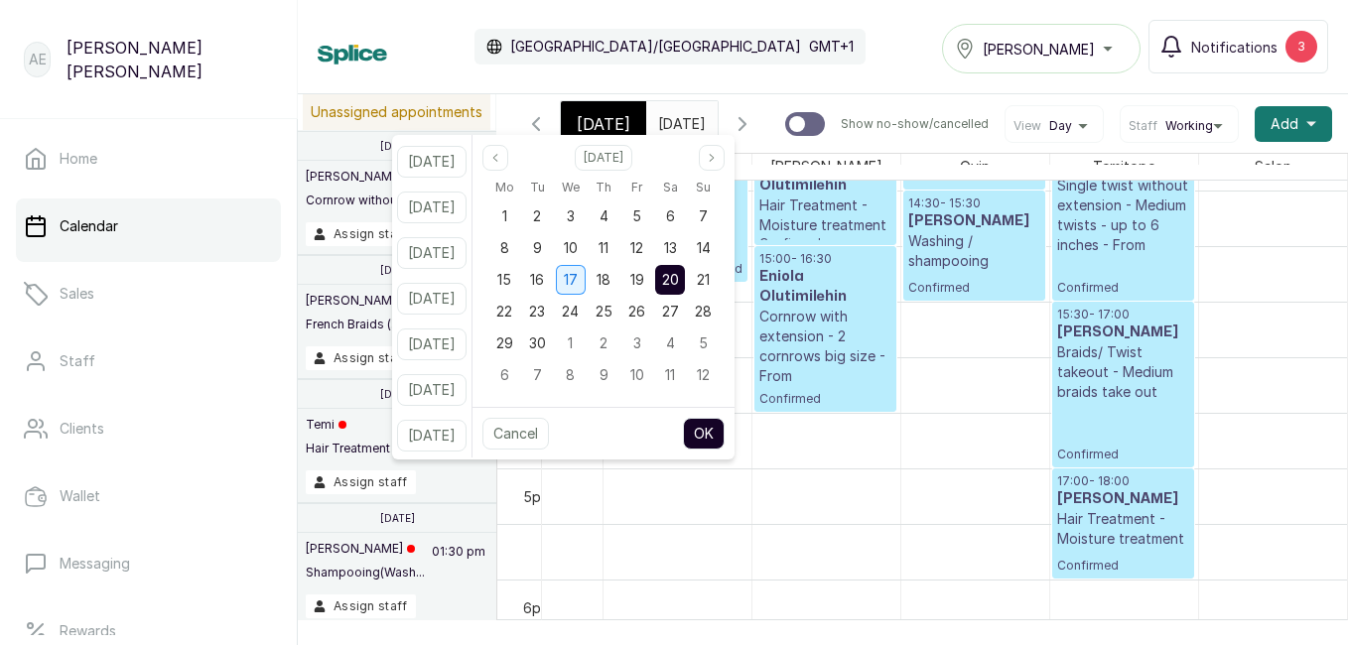
click at [578, 275] on span "17" at bounding box center [571, 279] width 14 height 17
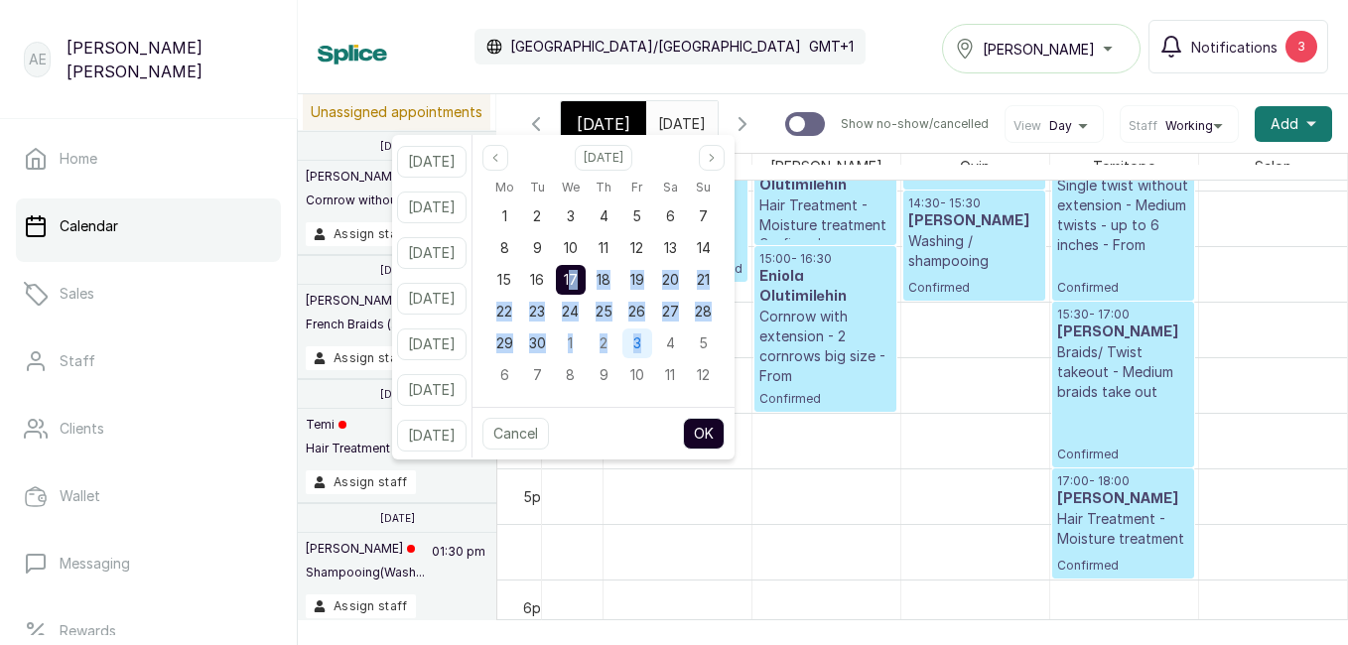
drag, startPoint x: 594, startPoint y: 275, endPoint x: 667, endPoint y: 346, distance: 102.5
click at [667, 346] on div "Mo Tu We Th Fr Sa Su 1 2 3 4 5 6 7 8 9 10 11 12 13 14 15 16 17 18 19 20 21 22 2…" at bounding box center [603, 283] width 232 height 216
click at [667, 423] on div "Cancel OK" at bounding box center [603, 433] width 262 height 53
click at [723, 436] on button "OK" at bounding box center [704, 434] width 42 height 32
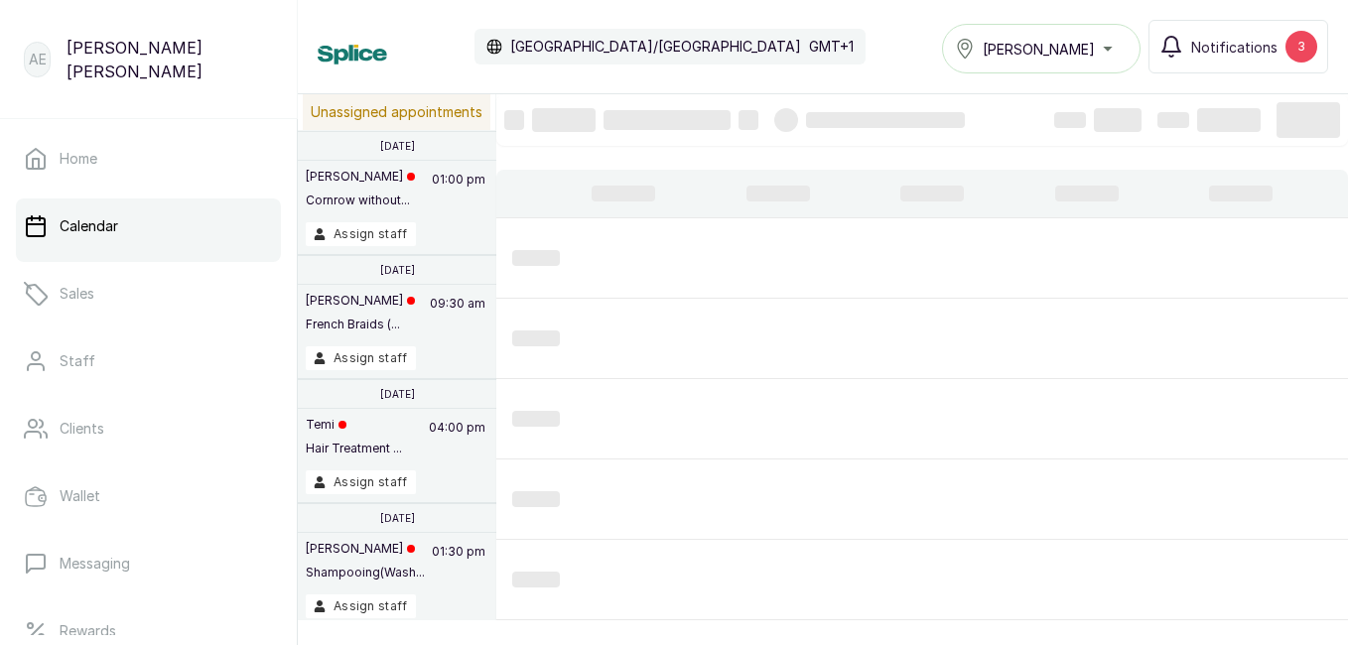
type input "17/09/2025"
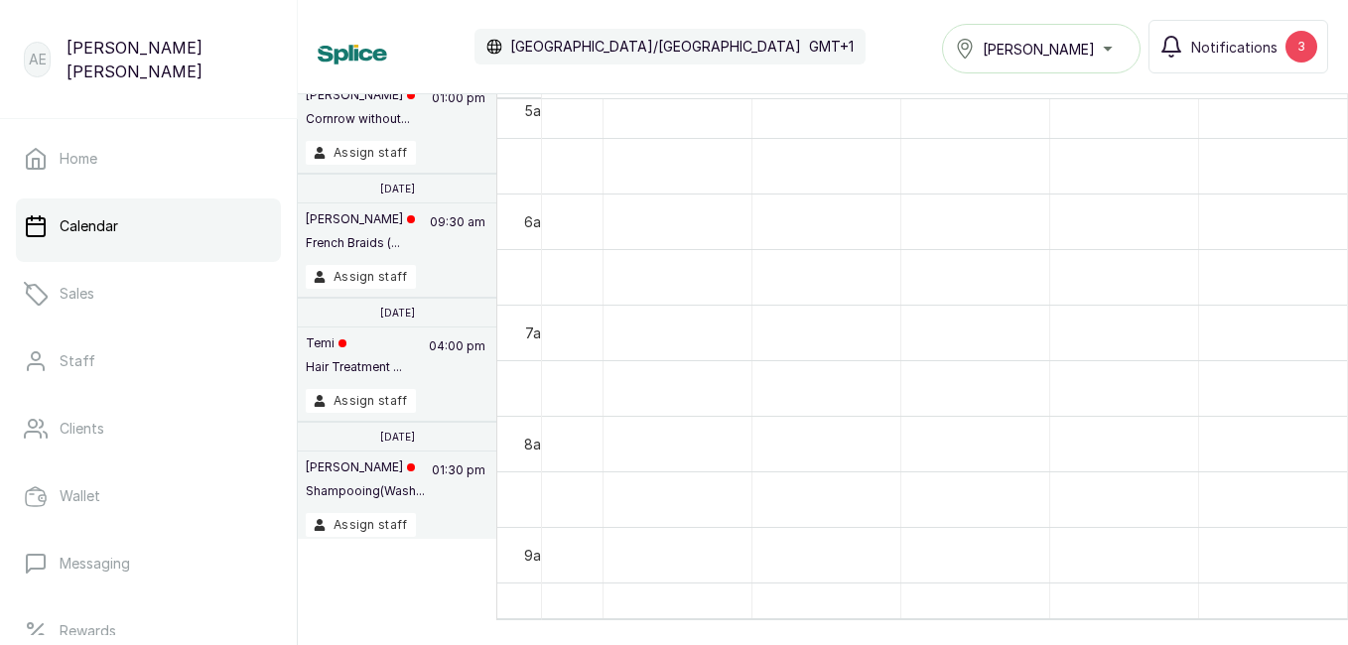
click at [543, 42] on p "Africa/Lagos" at bounding box center [655, 47] width 291 height 20
click at [809, 49] on p "GMT+1" at bounding box center [831, 47] width 45 height 20
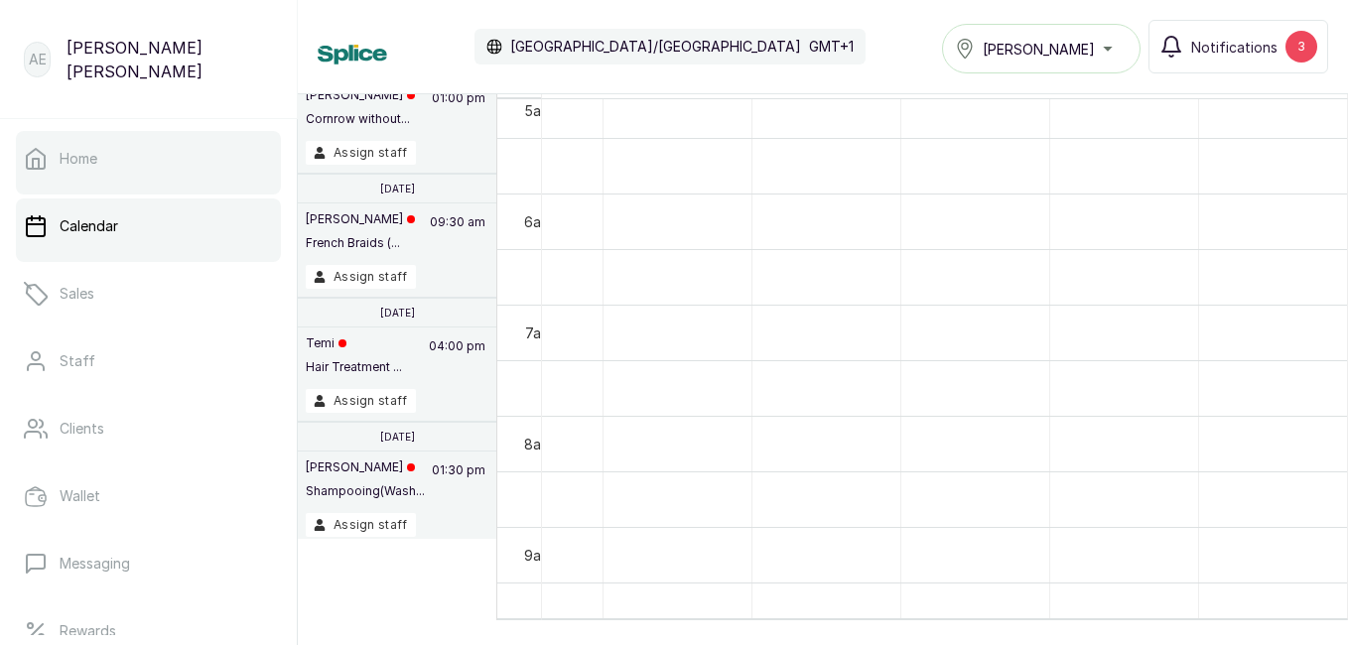
click at [70, 155] on p "Home" at bounding box center [79, 159] width 38 height 20
